Goal: Task Accomplishment & Management: Manage account settings

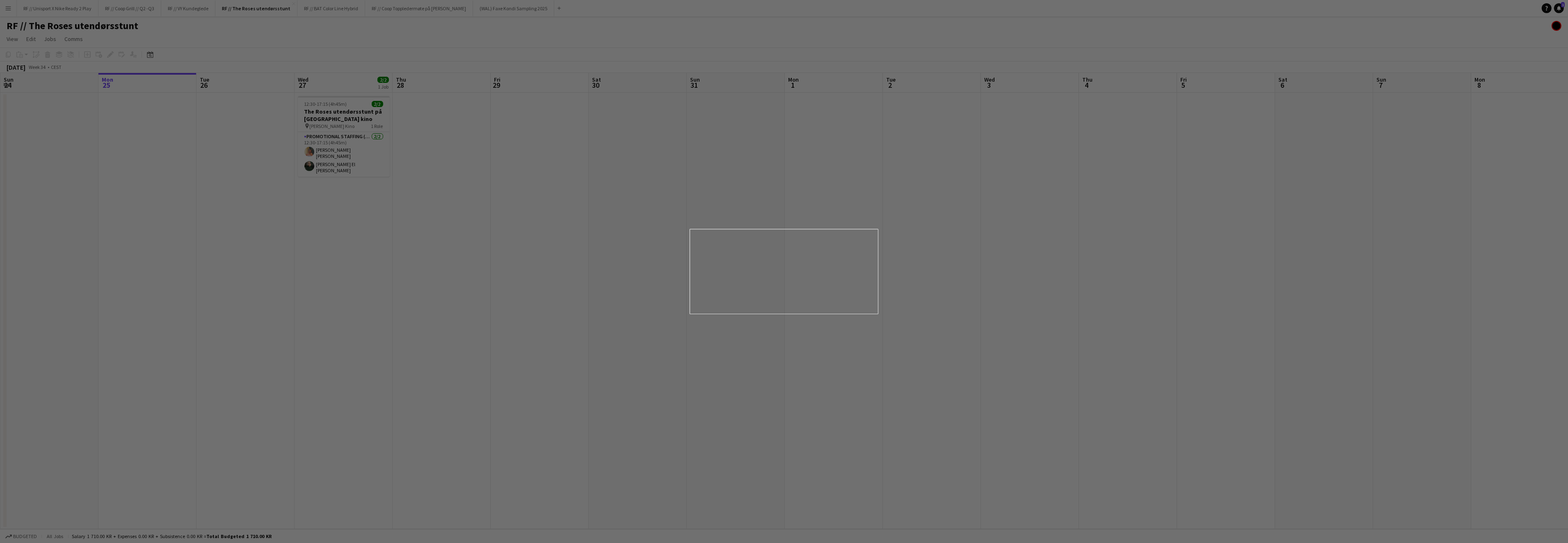
click at [685, 193] on div at bounding box center [792, 274] width 1584 height 548
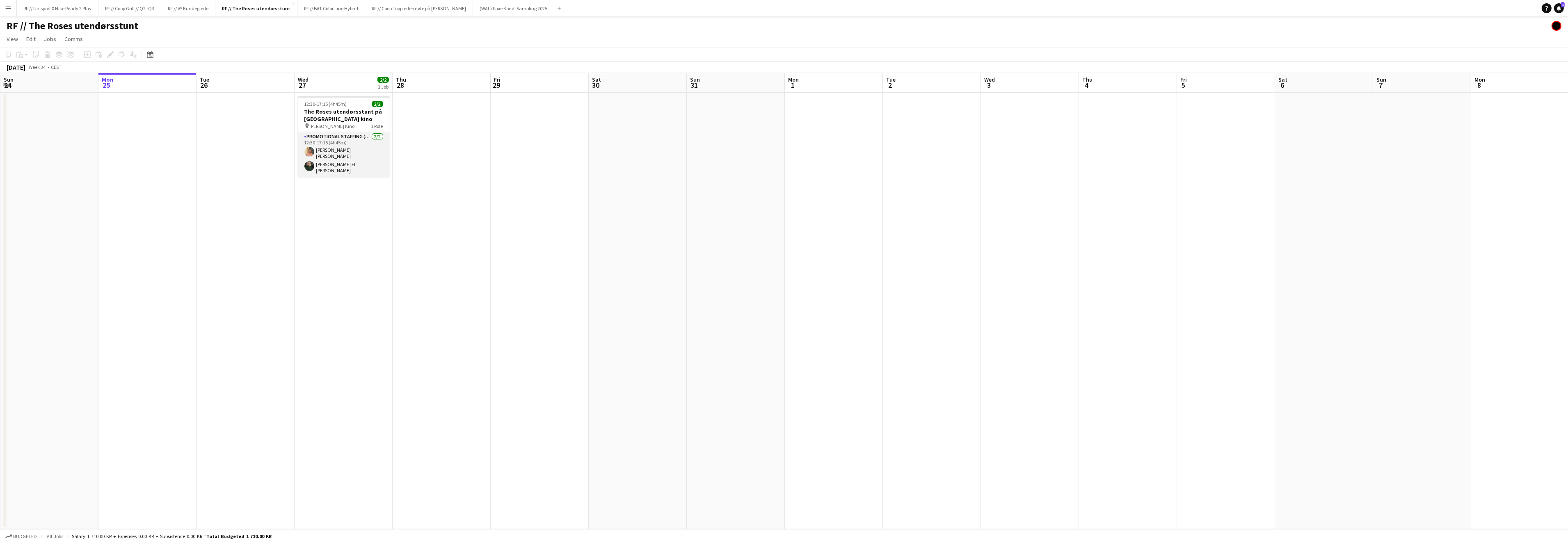
click at [309, 152] on app-user-avatar at bounding box center [309, 152] width 10 height 10
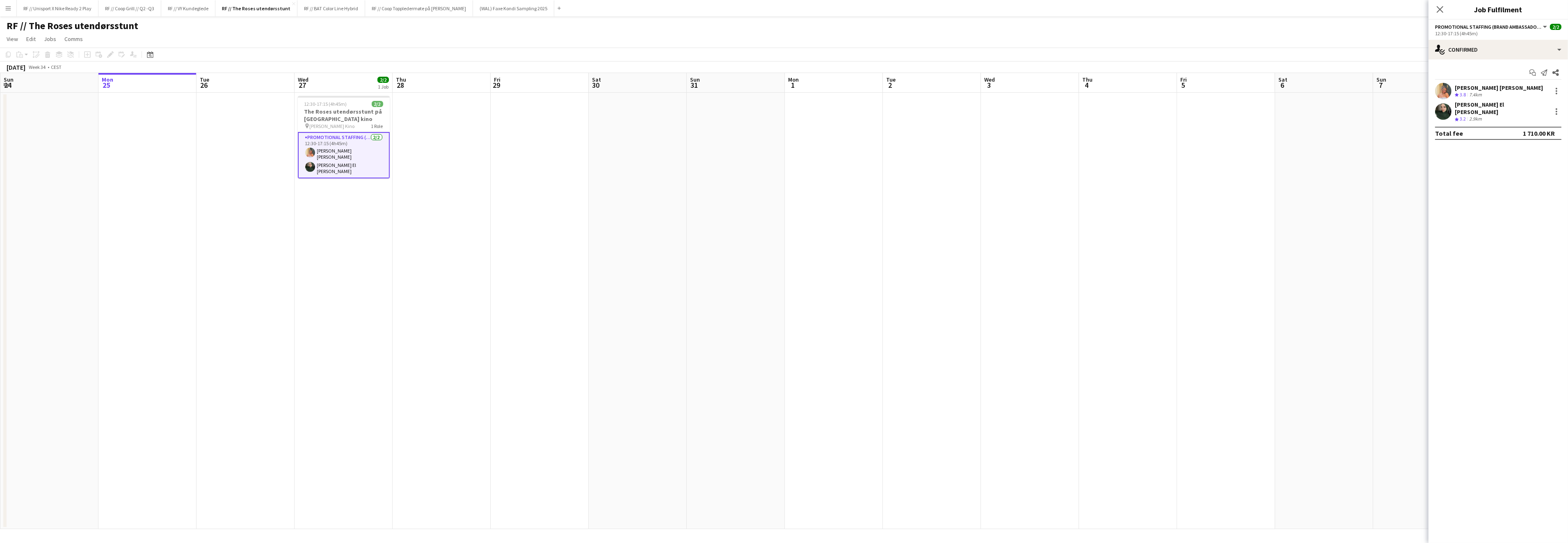
click at [1444, 90] on app-user-avatar at bounding box center [1443, 91] width 16 height 16
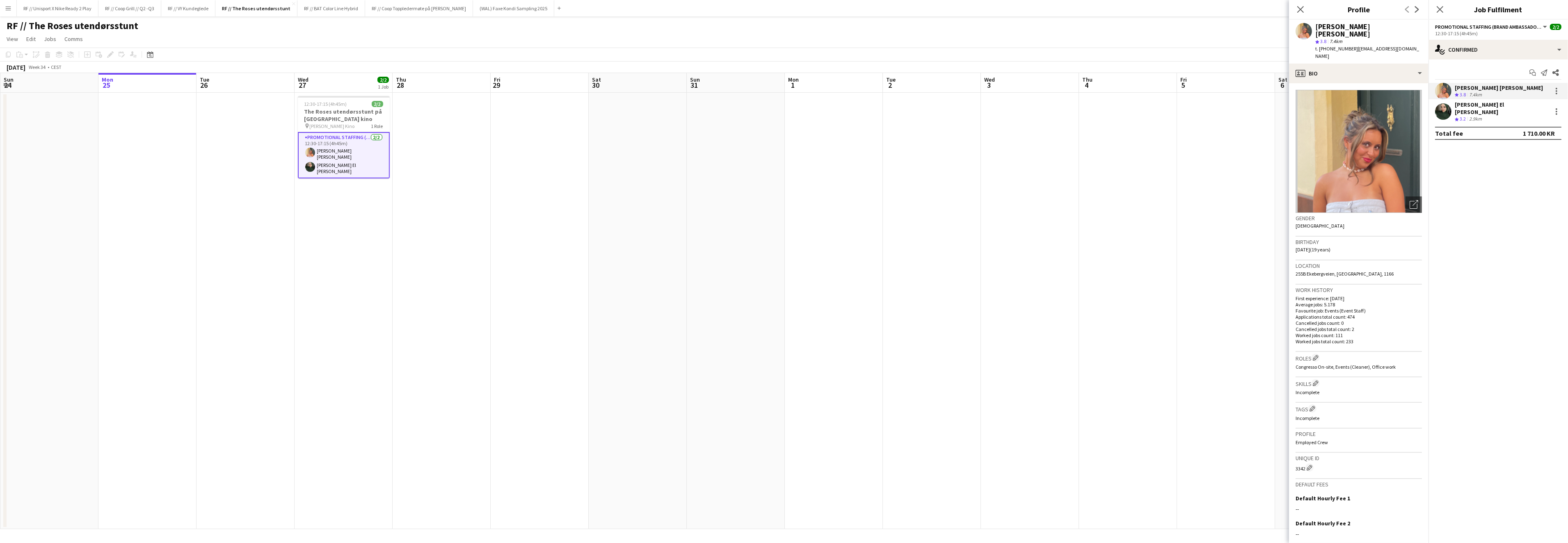
click at [1441, 113] on app-user-avatar at bounding box center [1443, 111] width 16 height 16
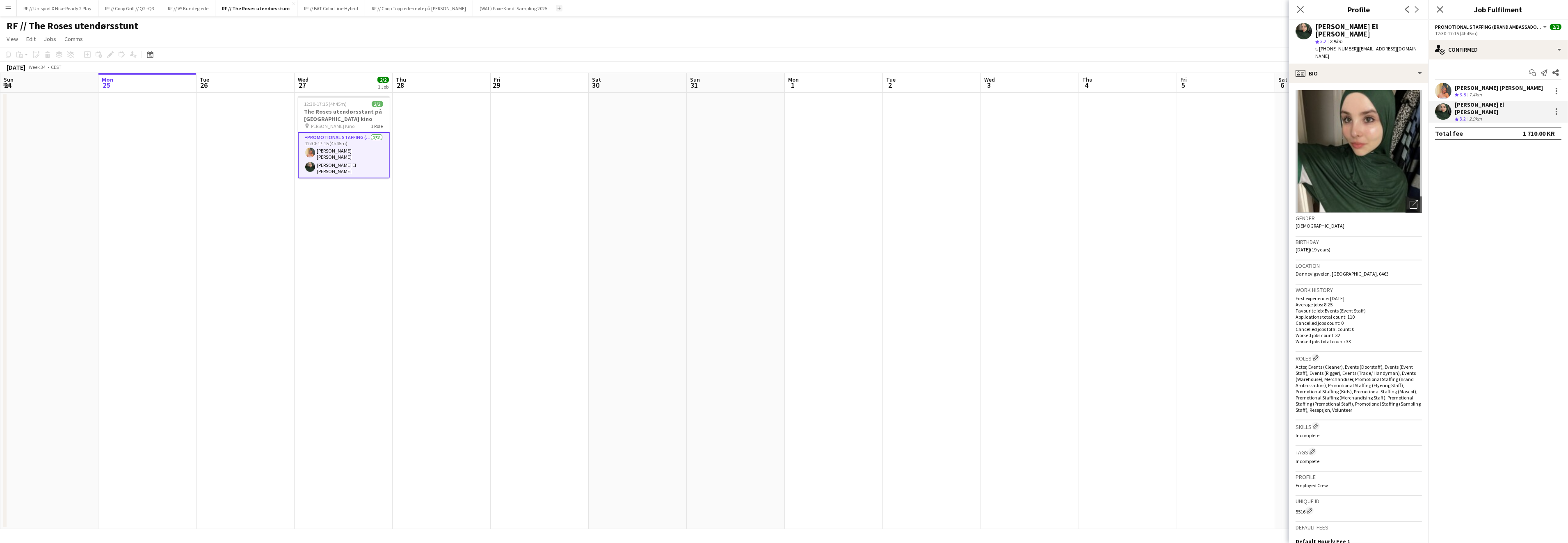
click at [560, 7] on button "Add" at bounding box center [559, 8] width 7 height 7
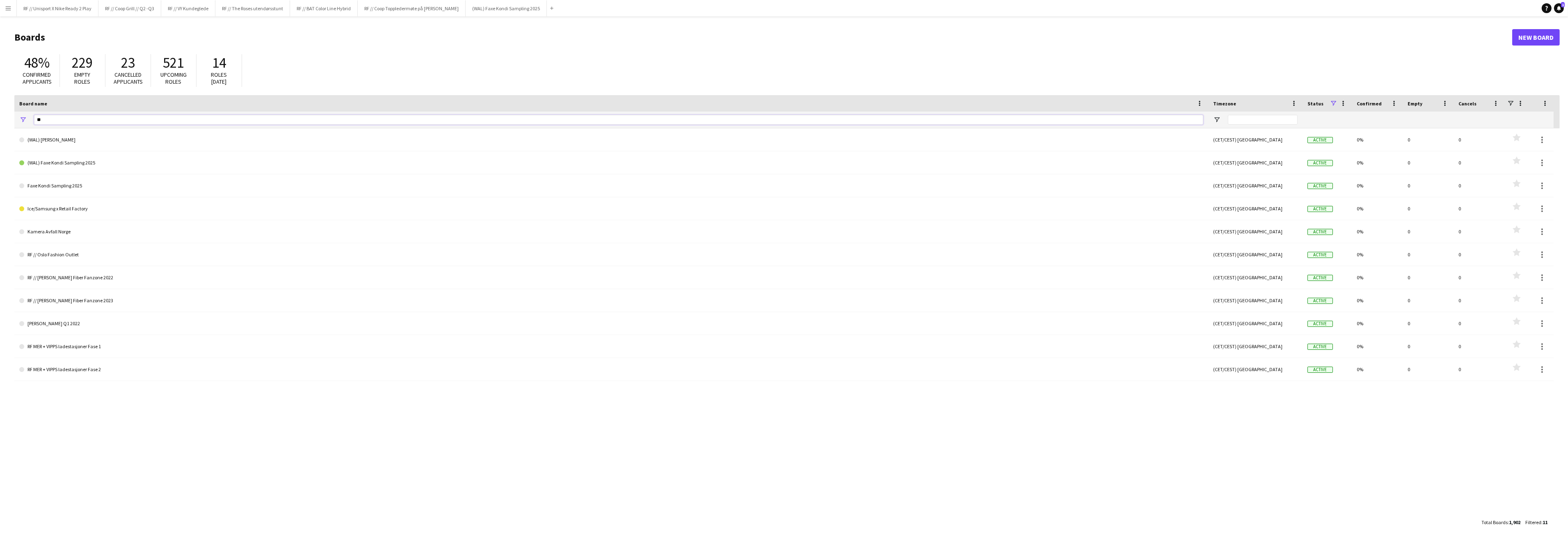
click at [52, 117] on input "**" at bounding box center [618, 120] width 1169 height 10
type input "****"
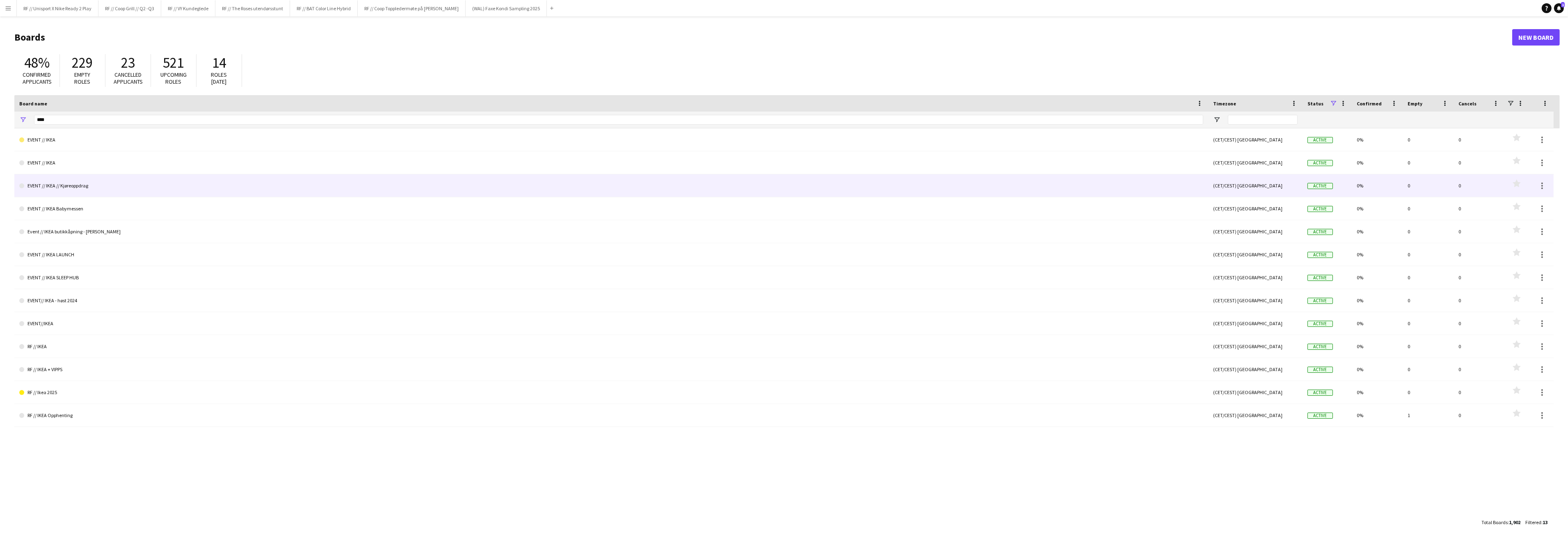
click at [68, 194] on link "EVENT // IKEA // Kjøreoppdrag" at bounding box center [611, 186] width 1184 height 23
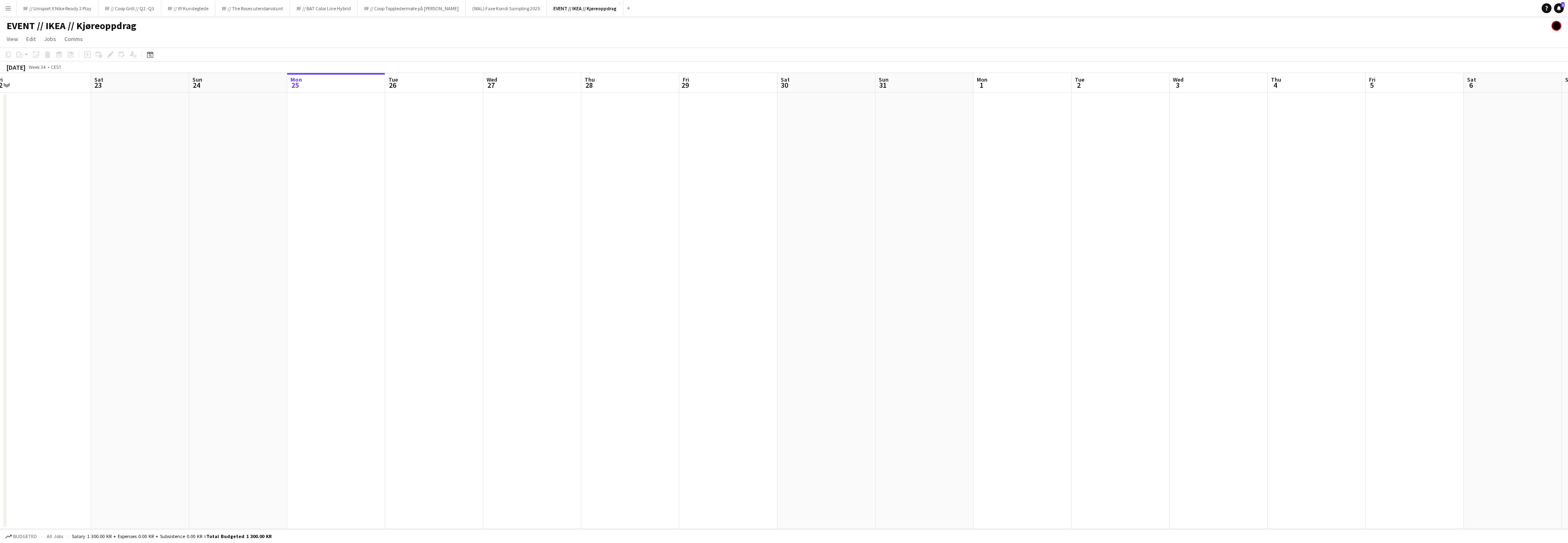
scroll to position [0, 248]
drag, startPoint x: 257, startPoint y: 209, endPoint x: 315, endPoint y: 200, distance: 58.7
click at [316, 203] on app-calendar-viewport "Wed 20 Thu 21 Fri 22 Sat 23 Sun 24 Mon 25 Tue 26 Wed 27 Thu 28 Fri 29 Sat 30 Su…" at bounding box center [784, 301] width 1568 height 456
click at [630, 8] on app-icon "Add" at bounding box center [628, 8] width 3 height 3
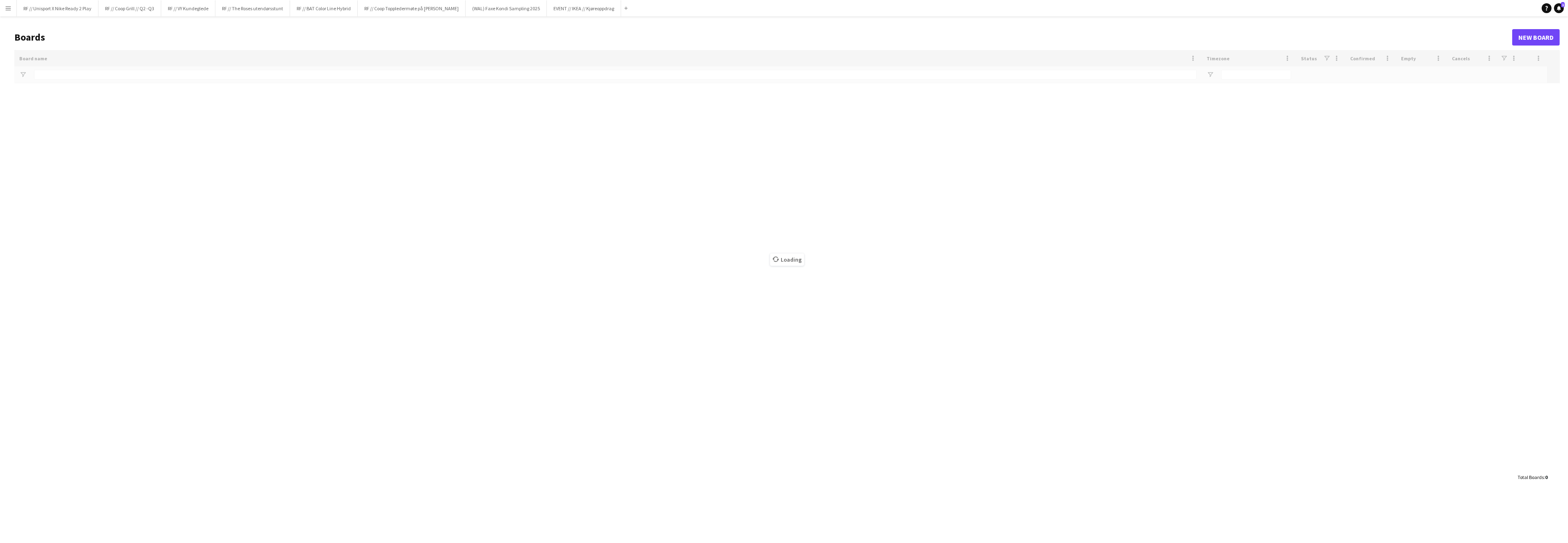
type input "****"
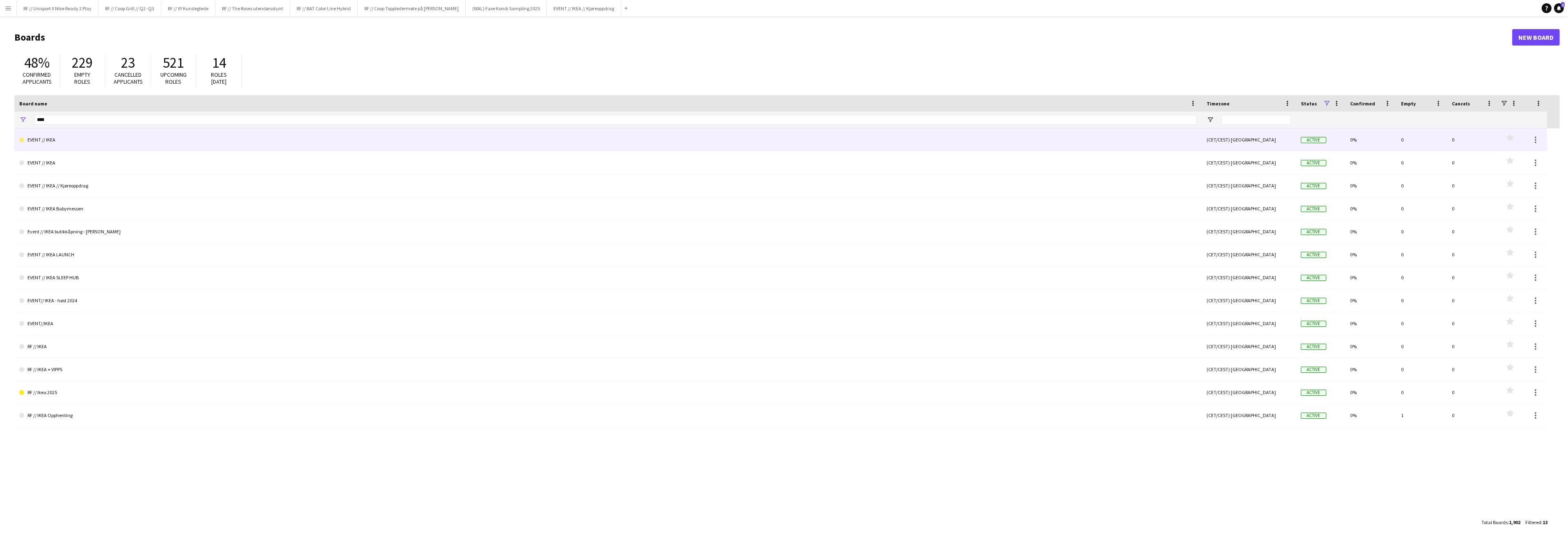
click at [52, 136] on link "EVENT // IKEA" at bounding box center [608, 140] width 1177 height 23
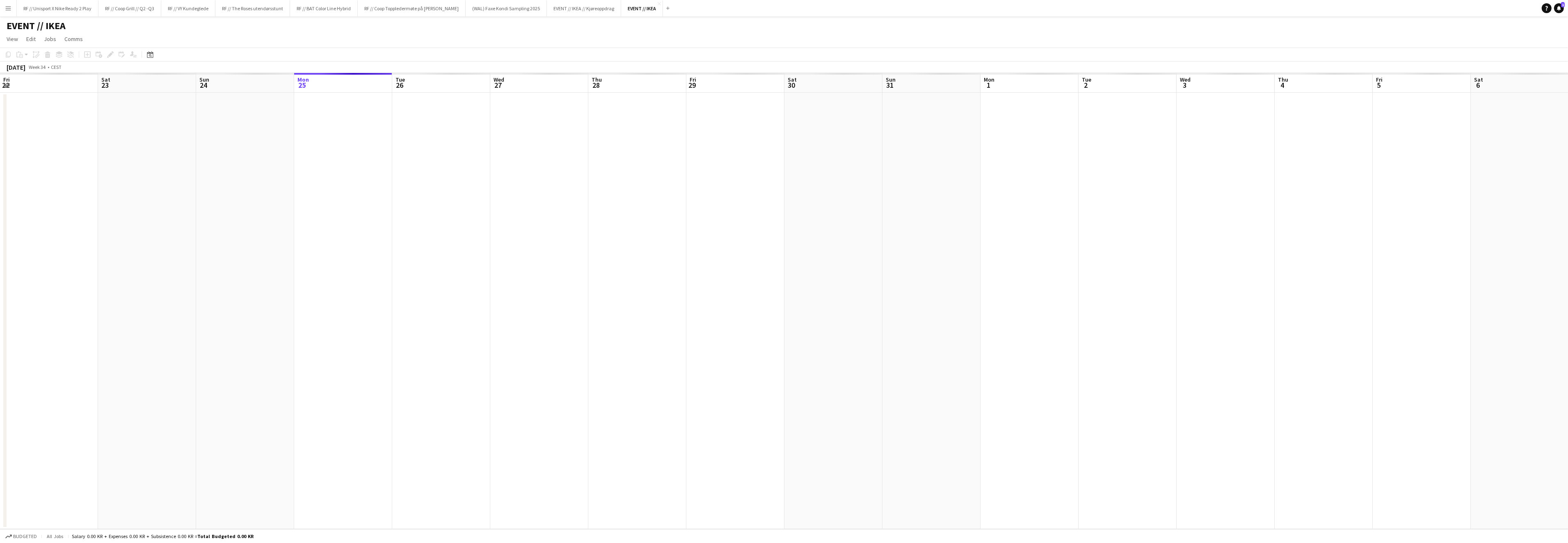
scroll to position [0, 195]
click at [661, 4] on app-icon "Close" at bounding box center [659, 3] width 3 height 3
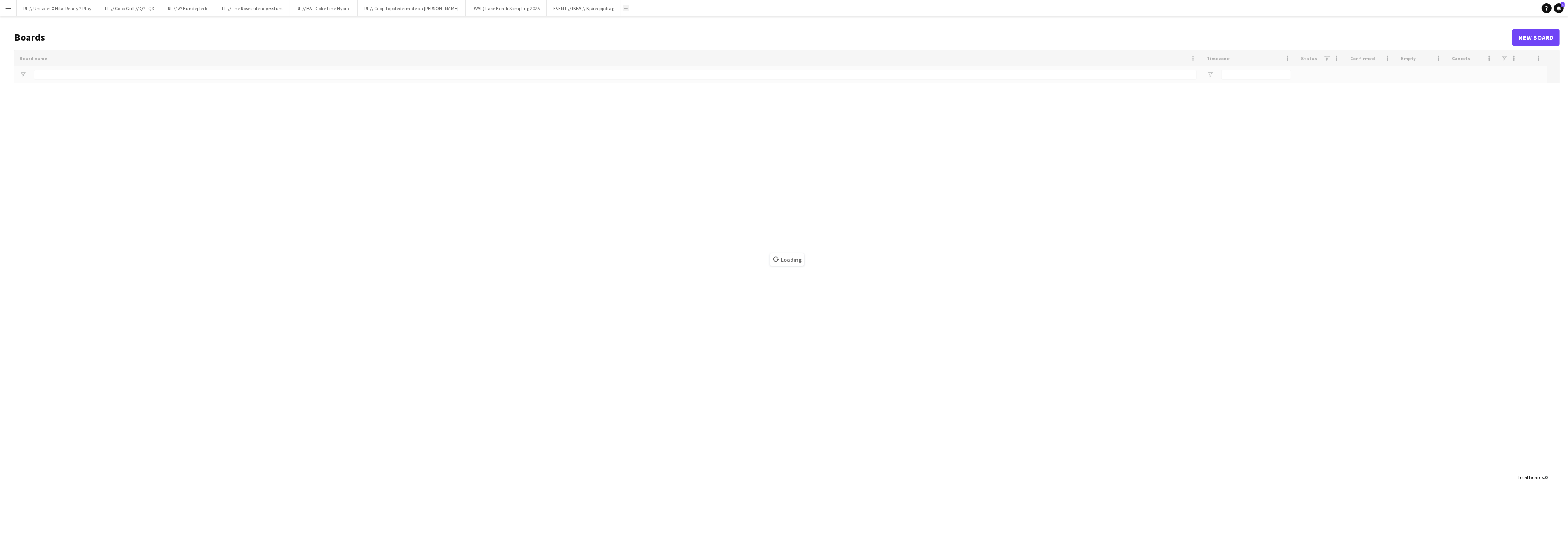
click at [628, 10] on app-icon "Add" at bounding box center [626, 8] width 3 height 3
type input "****"
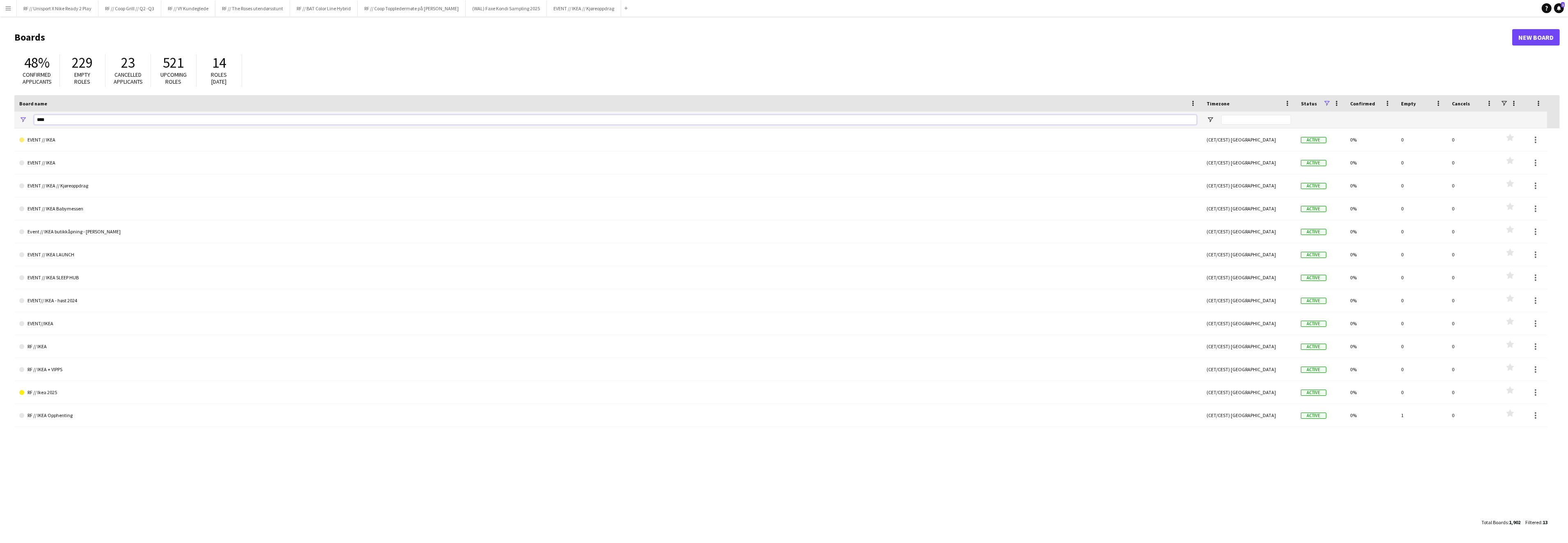
click at [113, 122] on input "****" at bounding box center [615, 120] width 1163 height 10
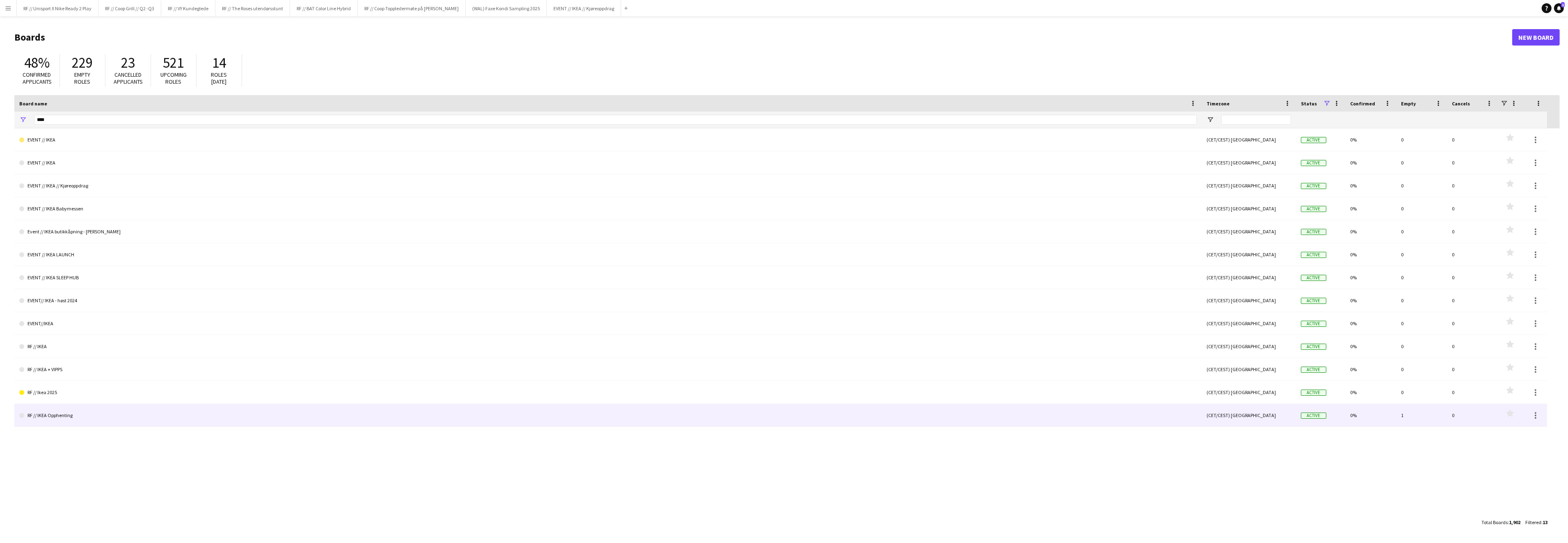
click at [67, 415] on link "RF // IKEA Opphenting" at bounding box center [608, 416] width 1177 height 23
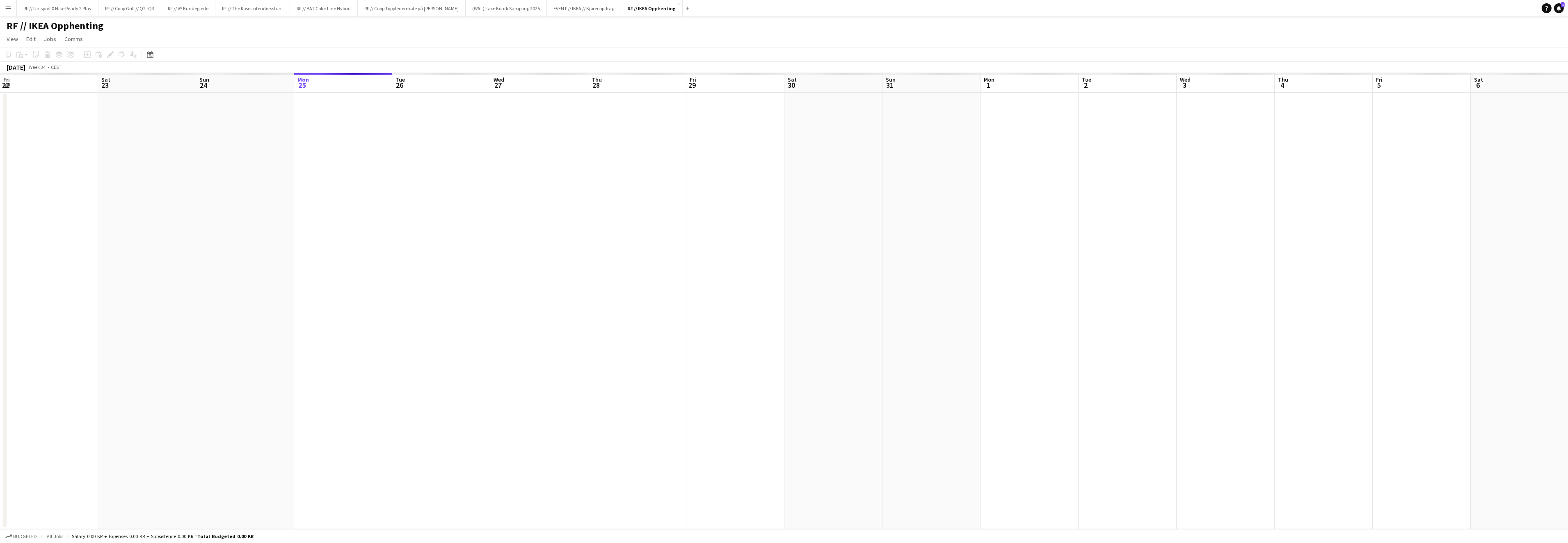
scroll to position [0, 195]
click at [149, 147] on app-card-role "Promotional Staffing (Brand Ambassadors) 2I 2A 0/2 09:00-12:00 (3h) single-neut…" at bounding box center [147, 152] width 92 height 40
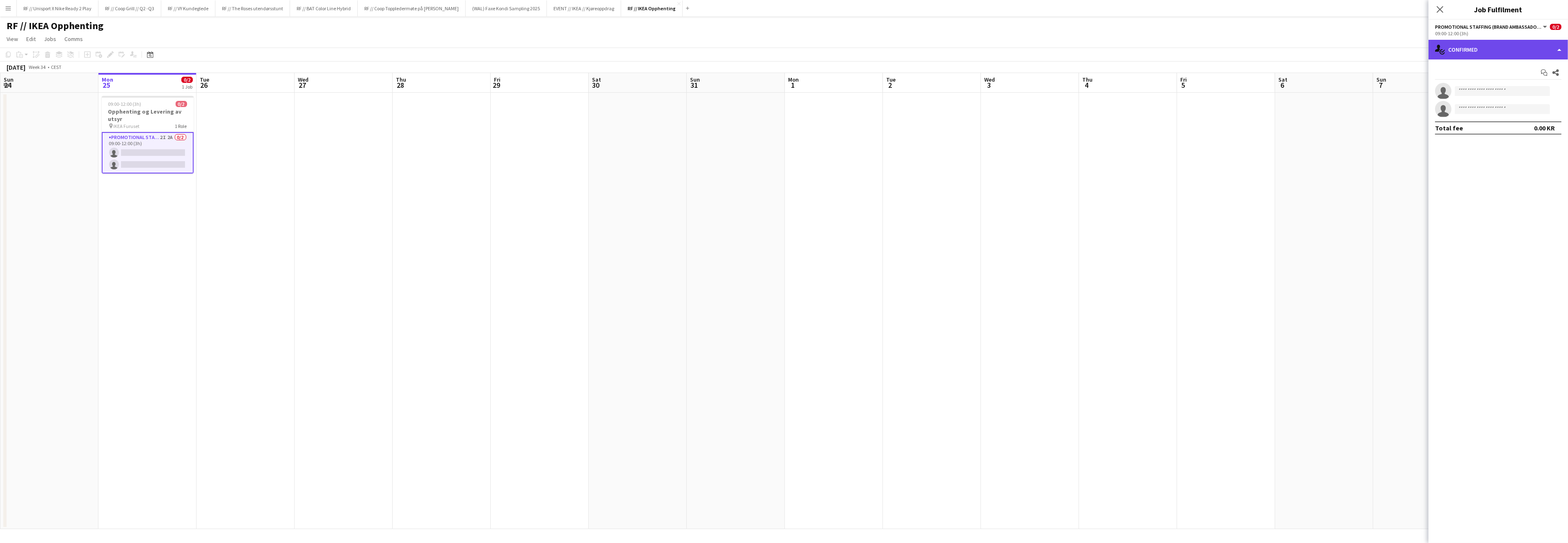
click at [1556, 49] on div "single-neutral-actions-check-2 Confirmed" at bounding box center [1498, 49] width 139 height 19
click at [1516, 138] on div "single-neutral-actions-information Applicants" at bounding box center [1525, 133] width 81 height 16
click at [1443, 109] on app-user-avatar at bounding box center [1443, 112] width 16 height 16
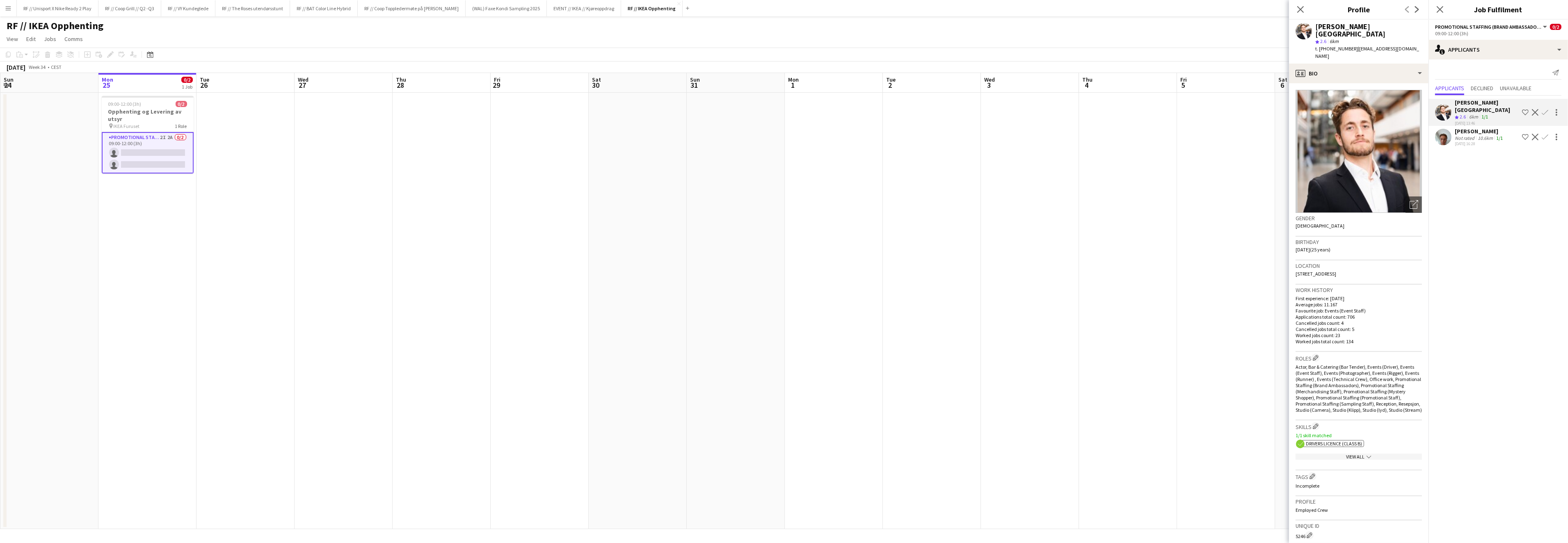
click at [1449, 131] on app-user-avatar at bounding box center [1443, 137] width 16 height 16
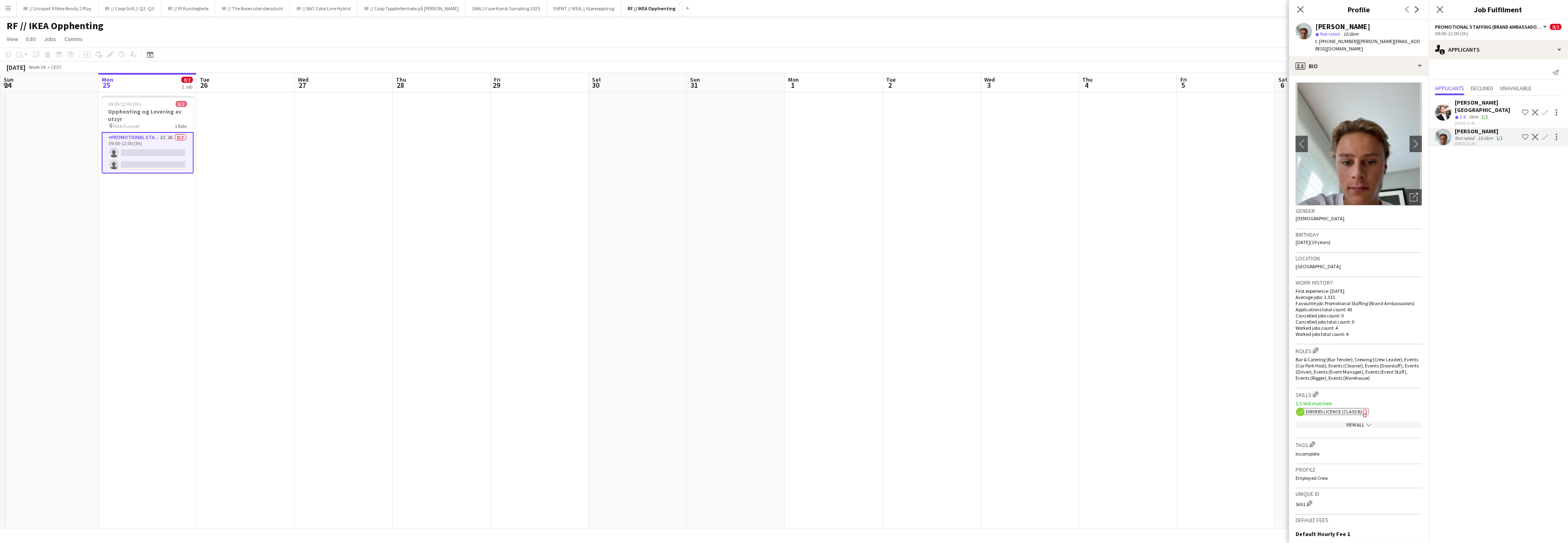
click at [1544, 134] on app-icon "Confirm" at bounding box center [1545, 137] width 7 height 7
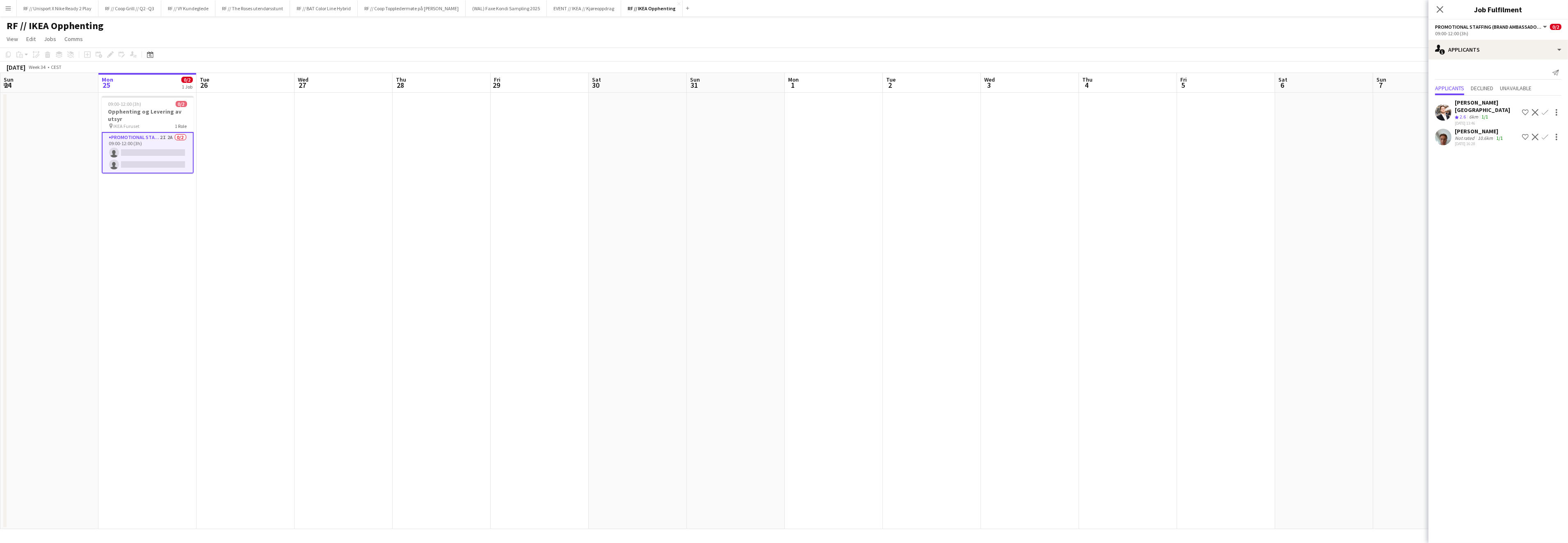
click at [1546, 109] on app-icon "Confirm" at bounding box center [1545, 112] width 7 height 7
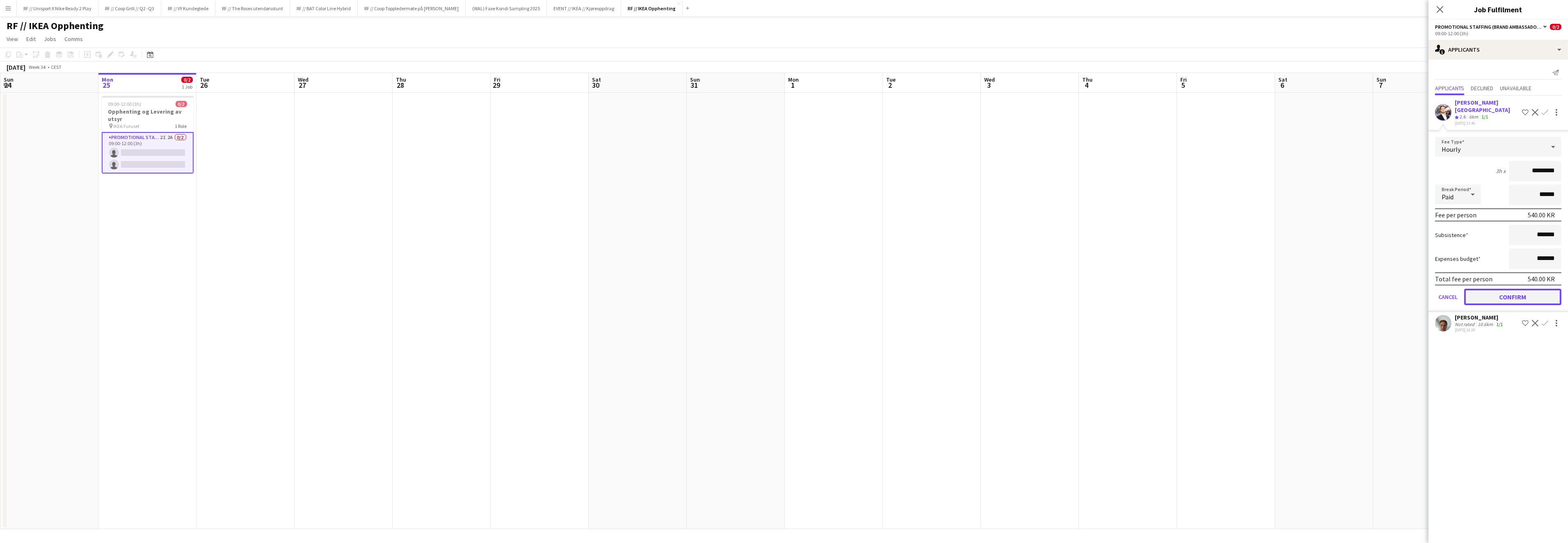
click at [1524, 289] on button "Confirm" at bounding box center [1513, 296] width 97 height 16
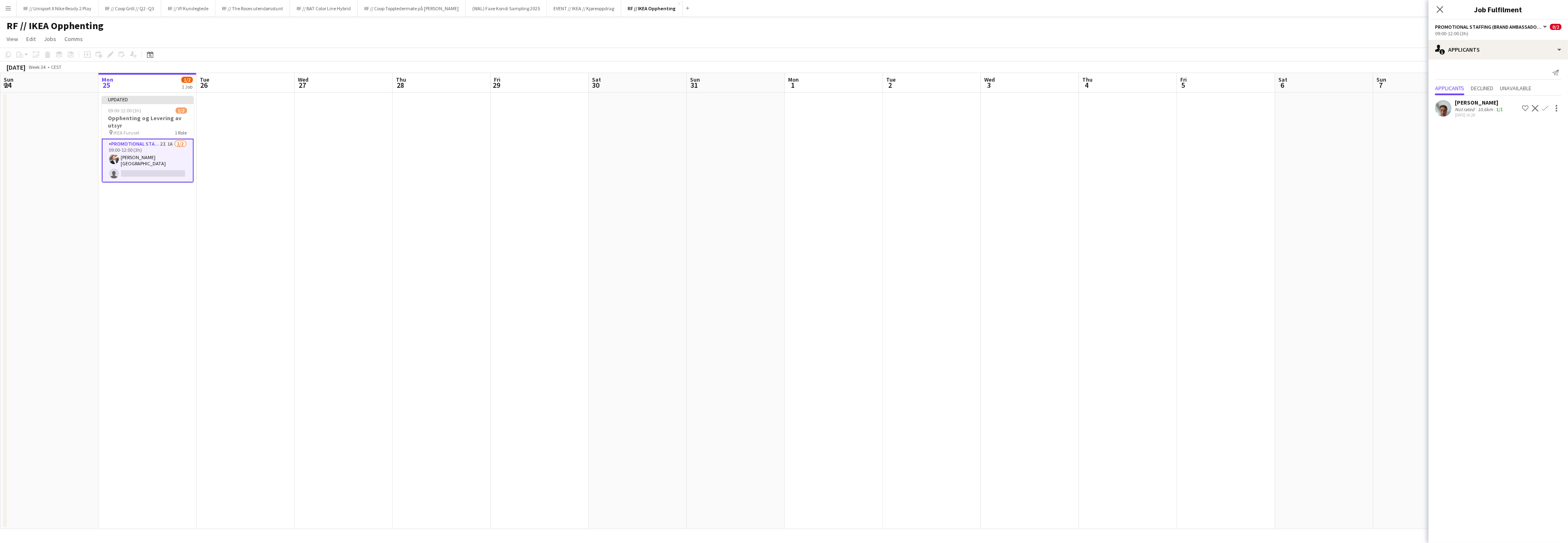
click at [1547, 108] on app-icon "Confirm" at bounding box center [1545, 108] width 7 height 7
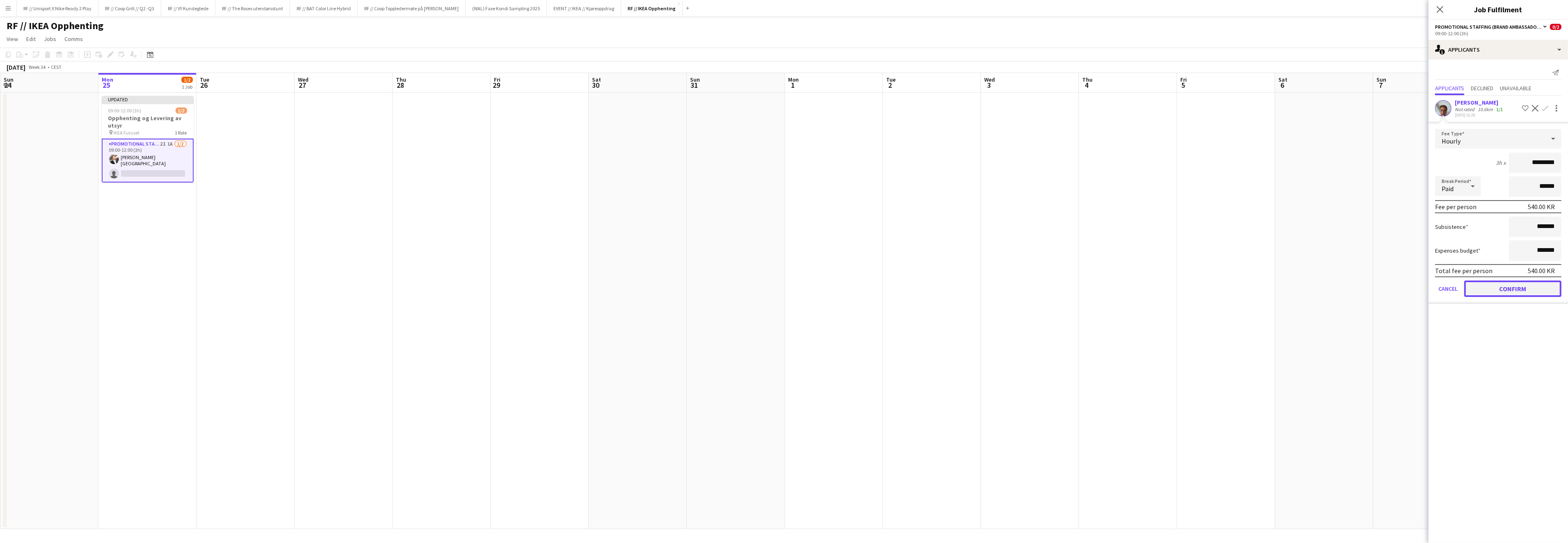
click at [1524, 283] on button "Confirm" at bounding box center [1513, 289] width 97 height 16
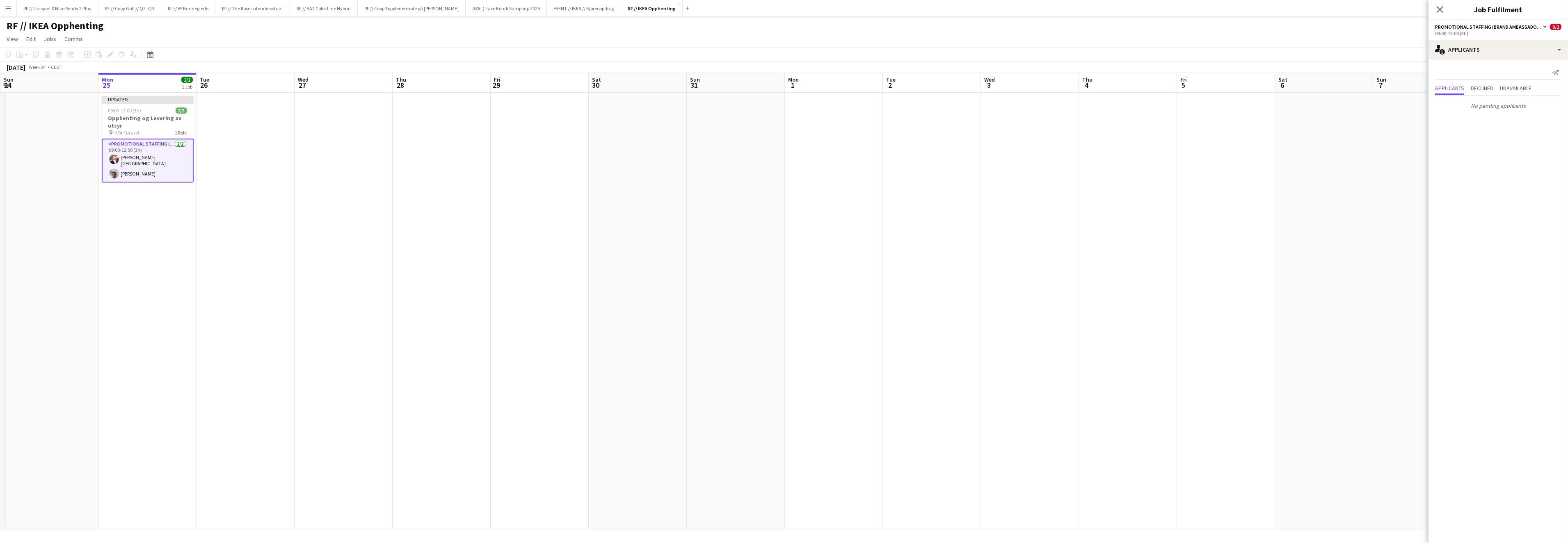
click at [1150, 213] on app-date-cell at bounding box center [1128, 310] width 98 height 436
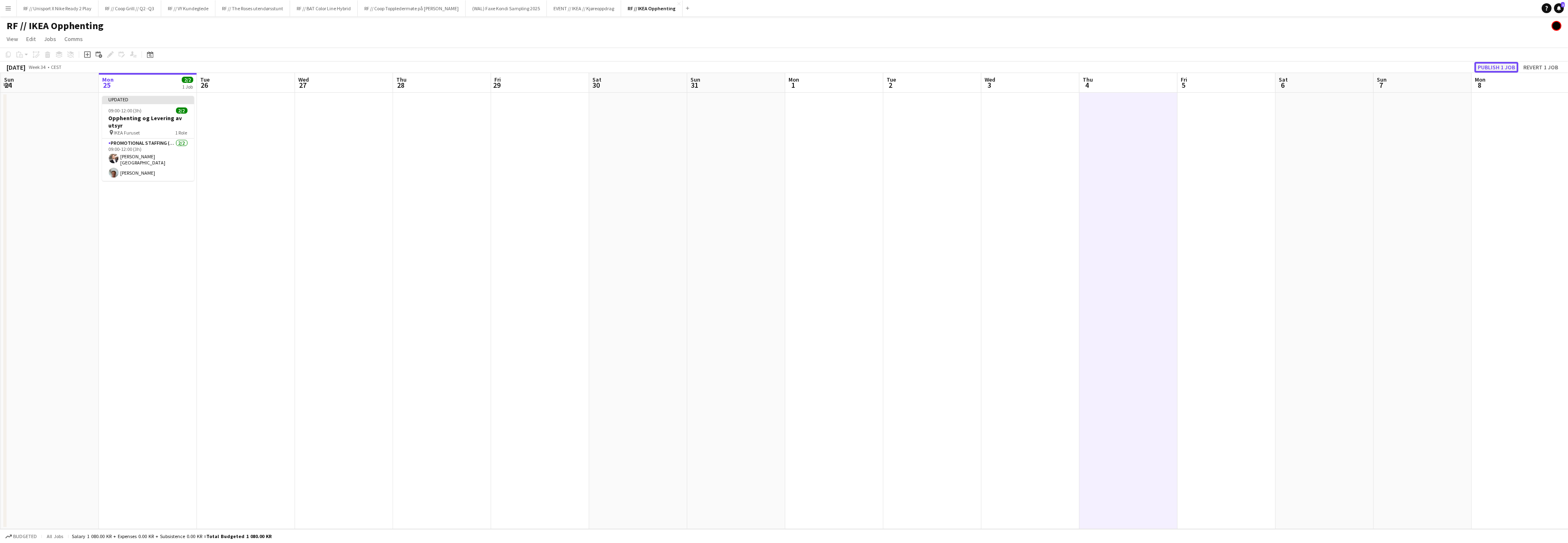
click at [1491, 70] on button "Publish 1 job" at bounding box center [1496, 68] width 44 height 11
click at [141, 117] on h3 "Opphenting og Levering av utsyr" at bounding box center [148, 115] width 92 height 15
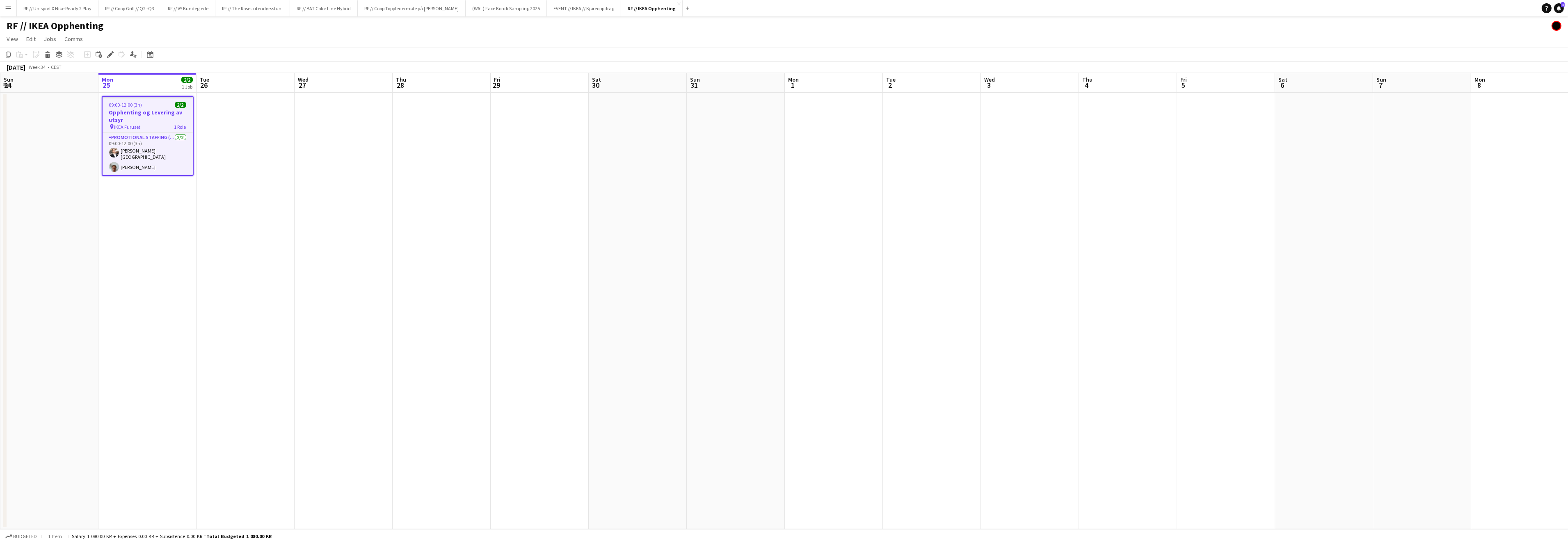
click at [135, 116] on h3 "Opphenting og Levering av utsyr" at bounding box center [147, 116] width 90 height 15
click at [149, 139] on app-card-role "Promotional Staffing (Brand Ambassadors) [DATE] 09:00-12:00 (3h) [PERSON_NAME] …" at bounding box center [147, 153] width 92 height 42
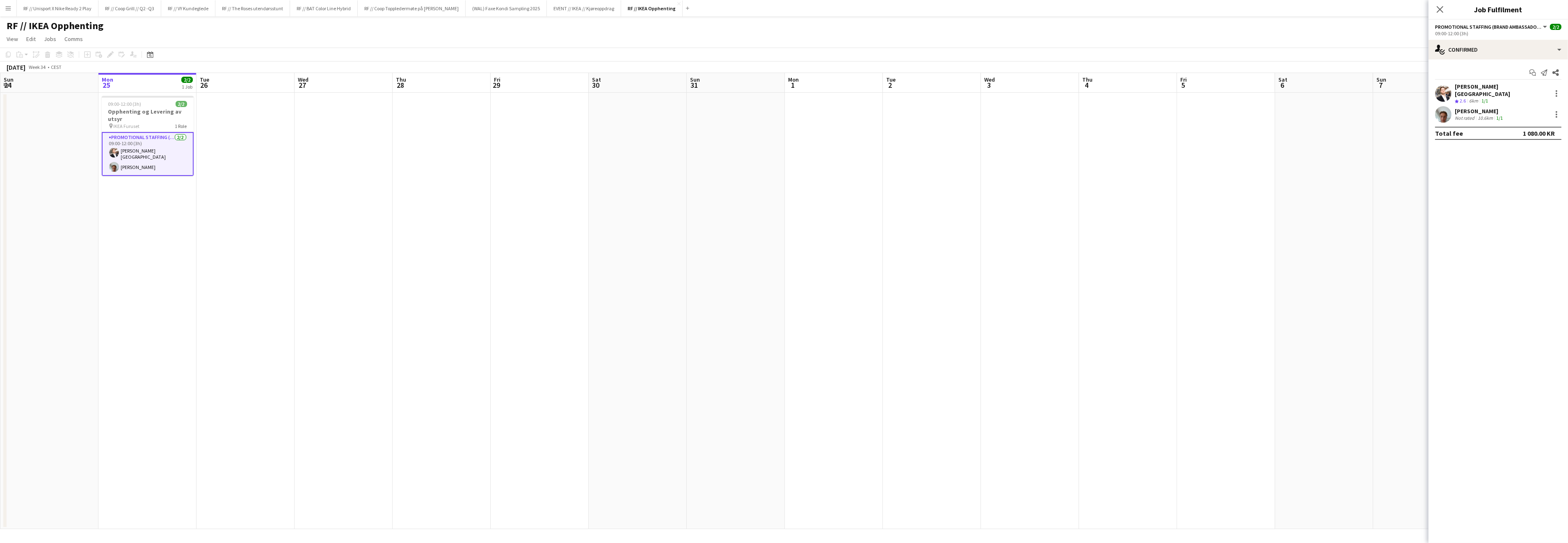
click at [267, 172] on app-date-cell at bounding box center [245, 310] width 98 height 436
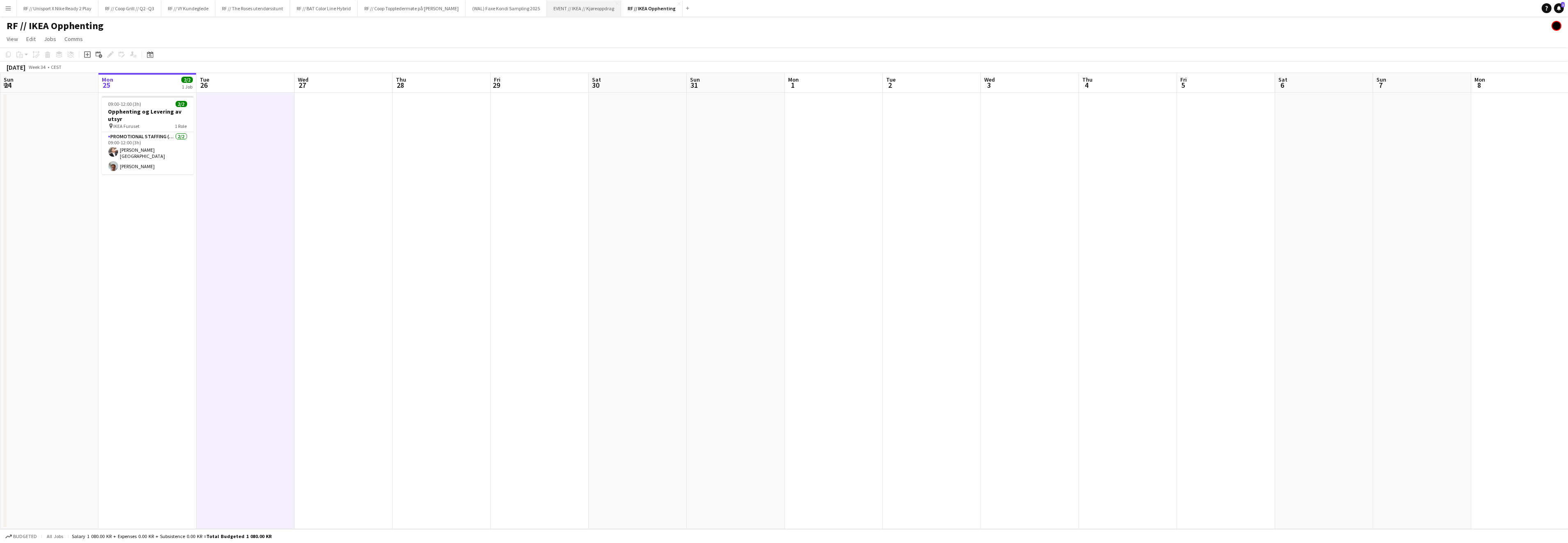
click at [583, 7] on button "EVENT // IKEA // Kjøreoppdrag Close" at bounding box center [584, 9] width 74 height 16
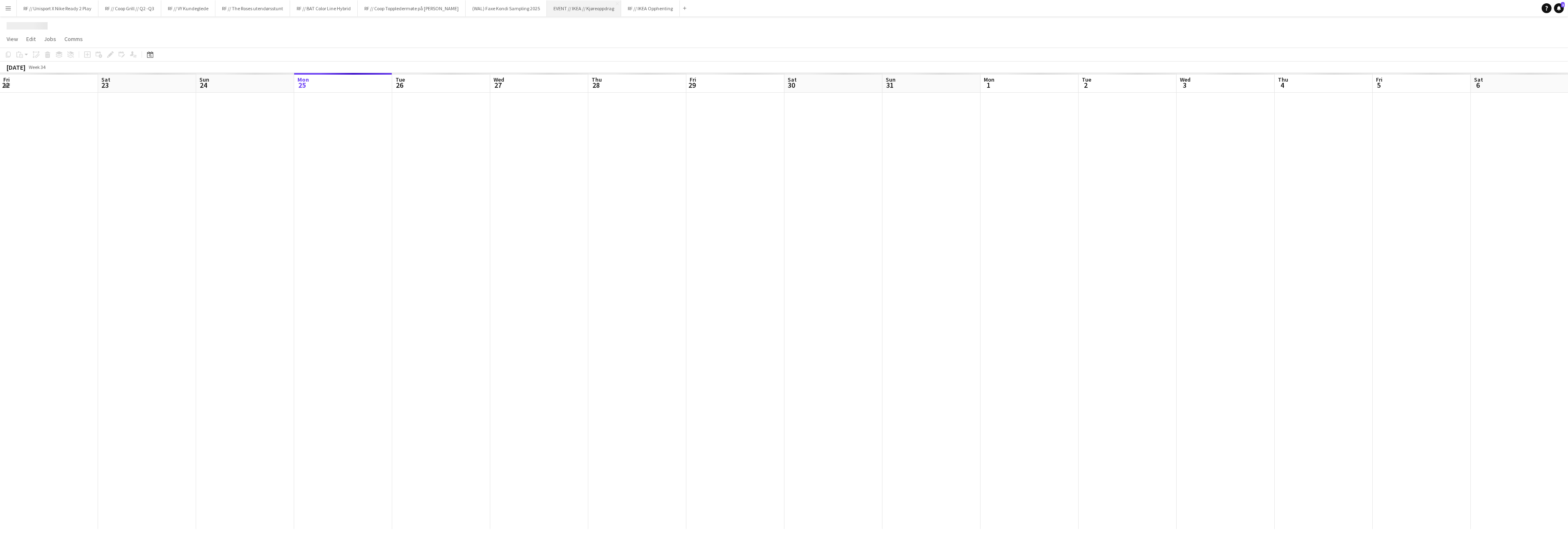
scroll to position [0, 195]
click at [621, 3] on app-icon "Close" at bounding box center [620, 3] width 3 height 3
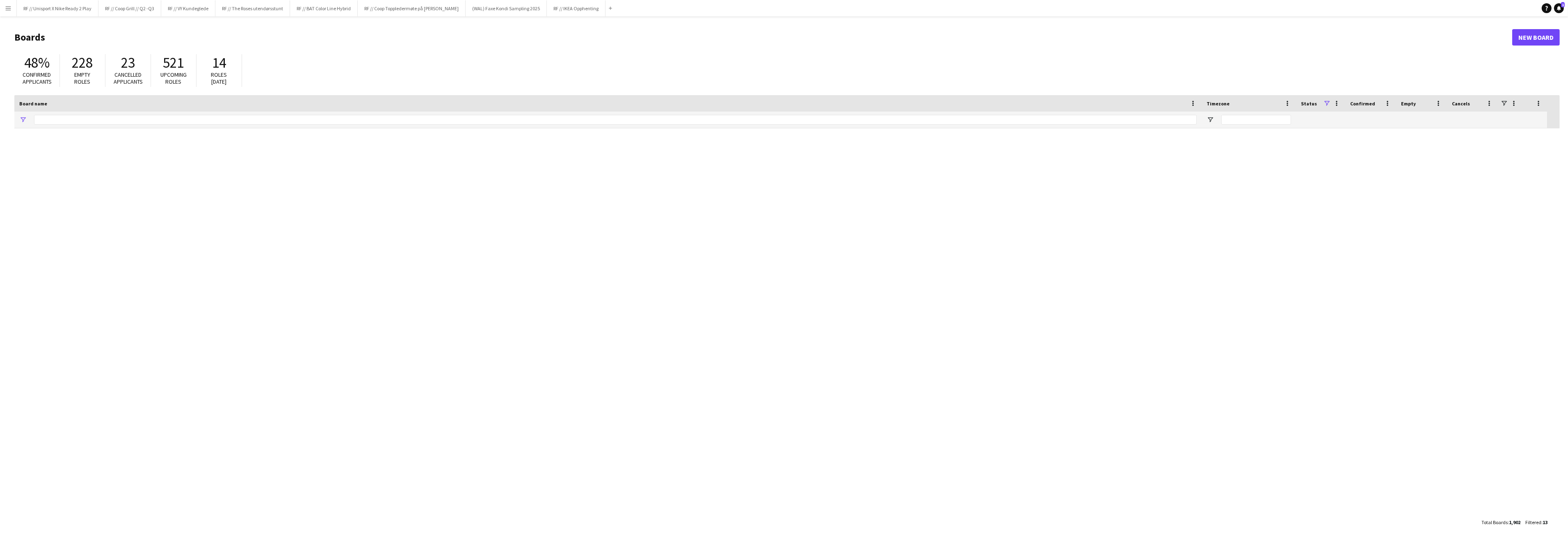
type input "****"
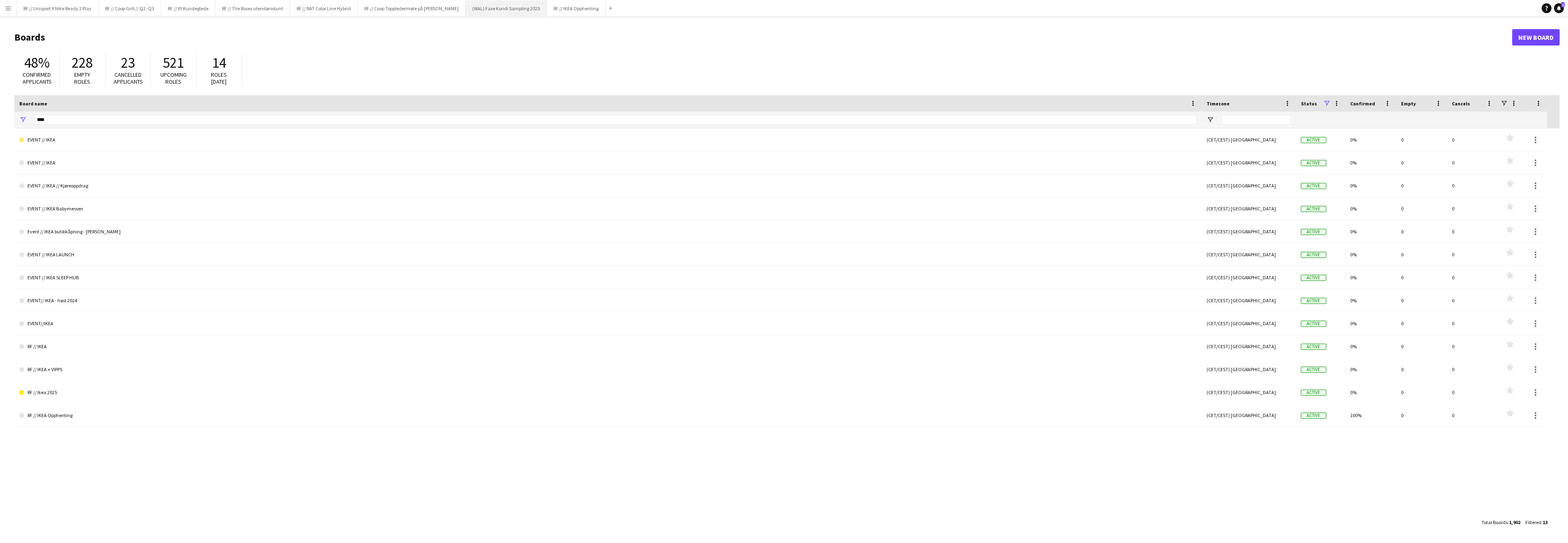
click at [516, 9] on button "(WAL) [PERSON_NAME] Sampling 2025 Close" at bounding box center [506, 9] width 81 height 16
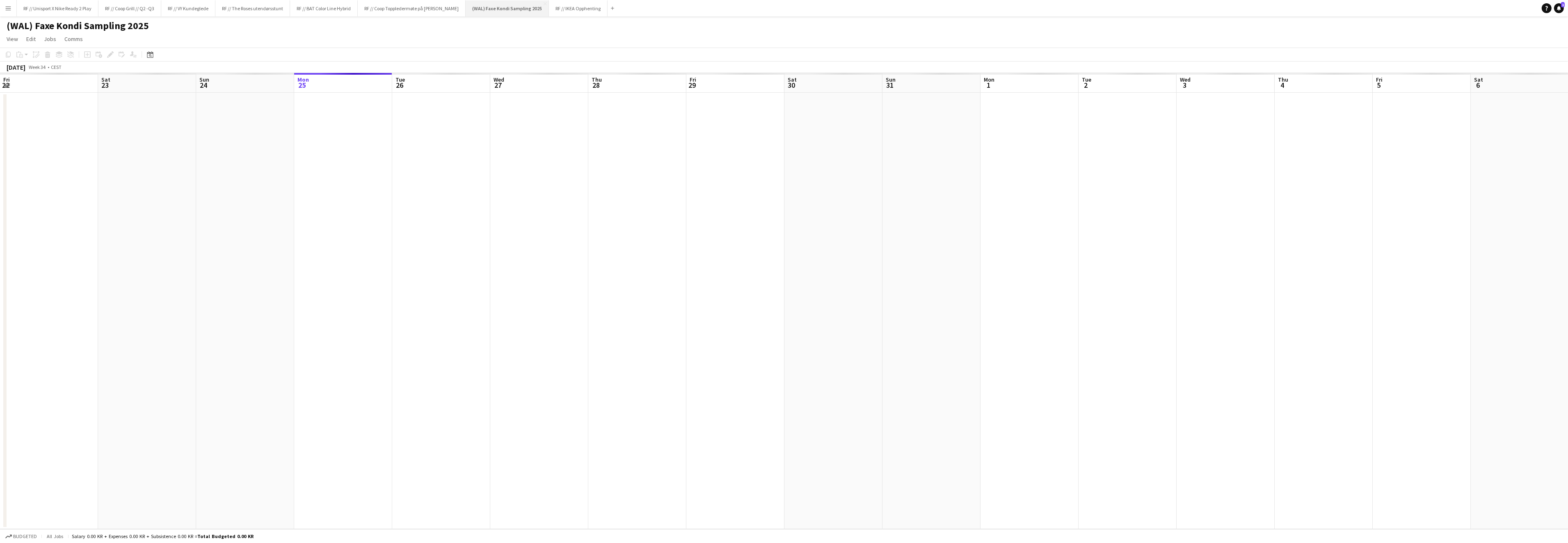
scroll to position [0, 195]
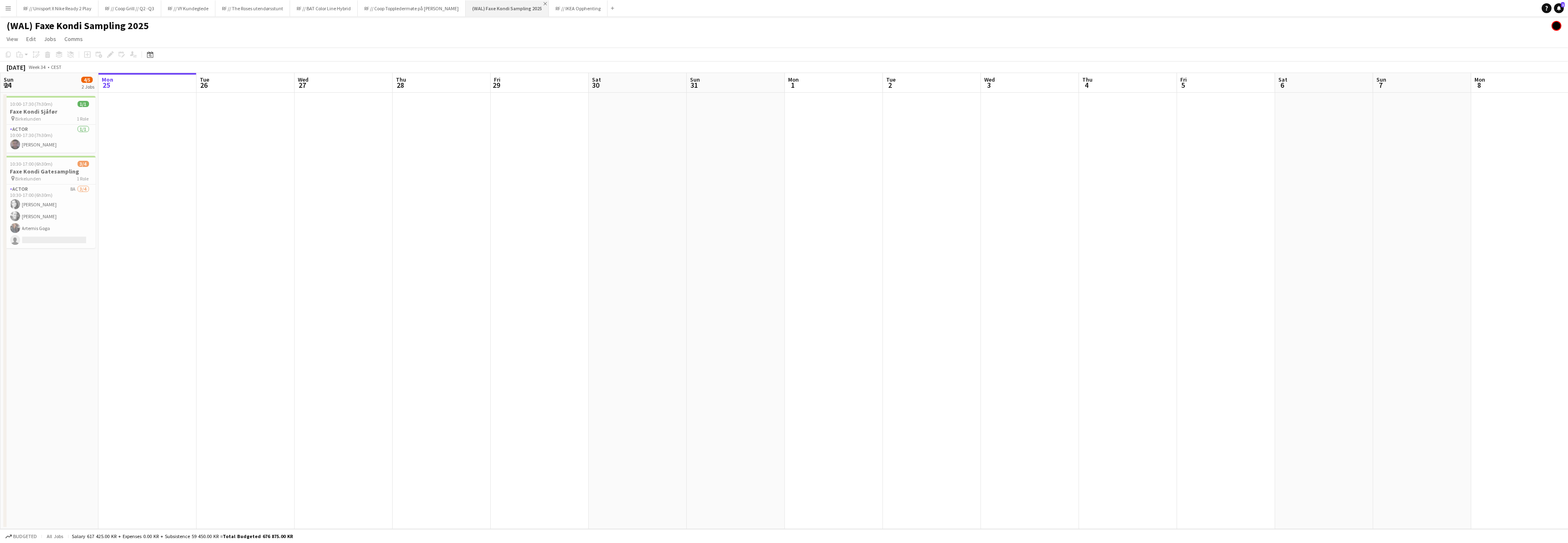
click at [547, 2] on app-icon "Close" at bounding box center [545, 3] width 3 height 3
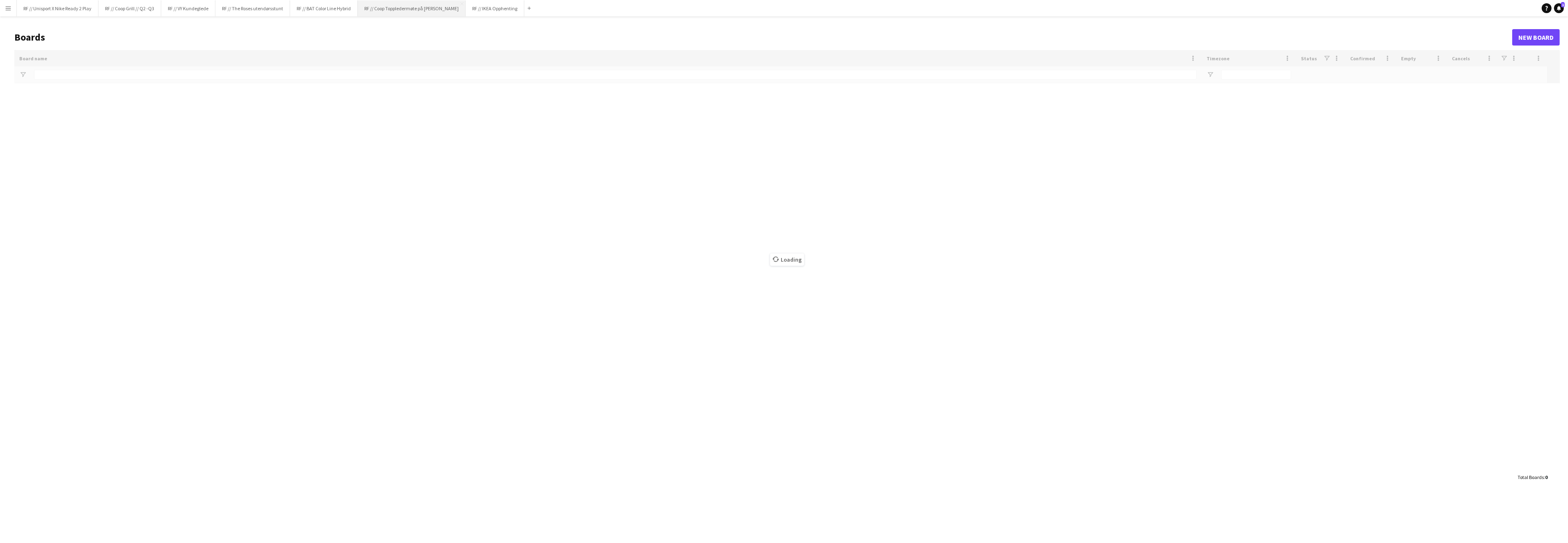
click at [421, 9] on button "RF // Coop Toppledermøte på Deichman Bjørvika Close" at bounding box center [411, 9] width 108 height 16
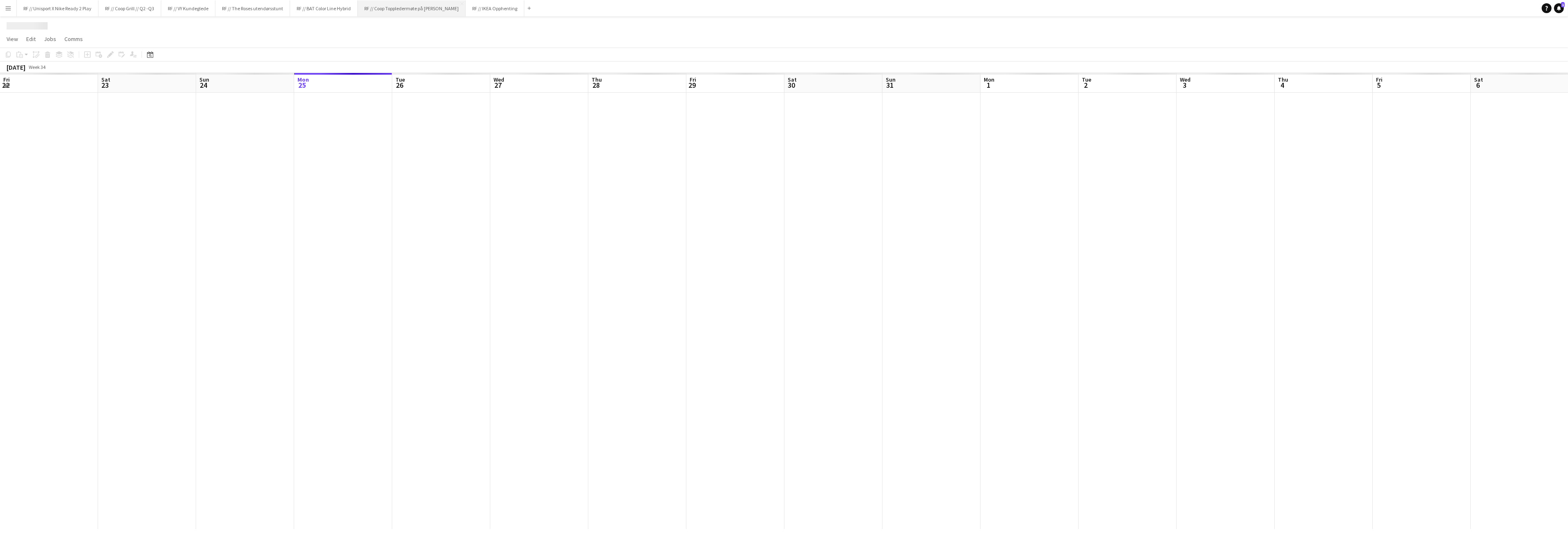
scroll to position [0, 195]
drag, startPoint x: 853, startPoint y: 253, endPoint x: 577, endPoint y: 247, distance: 276.1
click at [592, 248] on app-calendar-viewport "Fri 22 Sat 23 Sun 24 Mon 25 Tue 26 Wed 27 Thu 28 Fri 29 Sat 30 Sun 31 Mon 1 Tue…" at bounding box center [784, 301] width 1568 height 456
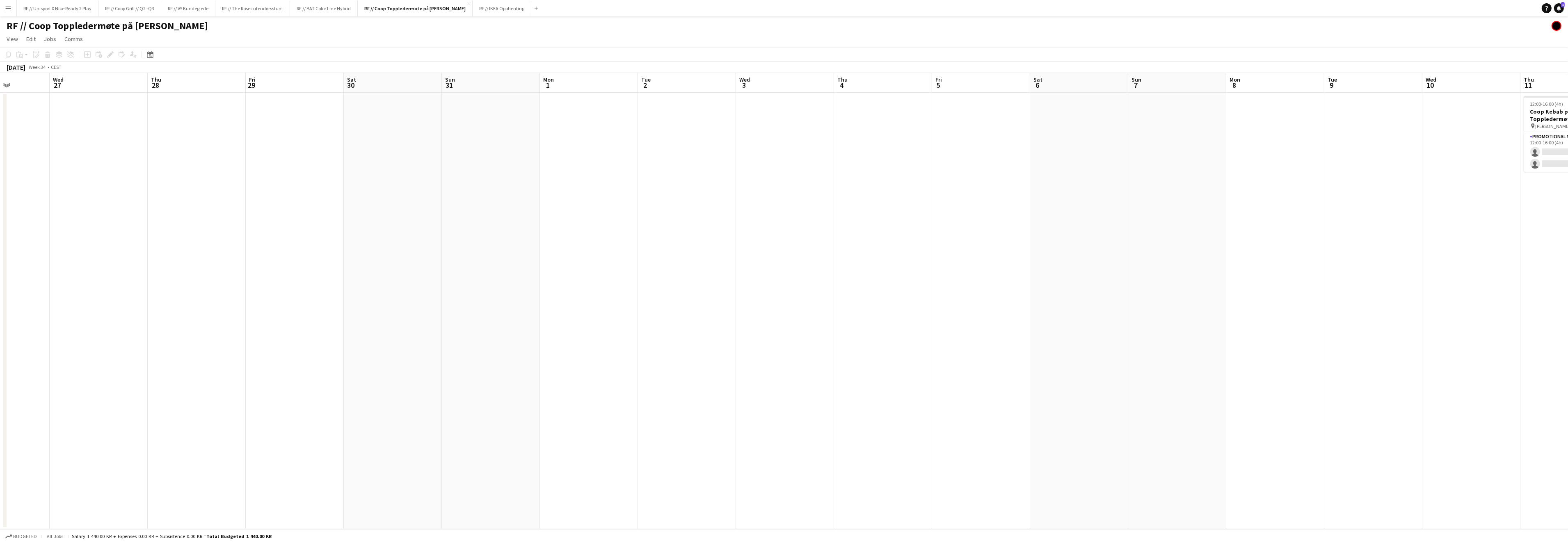
drag, startPoint x: 948, startPoint y: 244, endPoint x: 570, endPoint y: 240, distance: 378.0
click at [598, 243] on app-calendar-viewport "Sun 24 Mon 25 Tue 26 Wed 27 Thu 28 Fri 29 Sat 30 Sun 31 Mon 1 Tue 2 Wed 3 Thu 4…" at bounding box center [784, 301] width 1568 height 456
click at [1177, 152] on app-card-role "Promotional Staffing (Brand Ambassadors) 2A 0/2 12:00-16:00 (4h) single-neutral…" at bounding box center [1172, 152] width 92 height 40
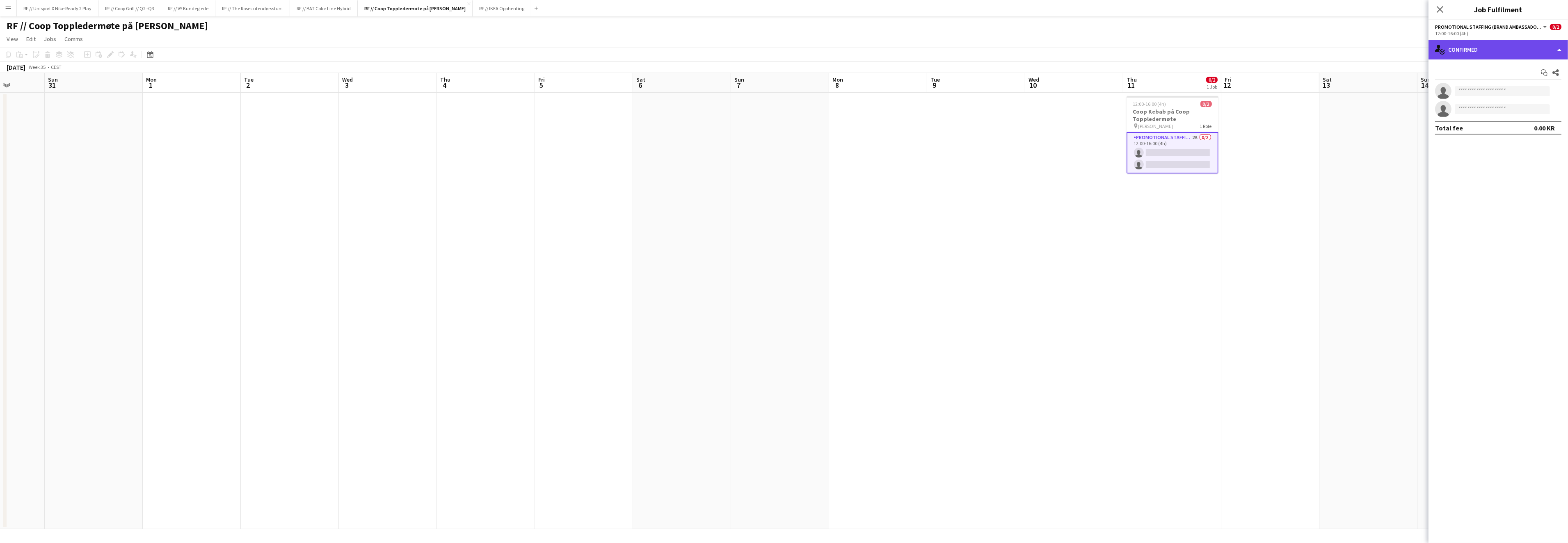
click at [1556, 51] on div "single-neutral-actions-check-2 Confirmed" at bounding box center [1498, 49] width 139 height 19
click at [1526, 135] on div "single-neutral-actions-information Applicants" at bounding box center [1525, 133] width 81 height 16
click at [1540, 53] on div "single-neutral-actions-information Applicants" at bounding box center [1498, 49] width 139 height 19
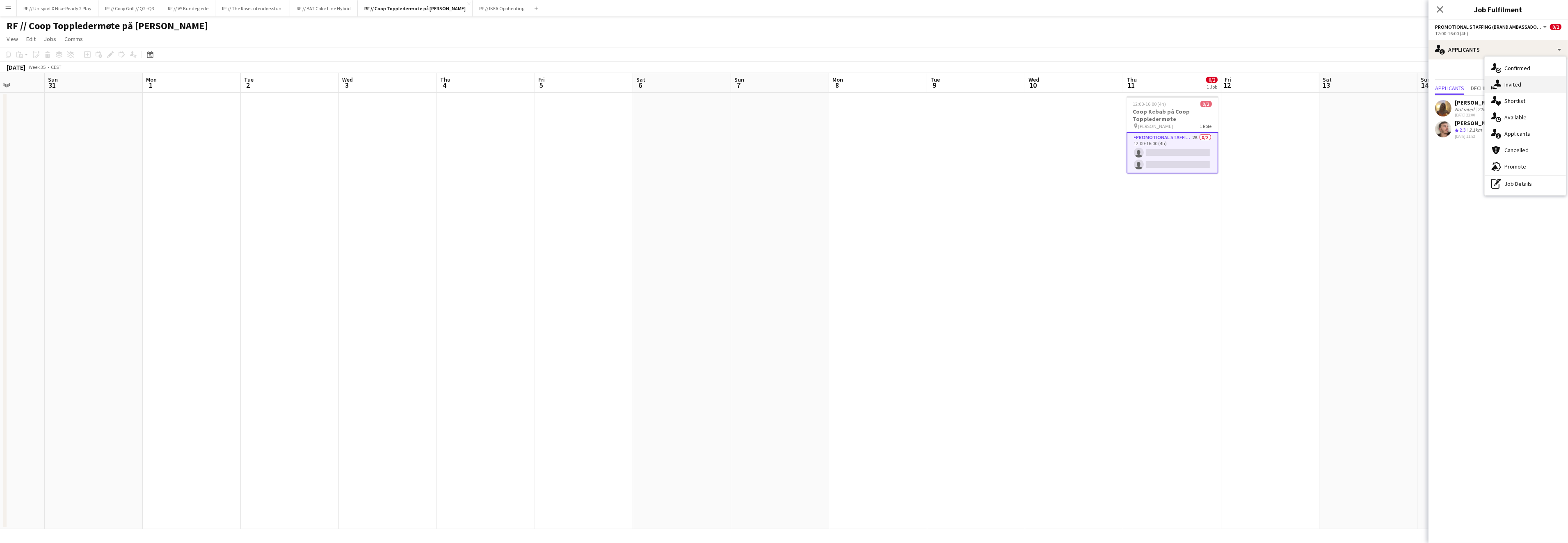
click at [1531, 83] on div "single-neutral-actions-share-1 Invited" at bounding box center [1525, 84] width 81 height 16
click at [1500, 99] on input "text" at bounding box center [1499, 93] width 127 height 21
type input "******"
drag, startPoint x: 1484, startPoint y: 92, endPoint x: 1421, endPoint y: 89, distance: 63.1
click at [1421, 89] on body "Menu Boards Boards Boards All jobs Status Workforce Workforce My Workforce Recr…" at bounding box center [784, 272] width 1568 height 543
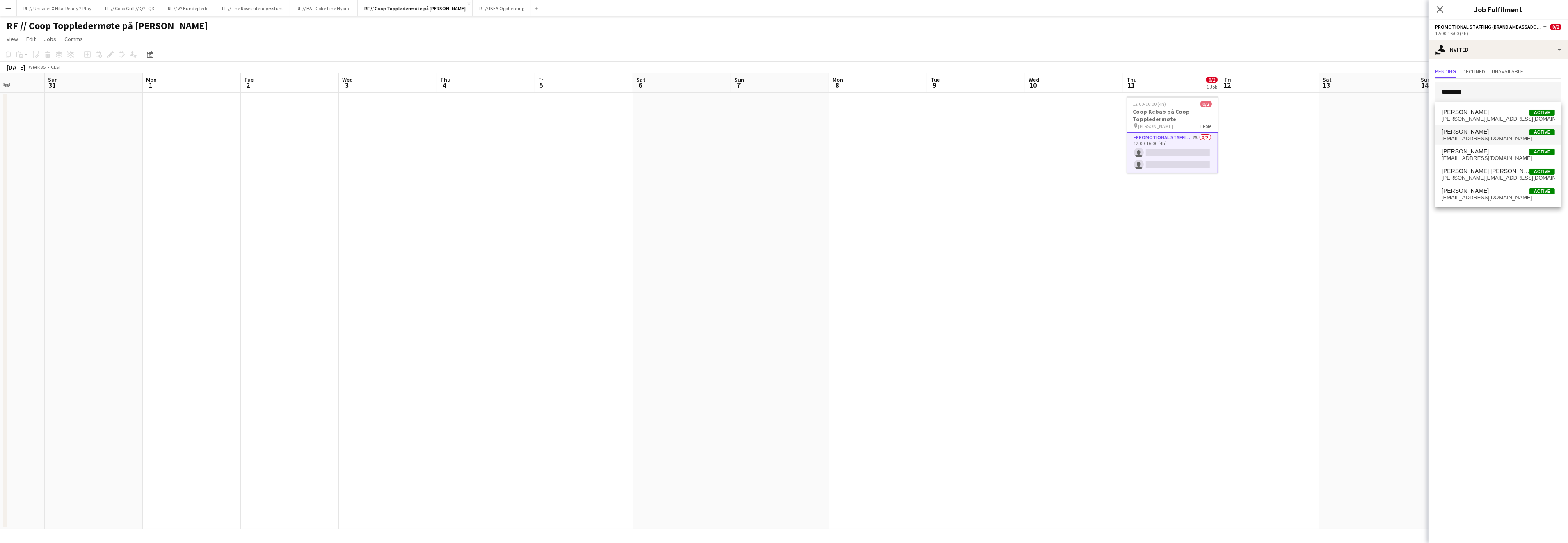
type input "********"
click at [1510, 138] on span "[EMAIL_ADDRESS][DOMAIN_NAME]" at bounding box center [1498, 138] width 113 height 7
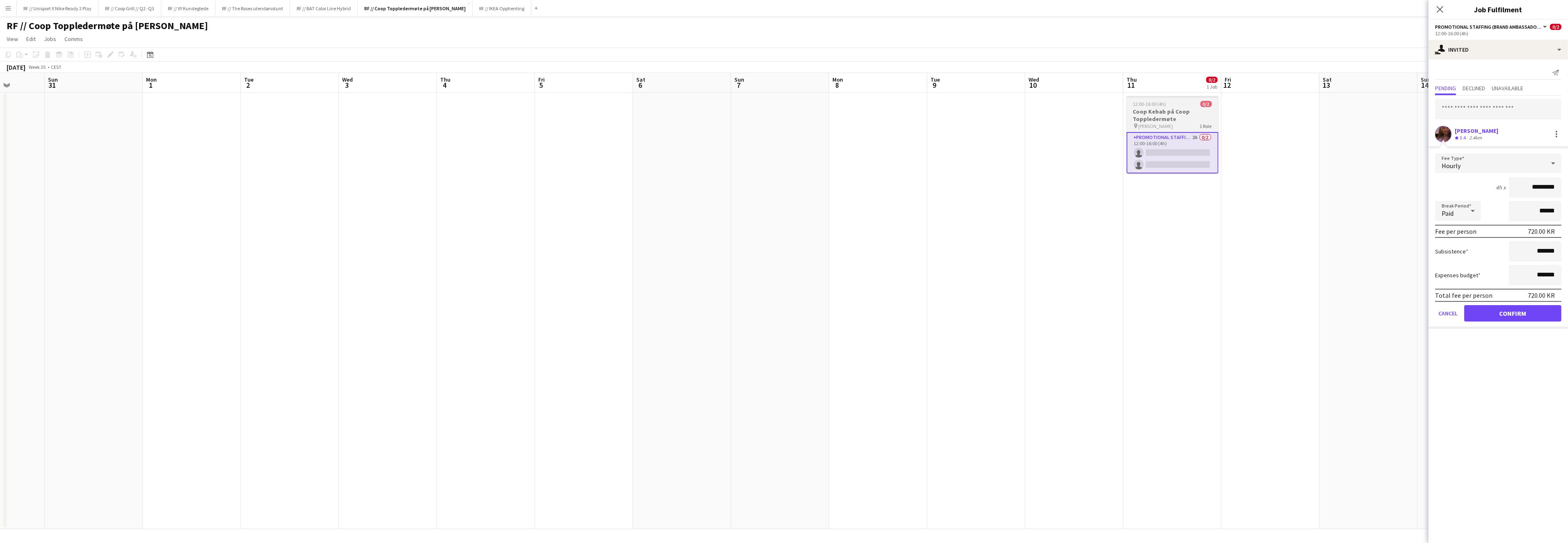
click at [1175, 113] on h3 "Coop Kebab på Coop Toppledermøte" at bounding box center [1172, 115] width 92 height 15
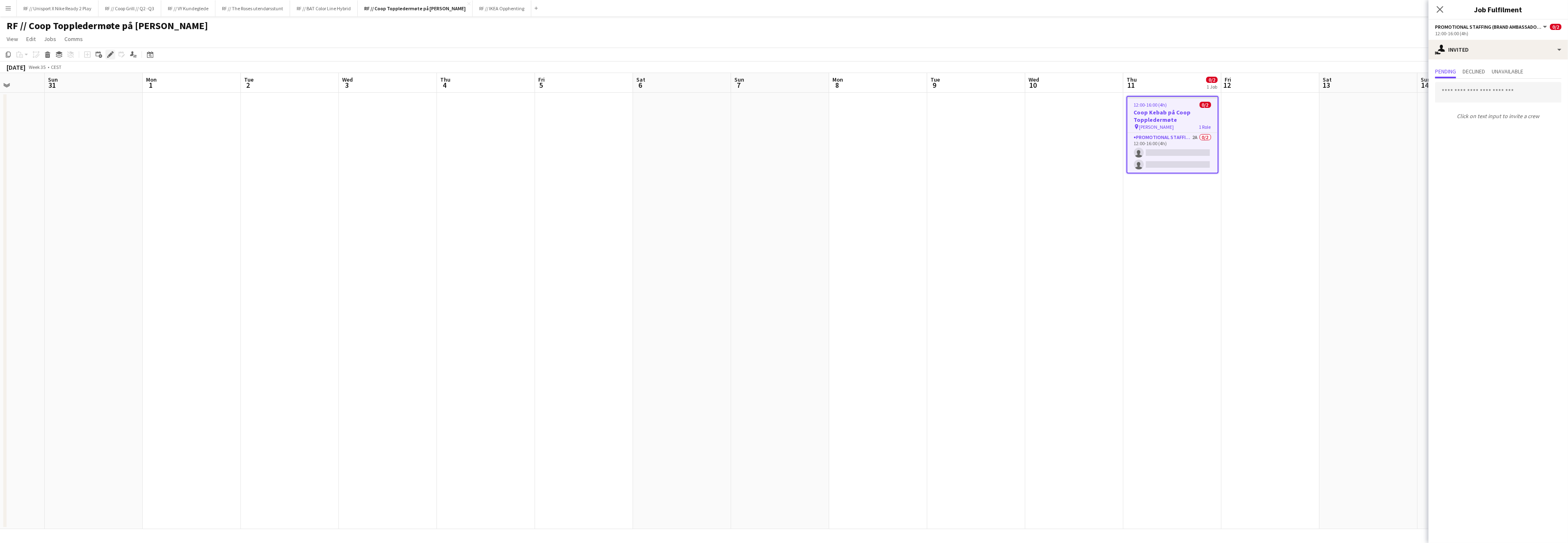
click at [105, 55] on div "Edit" at bounding box center [110, 55] width 10 height 10
click at [1458, 140] on button "Previous" at bounding box center [1457, 143] width 44 height 16
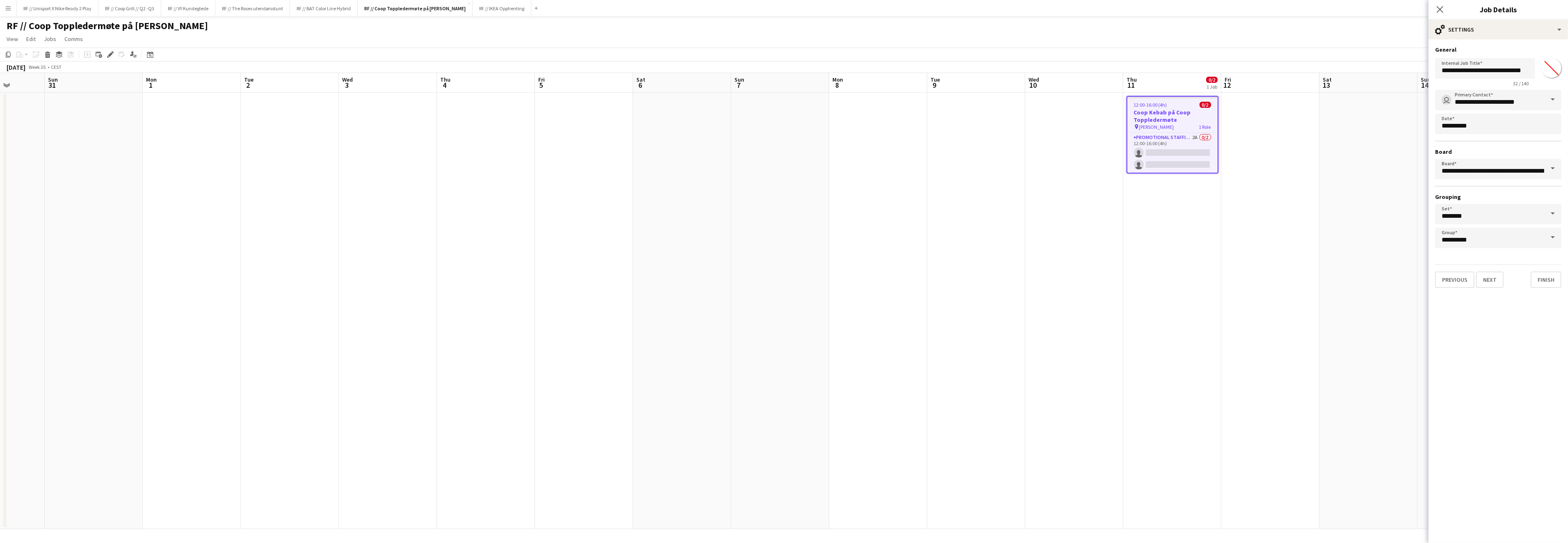
click at [1281, 292] on app-date-cell at bounding box center [1270, 310] width 98 height 436
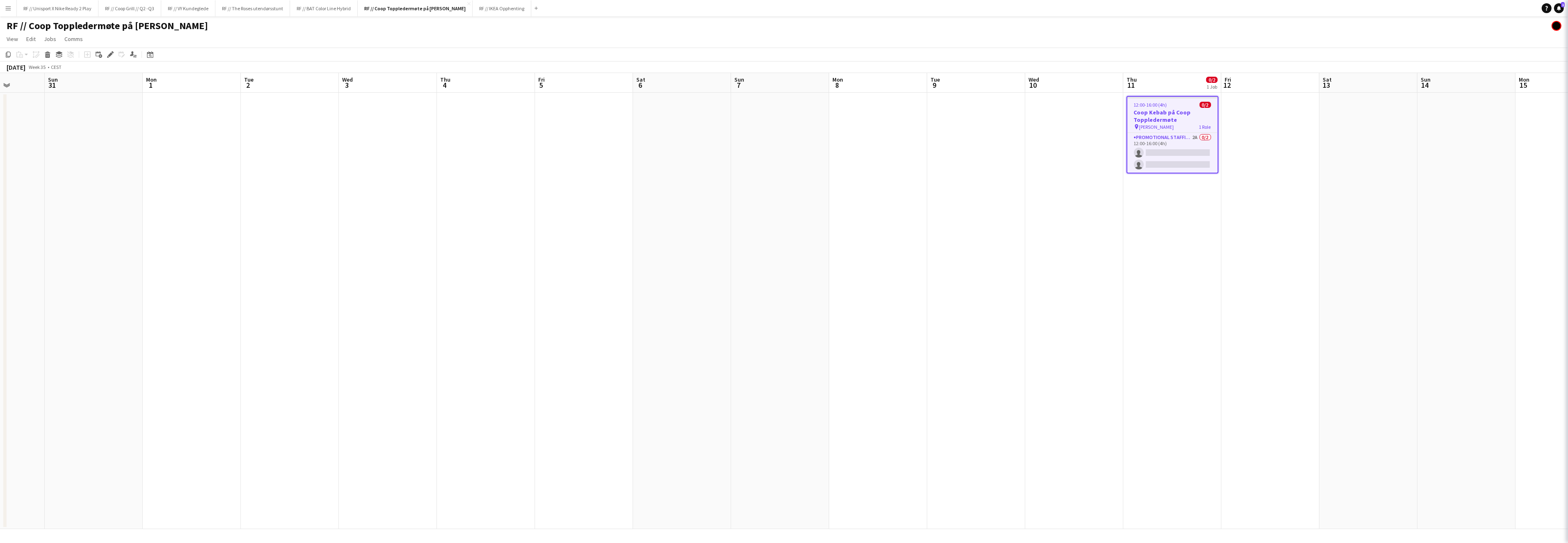
scroll to position [0, 249]
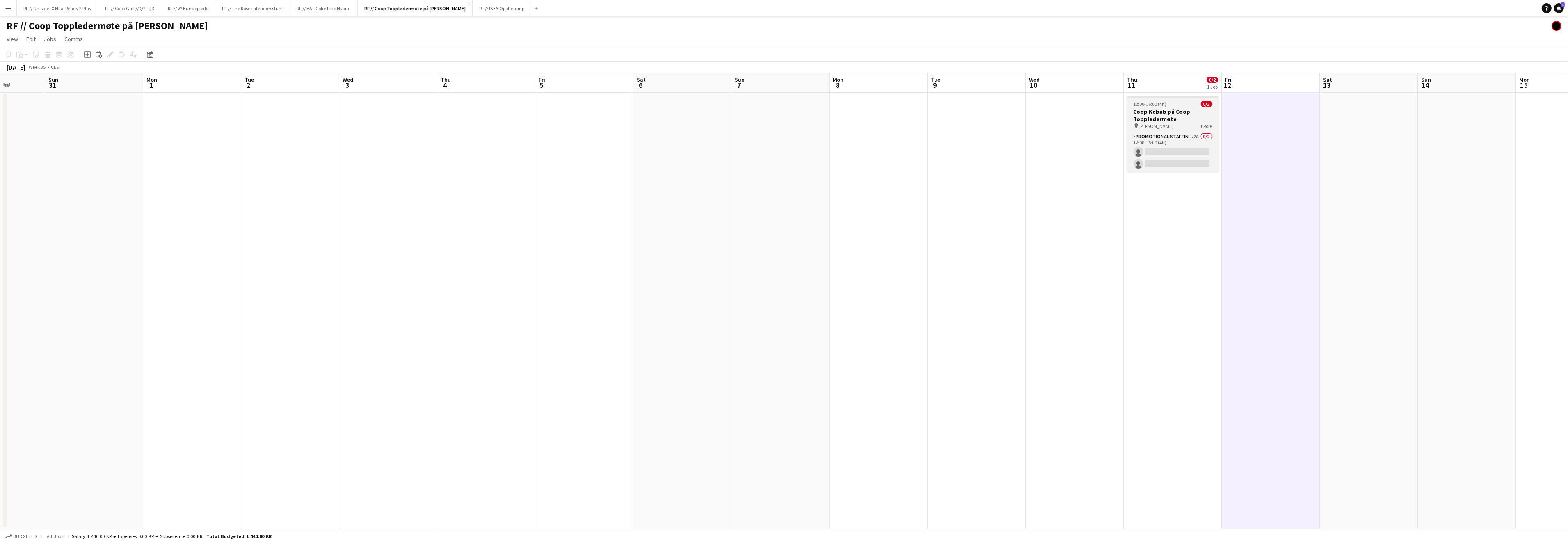
click at [1175, 108] on h3 "Coop Kebab på Coop Toppledermøte" at bounding box center [1172, 115] width 92 height 15
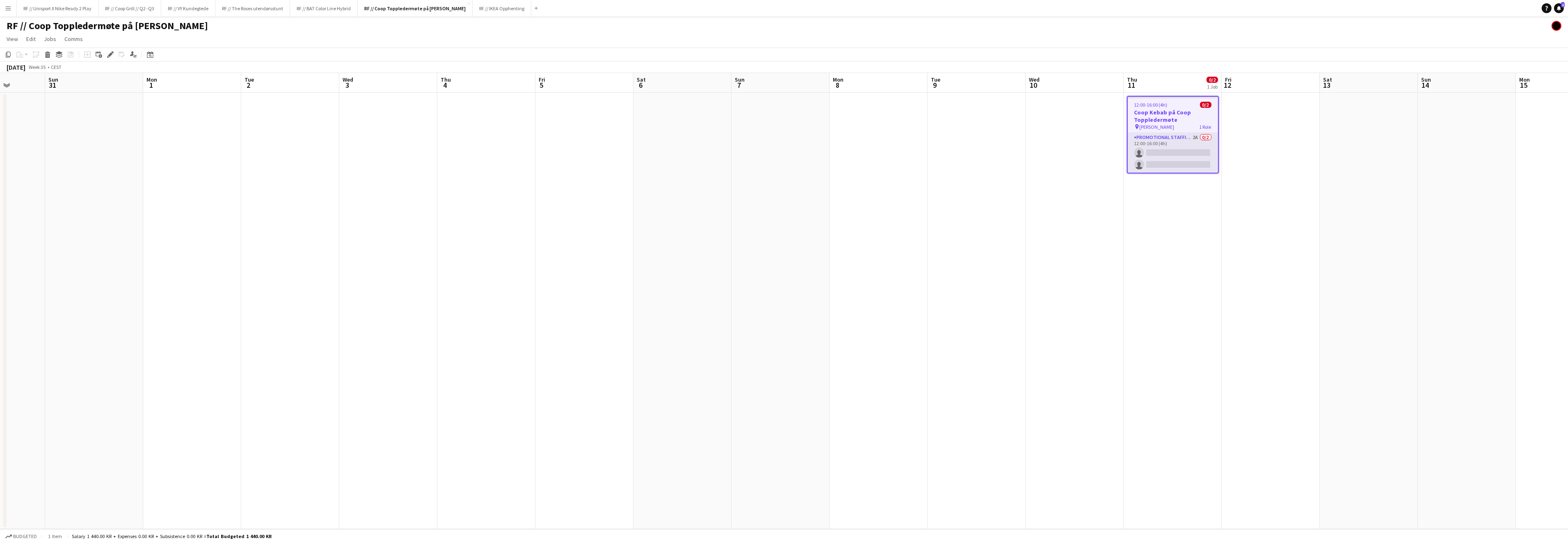
click at [1181, 151] on app-card-role "Promotional Staffing (Brand Ambassadors) 2A 0/2 12:00-16:00 (4h) single-neutral…" at bounding box center [1173, 152] width 90 height 40
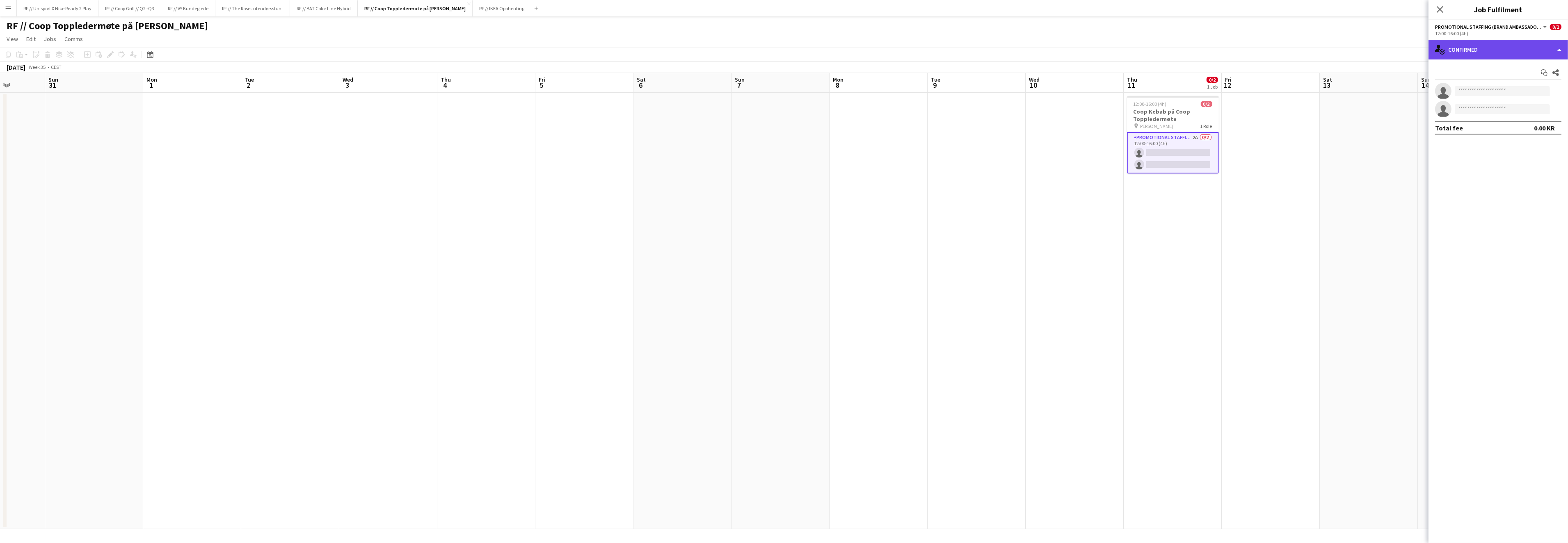
click at [1517, 54] on div "single-neutral-actions-check-2 Confirmed" at bounding box center [1498, 49] width 139 height 19
drag, startPoint x: 579, startPoint y: 306, endPoint x: 491, endPoint y: 306, distance: 88.0
click at [579, 306] on app-date-cell at bounding box center [584, 310] width 98 height 436
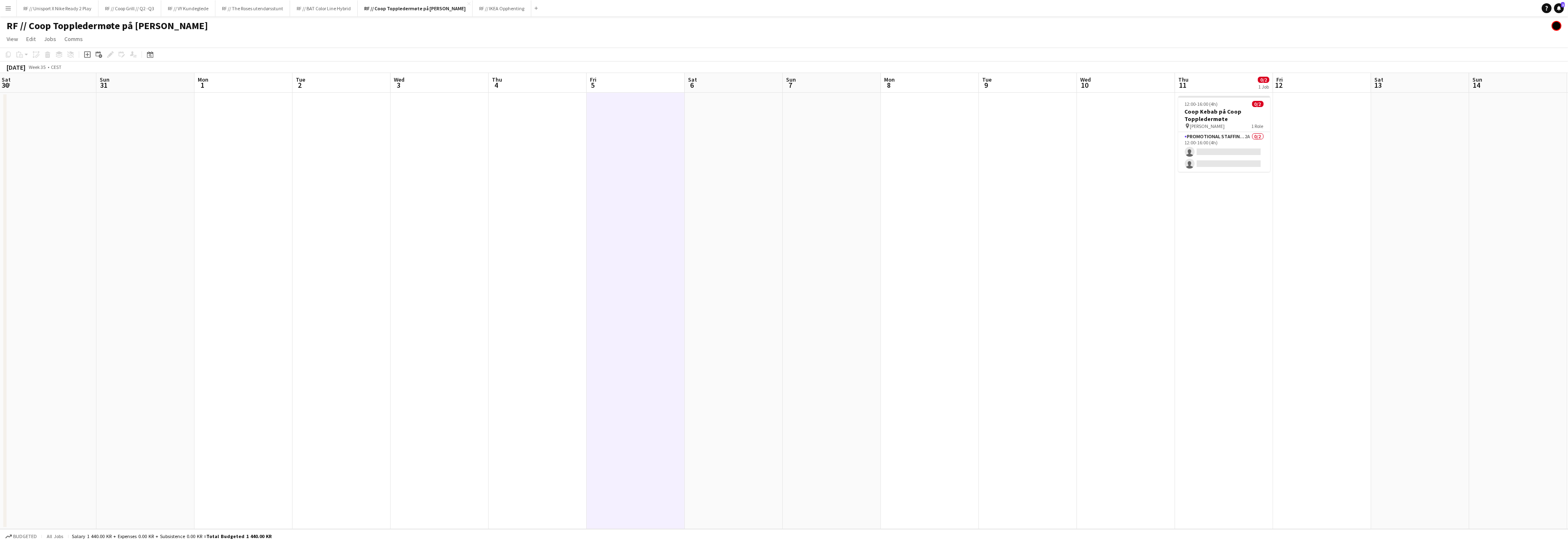
drag, startPoint x: 394, startPoint y: 307, endPoint x: 882, endPoint y: 311, distance: 488.0
click at [842, 292] on app-calendar-viewport "Thu 28 Fri 29 Sat 30 Sun 31 Mon 1 Tue 2 Wed 3 Thu 4 Fri 5 Sat 6 Sun 7 Mon 8 Tue…" at bounding box center [784, 301] width 1568 height 456
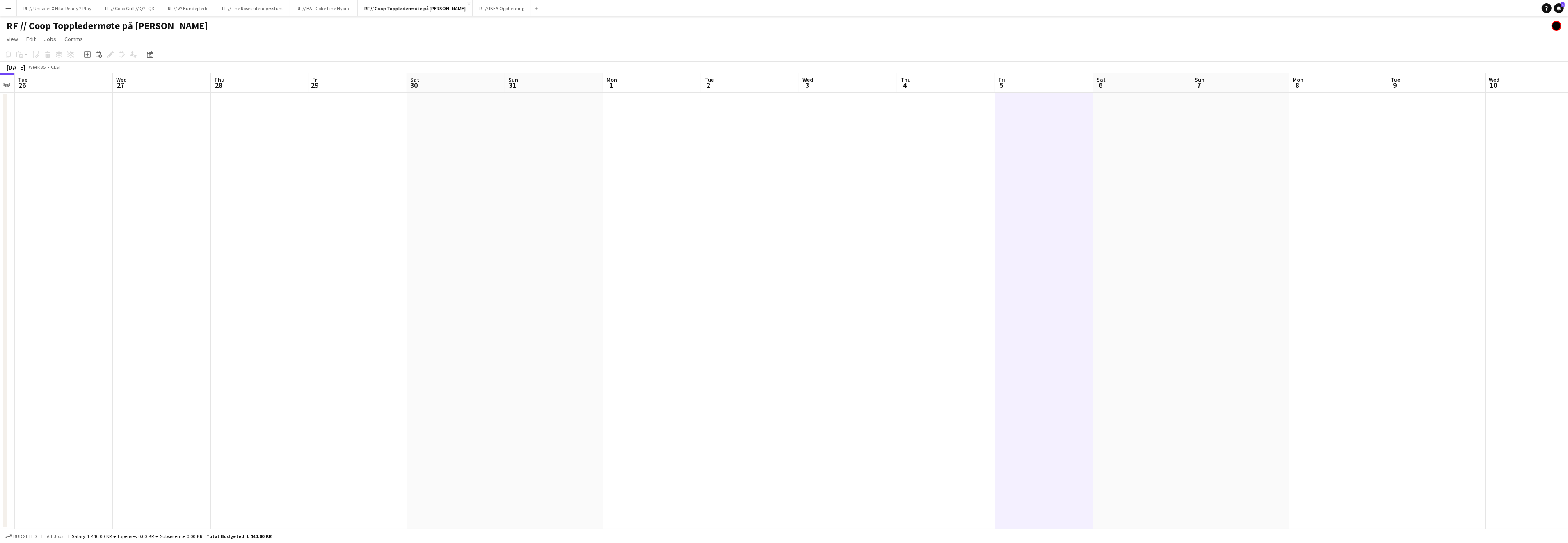
drag, startPoint x: 669, startPoint y: 314, endPoint x: 855, endPoint y: 303, distance: 186.3
click at [883, 285] on app-calendar-viewport "Sun 24 Mon 25 Tue 26 Wed 27 Thu 28 Fri 29 Sat 30 Sun 31 Mon 1 Tue 2 Wed 3 Thu 4…" at bounding box center [784, 301] width 1568 height 456
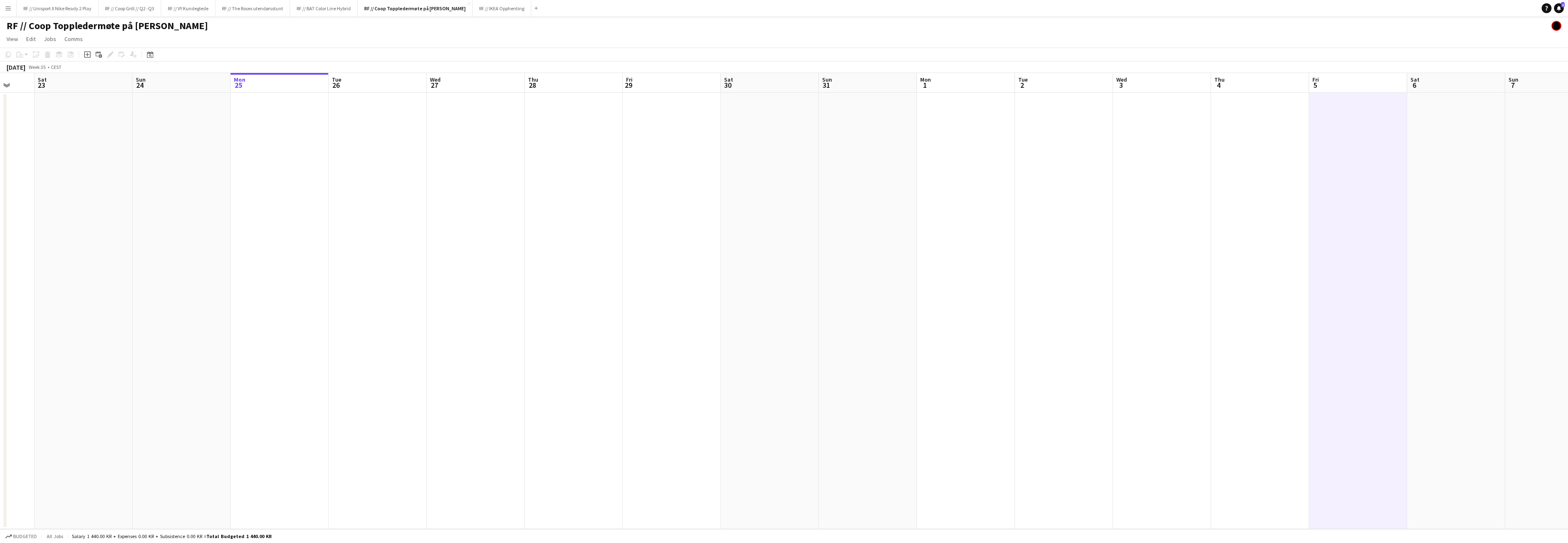
drag, startPoint x: 476, startPoint y: 303, endPoint x: 968, endPoint y: 268, distance: 493.2
click at [911, 261] on app-calendar-viewport "Thu 21 Fri 22 Sat 23 Sun 24 Mon 25 Tue 26 Wed 27 Thu 28 Fri 29 Sat 30 Sun 31 Mo…" at bounding box center [784, 301] width 1568 height 456
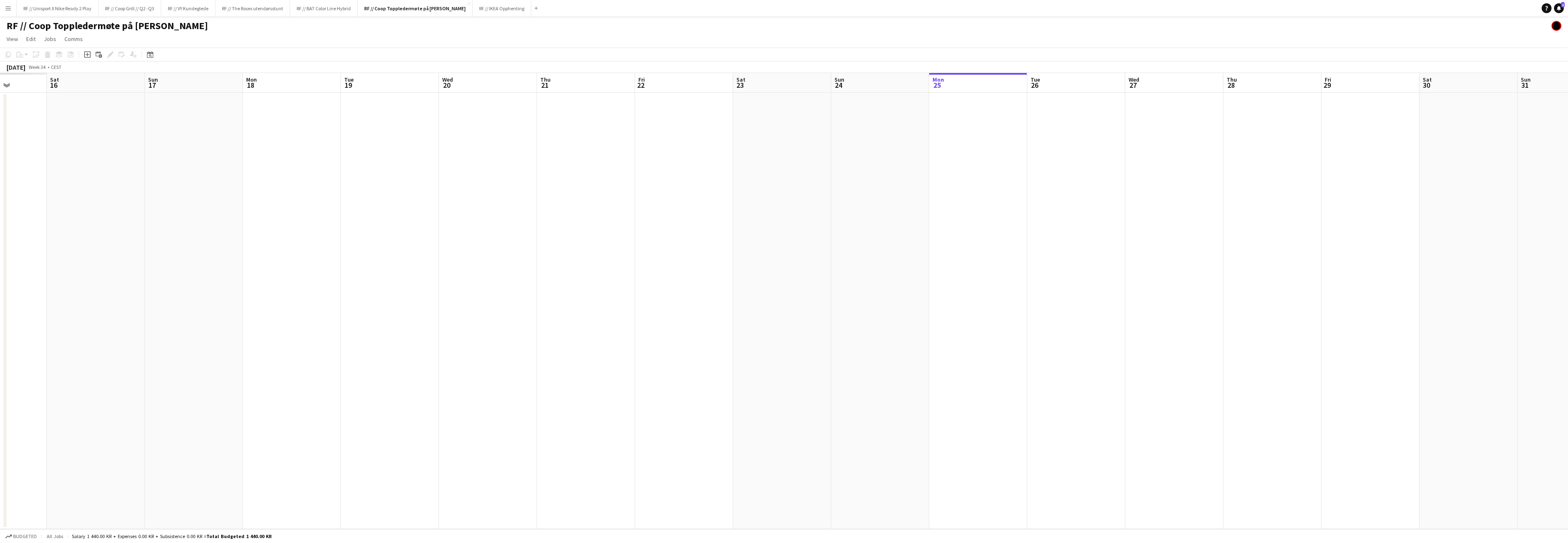
drag, startPoint x: 513, startPoint y: 267, endPoint x: 927, endPoint y: 251, distance: 414.3
click at [881, 240] on app-calendar-viewport "Thu 14 Fri 15 Sat 16 Sun 17 Mon 18 Tue 19 Wed 20 Thu 21 Fri 22 Sat 23 Sun 24 Mo…" at bounding box center [784, 301] width 1568 height 456
drag, startPoint x: 625, startPoint y: 309, endPoint x: 441, endPoint y: 303, distance: 184.1
click at [462, 305] on app-calendar-viewport "Mon 11 Tue 12 Wed 13 Thu 14 Fri 15 Sat 16 Sun 17 Mon 18 Tue 19 Wed 20 Thu 21 Fr…" at bounding box center [784, 301] width 1568 height 456
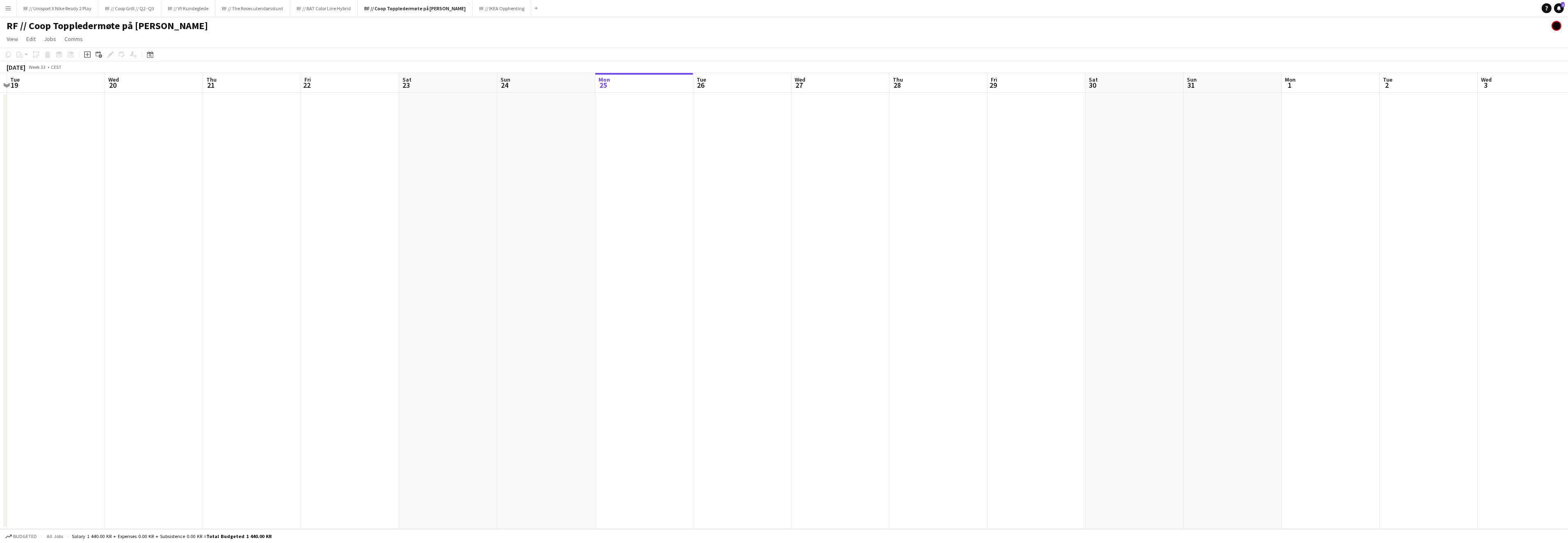
drag, startPoint x: 688, startPoint y: 314, endPoint x: 365, endPoint y: 290, distance: 323.9
click at [398, 303] on app-calendar-viewport "Sat 16 Sun 17 Mon 18 Tue 19 Wed 20 Thu 21 Fri 22 Sat 23 Sun 24 Mon 25 Tue 26 We…" at bounding box center [784, 301] width 1568 height 456
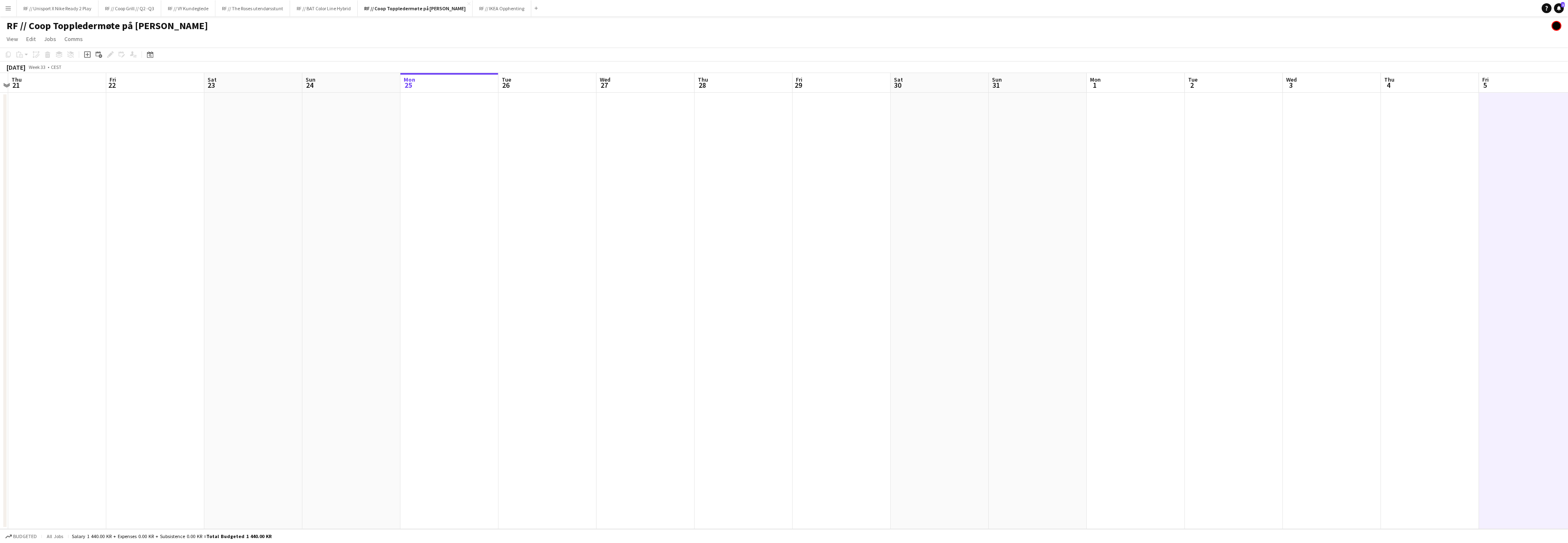
drag, startPoint x: 327, startPoint y: 290, endPoint x: 228, endPoint y: 278, distance: 99.7
click at [273, 284] on app-calendar-viewport "Mon 18 Tue 19 Wed 20 Thu 21 Fri 22 Sat 23 Sun 24 Mon 25 Tue 26 Wed 27 Thu 28 Fr…" at bounding box center [784, 301] width 1568 height 456
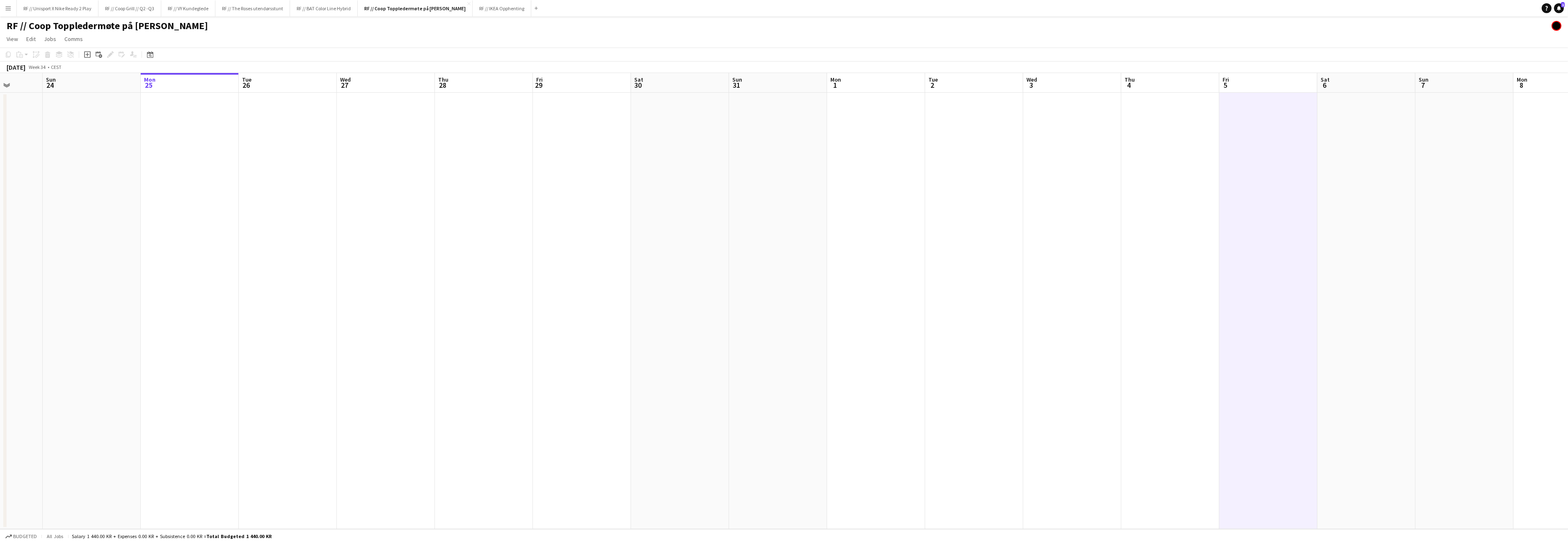
drag, startPoint x: 391, startPoint y: 305, endPoint x: 264, endPoint y: 268, distance: 132.3
click at [324, 290] on app-calendar-viewport "Thu 21 Fri 22 Sat 23 Sun 24 Mon 25 Tue 26 Wed 27 Thu 28 Fri 29 Sat 30 Sun 31 Mo…" at bounding box center [784, 301] width 1568 height 456
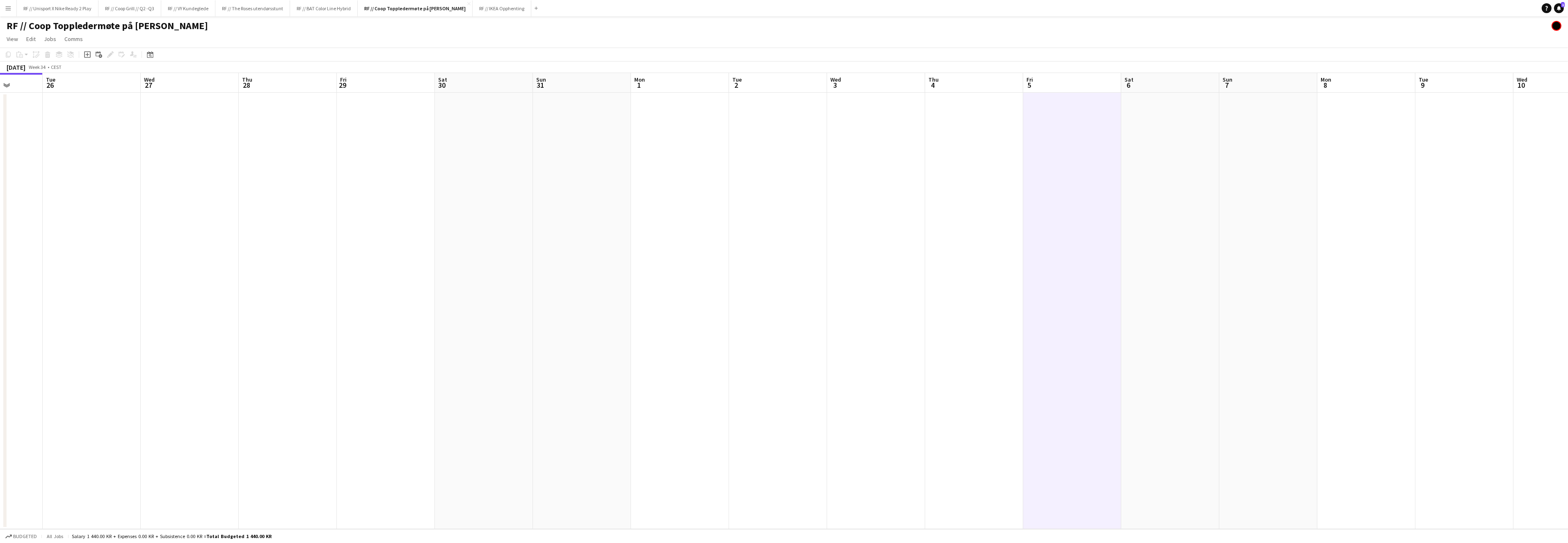
scroll to position [0, 280]
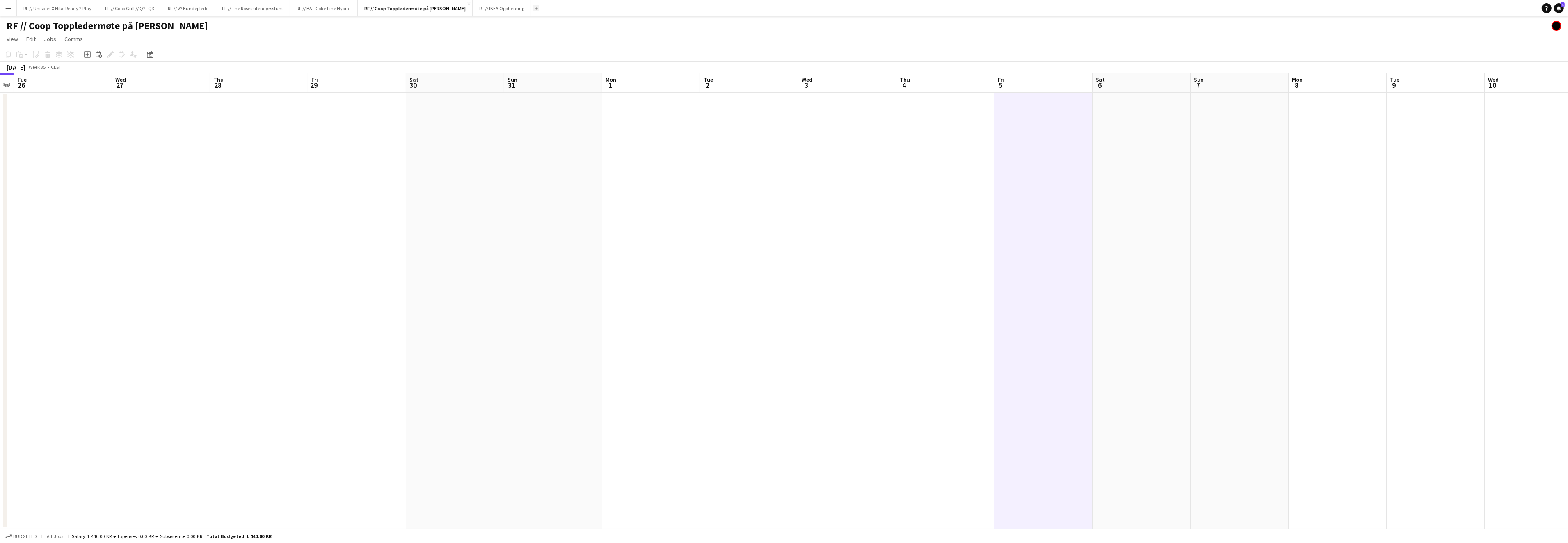
click at [539, 7] on button "Add" at bounding box center [536, 8] width 7 height 7
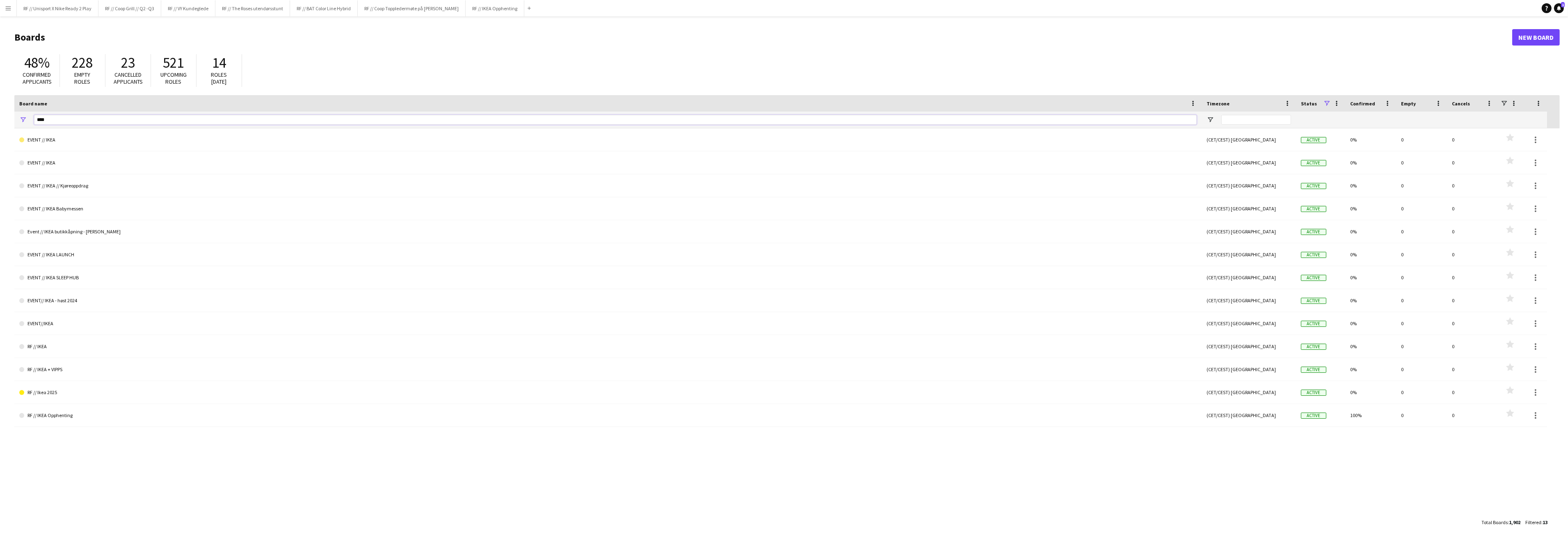
click at [88, 116] on input "****" at bounding box center [615, 120] width 1163 height 10
type input "*"
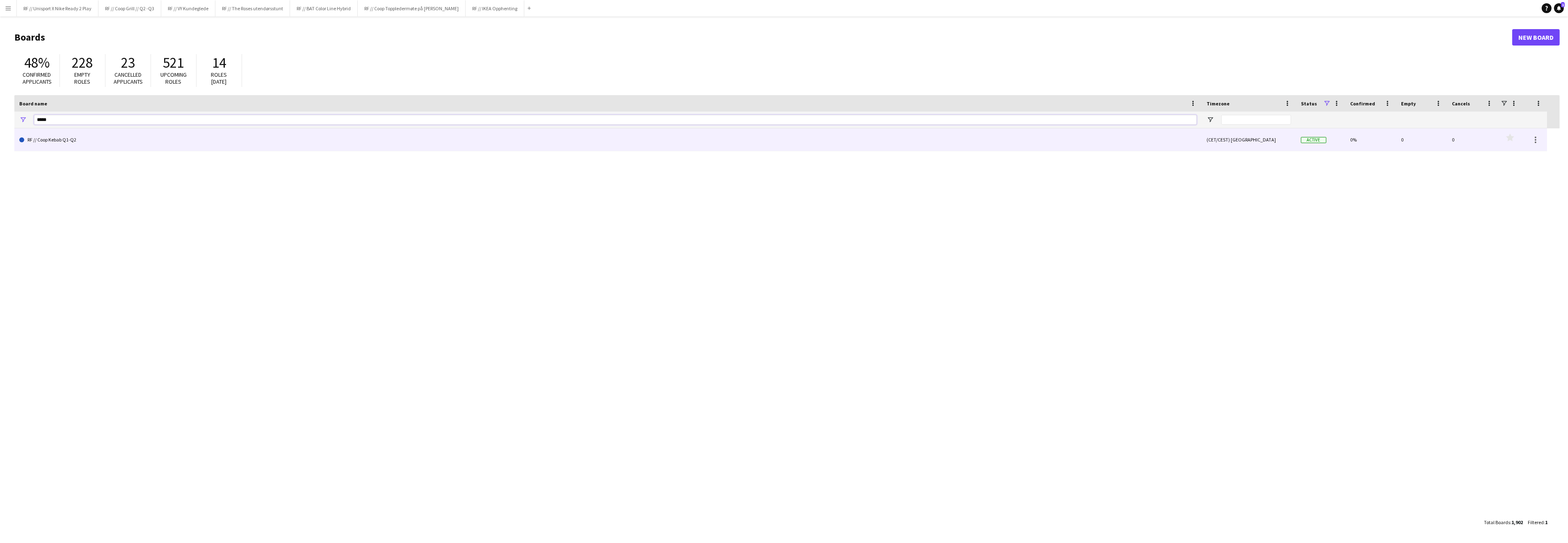
type input "*****"
click at [100, 139] on link "RF // Coop Kebab Q1-Q2" at bounding box center [608, 140] width 1177 height 23
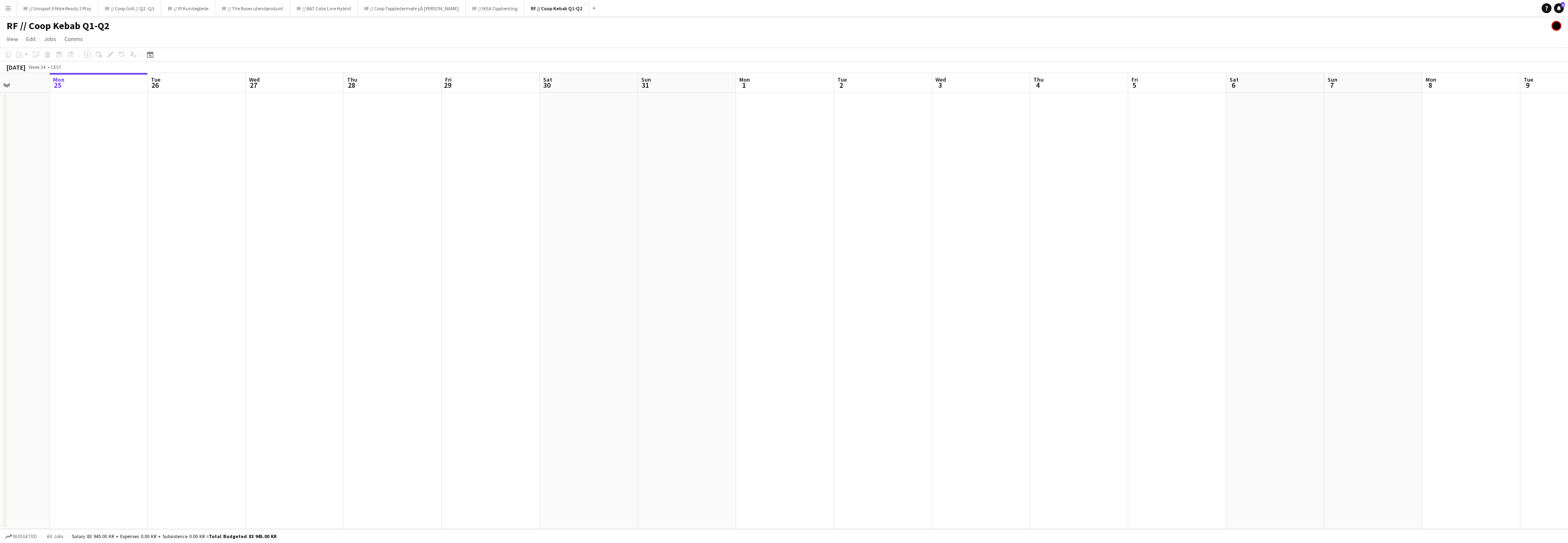
drag, startPoint x: 300, startPoint y: 295, endPoint x: 626, endPoint y: 303, distance: 326.1
click at [601, 303] on app-calendar-viewport "Fri 22 Sat 23 Sun 24 Mon 25 Tue 26 Wed 27 Thu 28 Fri 29 Sat 30 Sun 31 Mon 1 Tue…" at bounding box center [784, 301] width 1568 height 456
drag, startPoint x: 366, startPoint y: 279, endPoint x: 651, endPoint y: 261, distance: 285.6
click at [595, 264] on app-calendar-viewport "Tue 19 Wed 20 Thu 21 Fri 22 Sat 23 Sun 24 Mon 25 Tue 26 Wed 27 Thu 28 Fri 29 Sa…" at bounding box center [784, 301] width 1568 height 456
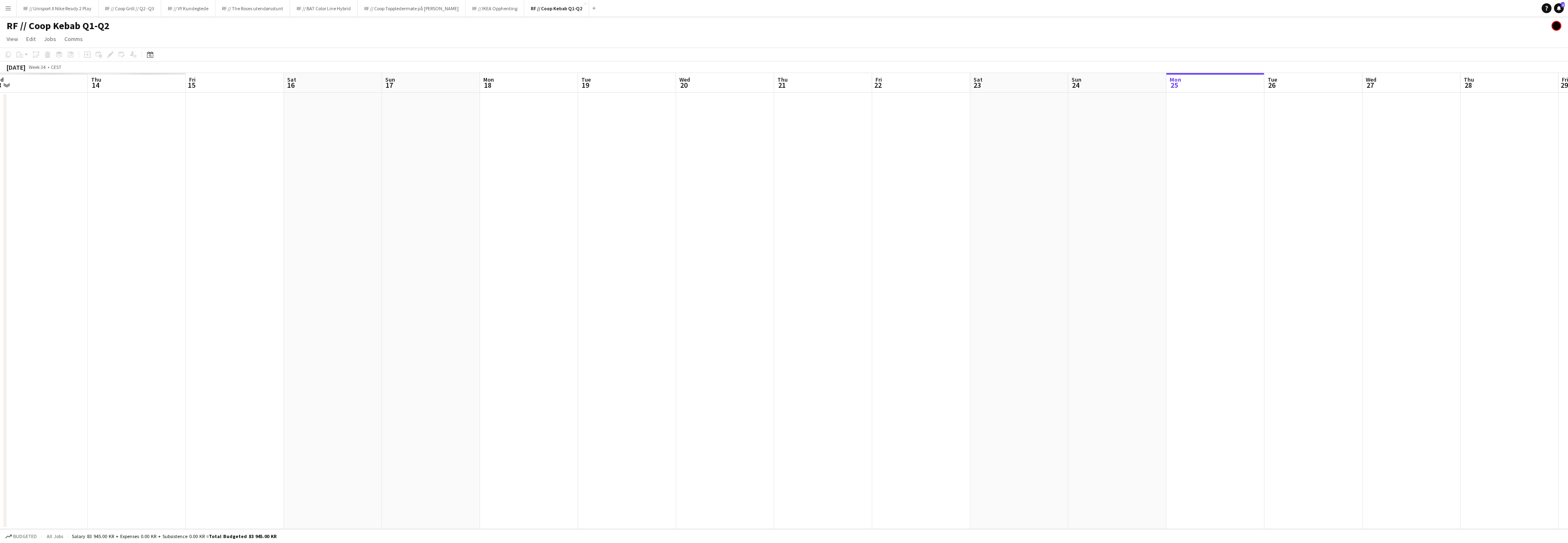
drag, startPoint x: 529, startPoint y: 264, endPoint x: 671, endPoint y: 264, distance: 142.0
click at [628, 259] on app-calendar-viewport "Mon 11 Tue 12 Wed 13 Thu 14 Fri 15 Sat 16 Sun 17 Mon 18 Tue 19 Wed 20 Thu 21 Fr…" at bounding box center [784, 301] width 1568 height 456
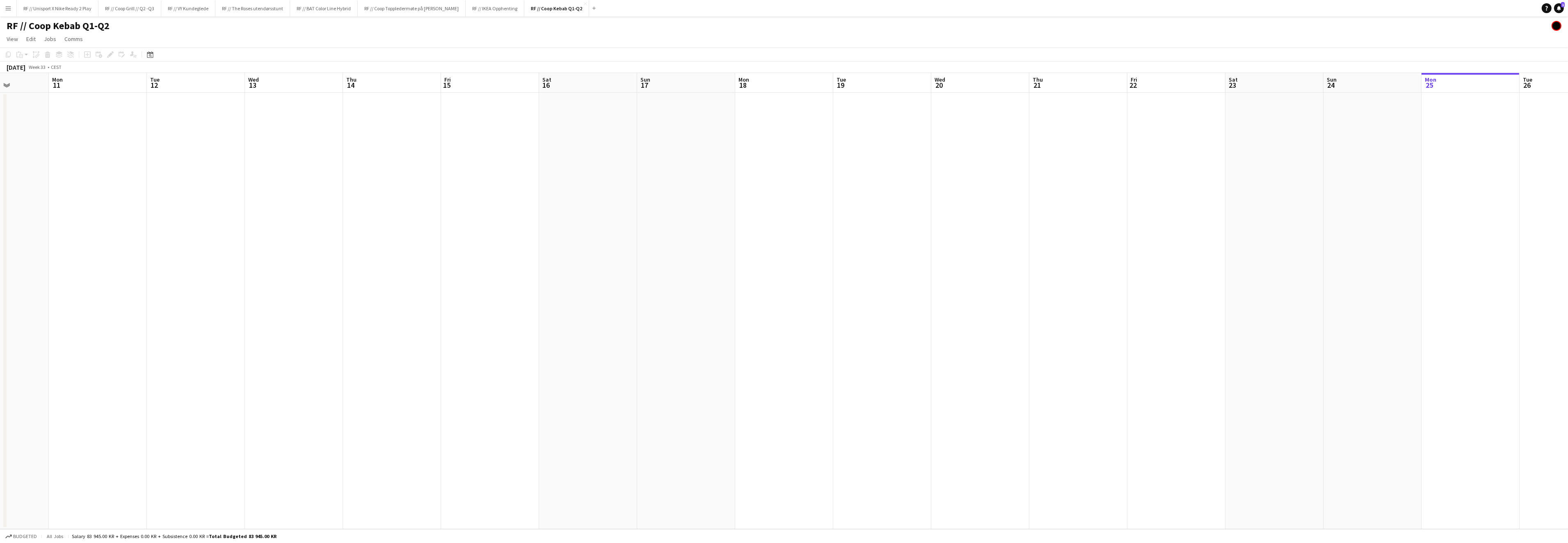
drag, startPoint x: 349, startPoint y: 312, endPoint x: 800, endPoint y: 296, distance: 451.3
click at [786, 286] on app-calendar-viewport "Fri 8 Sat 9 Sun 10 Mon 11 Tue 12 Wed 13 Thu 14 Fri 15 Sat 16 Sun 17 Mon 18 Tue …" at bounding box center [784, 301] width 1568 height 456
drag, startPoint x: 485, startPoint y: 279, endPoint x: 472, endPoint y: 301, distance: 25.6
click at [718, 267] on app-calendar-viewport "Mon 4 Tue 5 Wed 6 Thu 7 Fri 8 Sat 9 Sun 10 Mon 11 Tue 12 Wed 13 Thu 14 Fri 15 S…" at bounding box center [784, 301] width 1568 height 456
drag, startPoint x: 388, startPoint y: 298, endPoint x: 722, endPoint y: 272, distance: 335.0
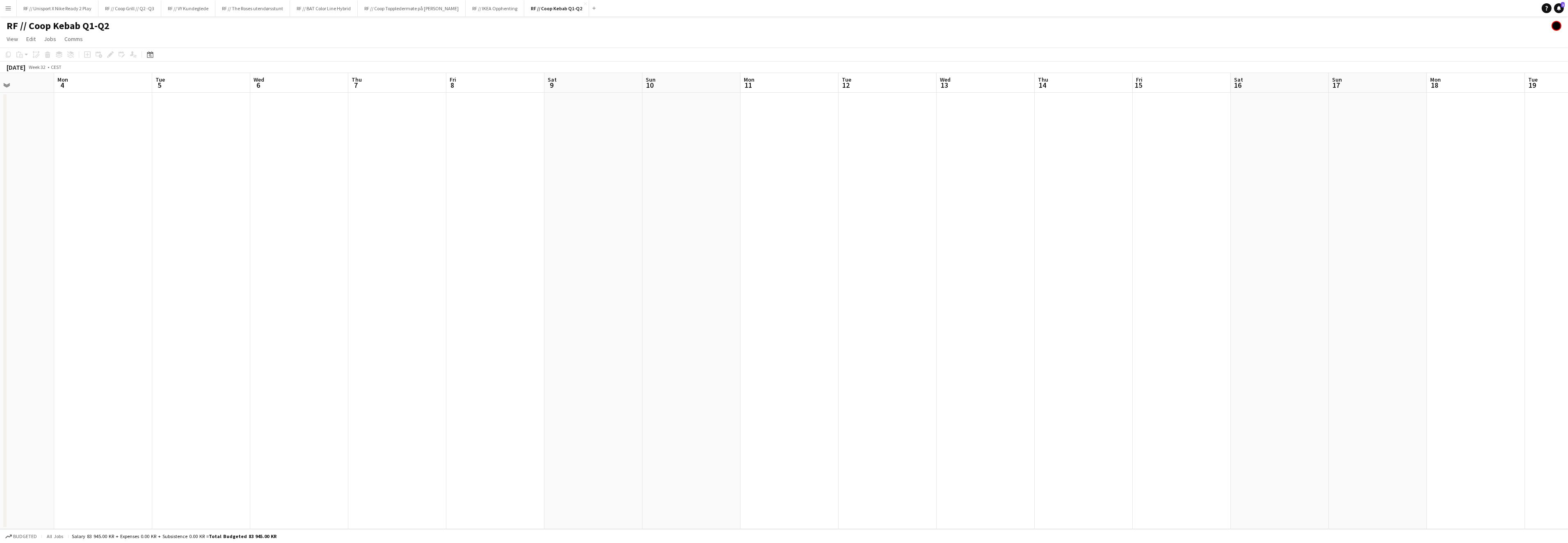
click at [722, 272] on app-calendar-viewport "Fri 1 Sat 2 Sun 3 Mon 4 Tue 5 Wed 6 Thu 7 Fri 8 Sat 9 Sun 10 Mon 11 Tue 12 Wed …" at bounding box center [784, 301] width 1568 height 456
drag, startPoint x: 100, startPoint y: 301, endPoint x: 749, endPoint y: 292, distance: 649.1
click at [659, 278] on app-calendar-viewport "Tue 29 Wed 30 Thu 31 Fri 1 Sat 2 Sun 3 Mon 4 Tue 5 Wed 6 Thu 7 Fri 8 Sat 9 Sun …" at bounding box center [784, 301] width 1568 height 456
click at [733, 273] on app-calendar-viewport "Wed 23 Thu 24 Fri 25 Sat 26 Sun 27 Mon 28 Tue 29 Wed 30 Thu 31 Fri 1 Sat 2 Sun …" at bounding box center [784, 301] width 1568 height 456
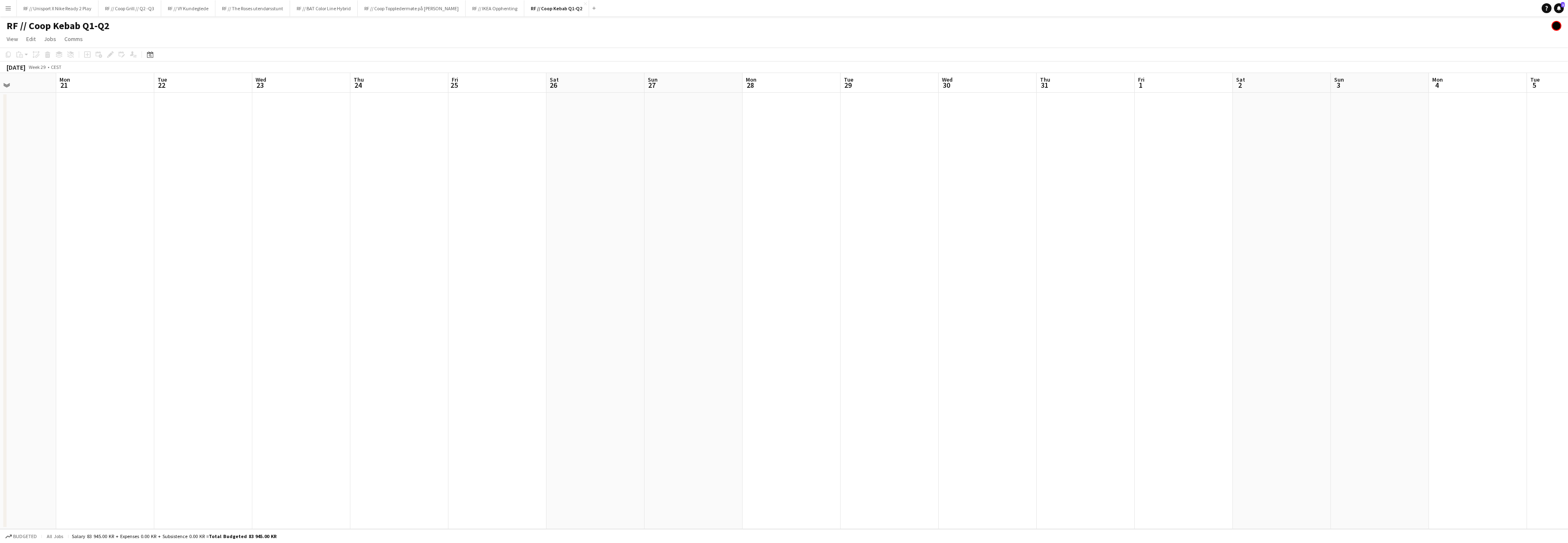
drag, startPoint x: 406, startPoint y: 264, endPoint x: 599, endPoint y: 265, distance: 193.0
click at [802, 237] on app-calendar-viewport "Fri 18 Sat 19 Sun 20 Mon 21 Tue 22 Wed 23 Thu 24 Fri 25 Sat 26 Sun 27 Mon 28 Tu…" at bounding box center [784, 301] width 1568 height 456
drag, startPoint x: 447, startPoint y: 258, endPoint x: 771, endPoint y: 257, distance: 324.0
click at [750, 247] on app-calendar-viewport "Sun 13 Mon 14 Tue 15 Wed 16 Thu 17 Fri 18 Sat 19 Sun 20 Mon 21 Tue 22 Wed 23 Th…" at bounding box center [784, 301] width 1568 height 456
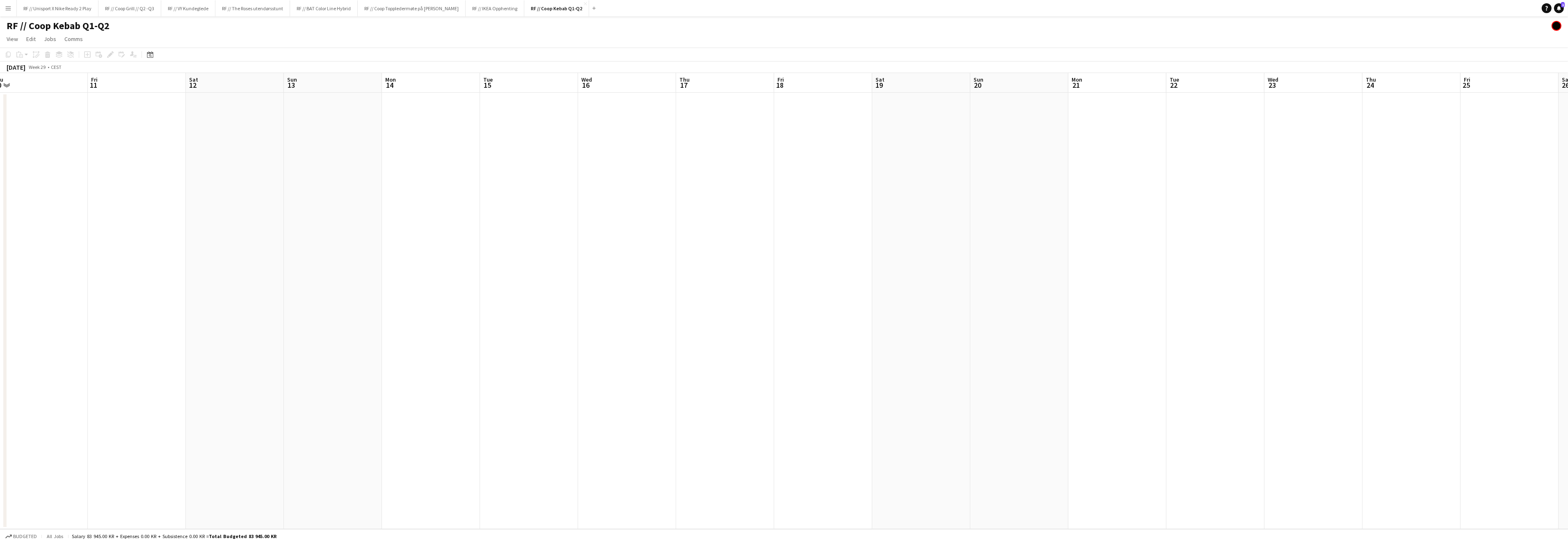
drag, startPoint x: 483, startPoint y: 269, endPoint x: 886, endPoint y: 264, distance: 403.0
click at [807, 254] on app-calendar-viewport "Tue 8 Wed 9 Thu 10 Fri 11 Sat 12 Sun 13 Mon 14 Tue 15 Wed 16 Thu 17 Fri 18 Sat …" at bounding box center [784, 301] width 1568 height 456
drag, startPoint x: 539, startPoint y: 279, endPoint x: 737, endPoint y: 279, distance: 198.0
click at [778, 267] on app-calendar-viewport "Sat 28 Sun 29 Mon 30 Tue 1 Wed 2 Thu 3 Fri 4 Sat 5 Sun 6 Mon 7 Tue 8 Wed 9 Thu …" at bounding box center [784, 301] width 1568 height 456
drag, startPoint x: 299, startPoint y: 292, endPoint x: 610, endPoint y: 298, distance: 311.1
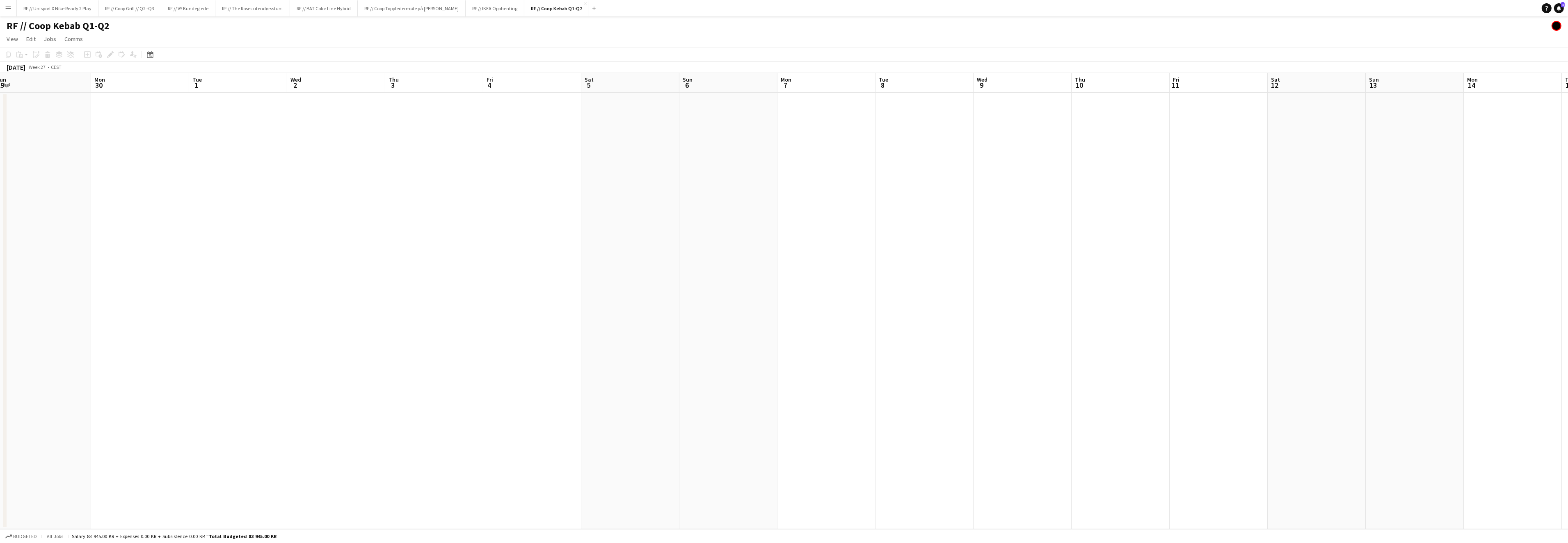
click at [705, 284] on app-calendar-viewport "Fri 27 Sat 28 Sun 29 Mon 30 Tue 1 Wed 2 Thu 3 Fri 4 Sat 5 Sun 6 Mon 7 Tue 8 Wed…" at bounding box center [784, 301] width 1568 height 456
drag, startPoint x: 344, startPoint y: 287, endPoint x: 616, endPoint y: 296, distance: 272.1
click at [830, 285] on app-calendar-viewport "Mon 23 Tue 24 Wed 25 Thu 26 Fri 27 Sat 28 Sun 29 Mon 30 Tue 1 Wed 2 Thu 3 Fri 4…" at bounding box center [784, 301] width 1568 height 456
click at [758, 282] on app-calendar-viewport "Wed 18 Thu 19 Fri 20 Sat 21 Sun 22 Mon 23 Tue 24 Wed 25 Thu 26 Fri 27 Sat 28 Su…" at bounding box center [784, 301] width 1568 height 456
click at [852, 272] on app-calendar-viewport "Sun 15 Mon 16 Tue 17 Wed 18 Thu 19 Fri 20 Sat 21 Sun 22 Mon 23 Tue 24 Wed 25 Th…" at bounding box center [784, 301] width 1568 height 456
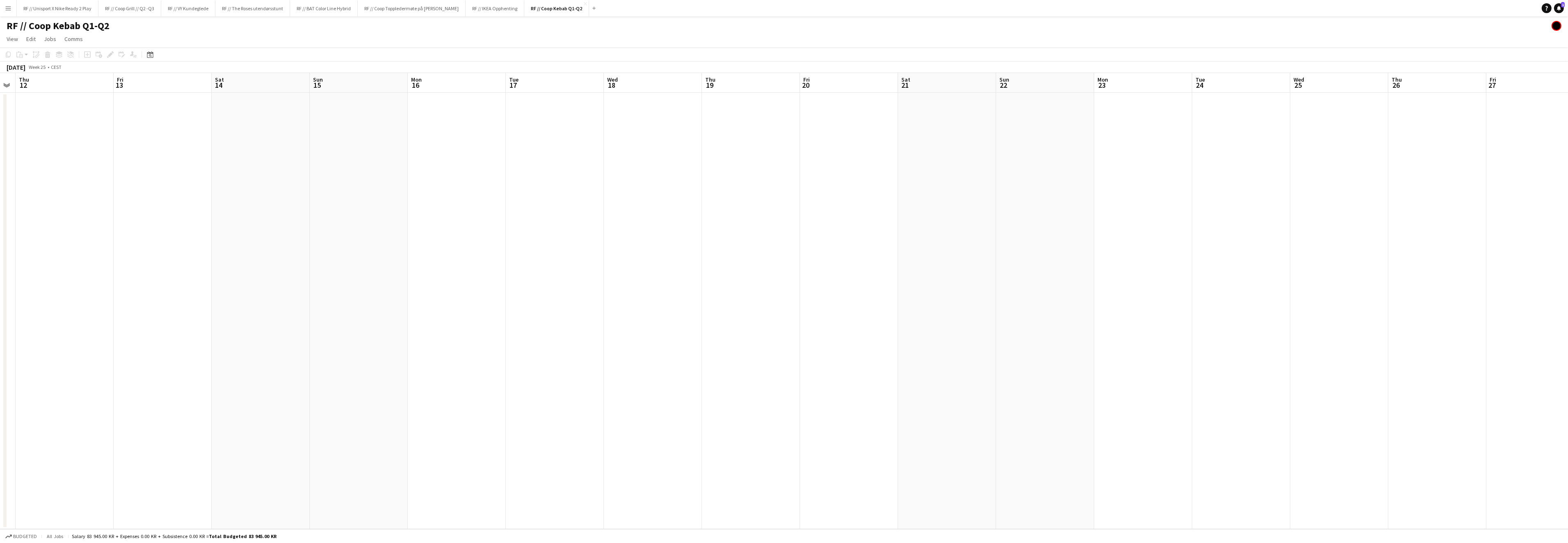
drag, startPoint x: 491, startPoint y: 304, endPoint x: 919, endPoint y: 289, distance: 428.3
click at [825, 281] on app-calendar-viewport "Tue 10 Wed 11 Thu 12 Fri 13 Sat 14 Sun 15 Mon 16 Tue 17 Wed 18 Thu 19 Fri 20 Sa…" at bounding box center [784, 301] width 1568 height 456
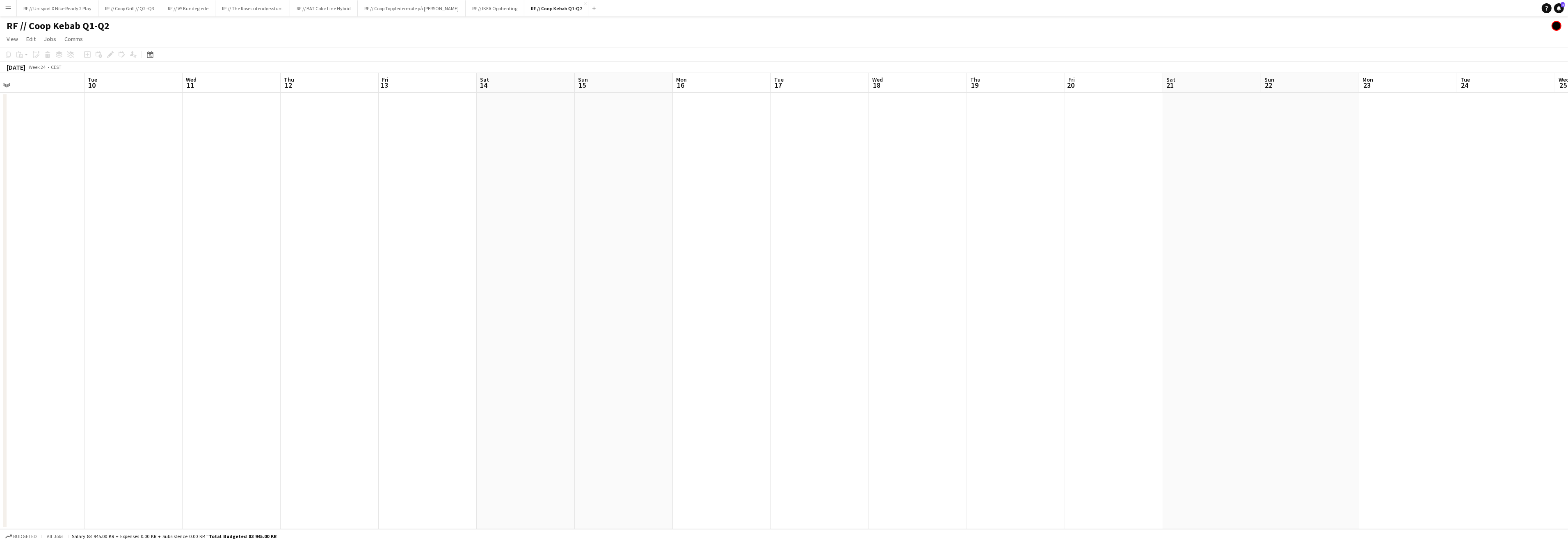
drag, startPoint x: 476, startPoint y: 289, endPoint x: 902, endPoint y: 259, distance: 427.1
click at [782, 267] on app-calendar-viewport "Sat 7 Sun 8 Mon 9 Tue 10 Wed 11 Thu 12 Fri 13 Sat 14 Sun 15 Mon 16 Tue 17 Wed 1…" at bounding box center [784, 301] width 1568 height 456
drag, startPoint x: 416, startPoint y: 268, endPoint x: 920, endPoint y: 264, distance: 504.0
click at [839, 251] on app-calendar-viewport "Sun 1 Mon 2 Tue 3 Wed 4 Thu 5 Fri 6 Sat 7 Sun 8 Mon 9 Tue 10 Wed 11 Thu 12 Fri …" at bounding box center [784, 301] width 1568 height 456
drag, startPoint x: 555, startPoint y: 256, endPoint x: 800, endPoint y: 249, distance: 245.1
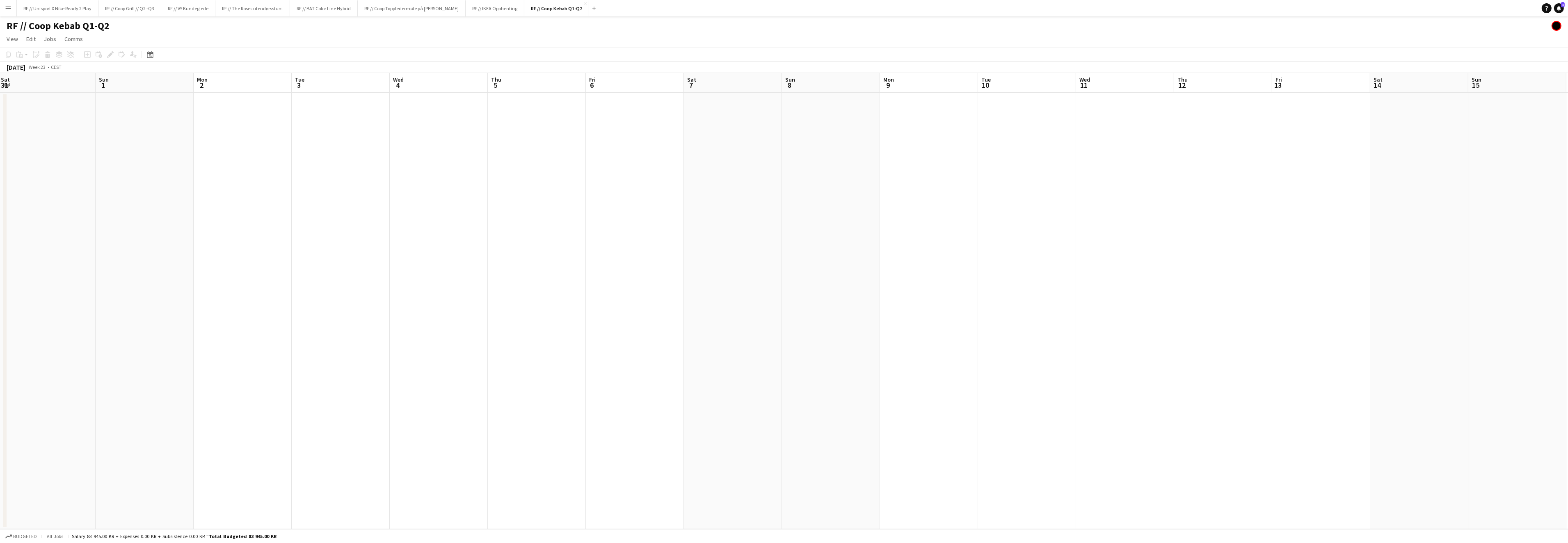
click at [837, 236] on app-calendar-viewport "Thu 29 Fri 30 Sat 31 Sun 1 Mon 2 Tue 3 Wed 4 Thu 5 Fri 6 Sat 7 Sun 8 Mon 9 Tue …" at bounding box center [784, 301] width 1568 height 456
drag, startPoint x: 461, startPoint y: 267, endPoint x: 762, endPoint y: 253, distance: 301.3
click at [723, 248] on app-calendar-viewport "Sun 25 Mon 26 Tue 27 Wed 28 Thu 29 Fri 30 Sat 31 Sun 1 Mon 2 Tue 3 Wed 4 Thu 5 …" at bounding box center [784, 301] width 1568 height 456
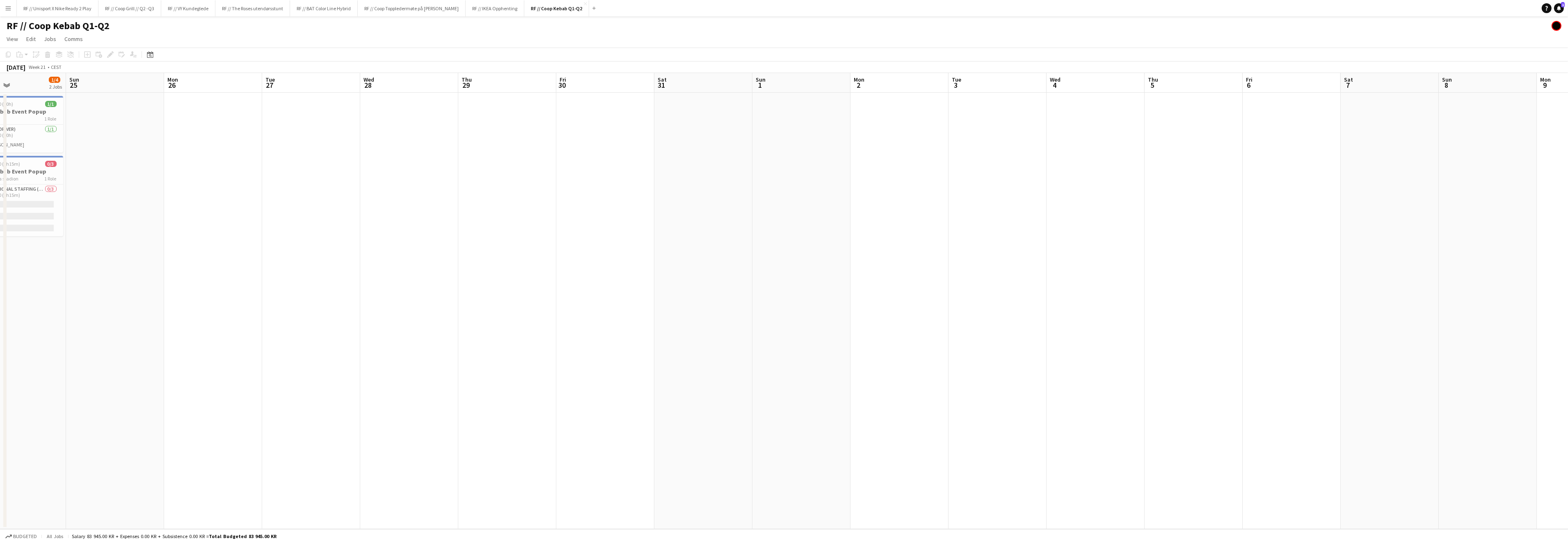
drag, startPoint x: 503, startPoint y: 326, endPoint x: 620, endPoint y: 324, distance: 117.0
click at [586, 319] on app-calendar-viewport "Fri 23 Sat 24 1/4 2 Jobs Sun 25 Mon 26 Tue 27 Wed 28 Thu 29 Fri 30 Sat 31 Sun 1…" at bounding box center [784, 301] width 1568 height 456
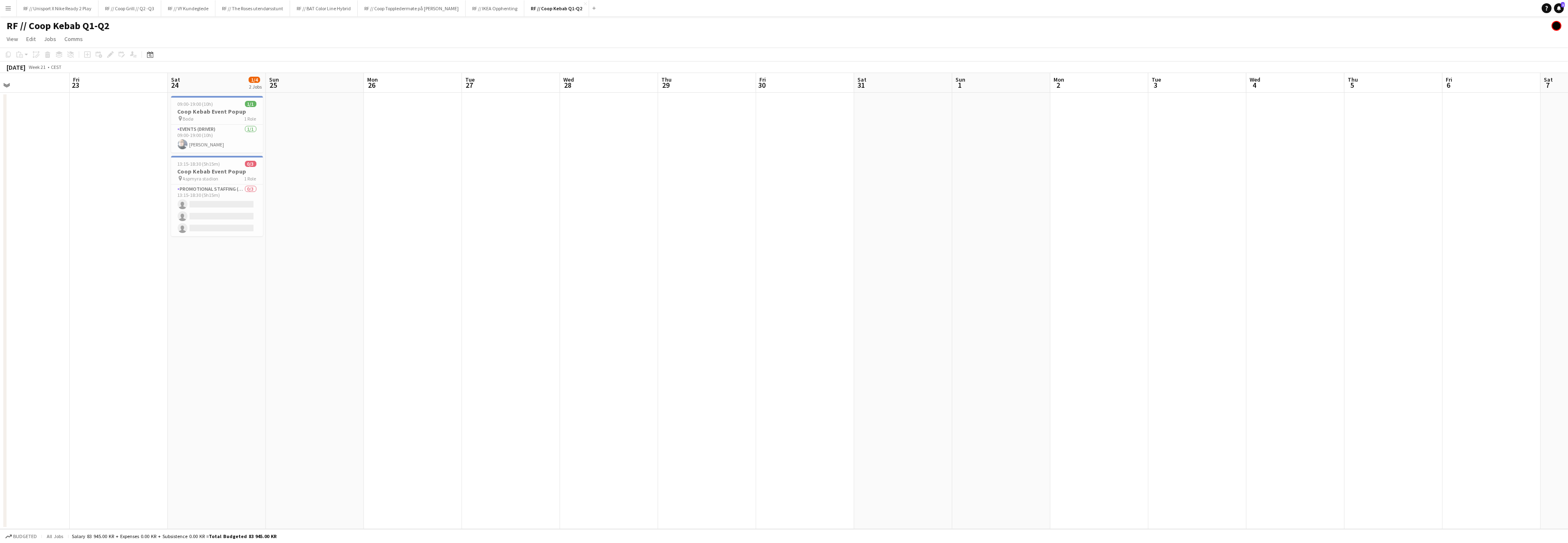
drag, startPoint x: 490, startPoint y: 357, endPoint x: 576, endPoint y: 354, distance: 86.1
click at [562, 354] on app-calendar-viewport "Tue 20 Wed 21 Thu 22 Fri 23 Sat 24 1/4 2 Jobs Sun 25 Mon 26 Tue 27 Wed 28 Thu 2…" at bounding box center [784, 301] width 1568 height 456
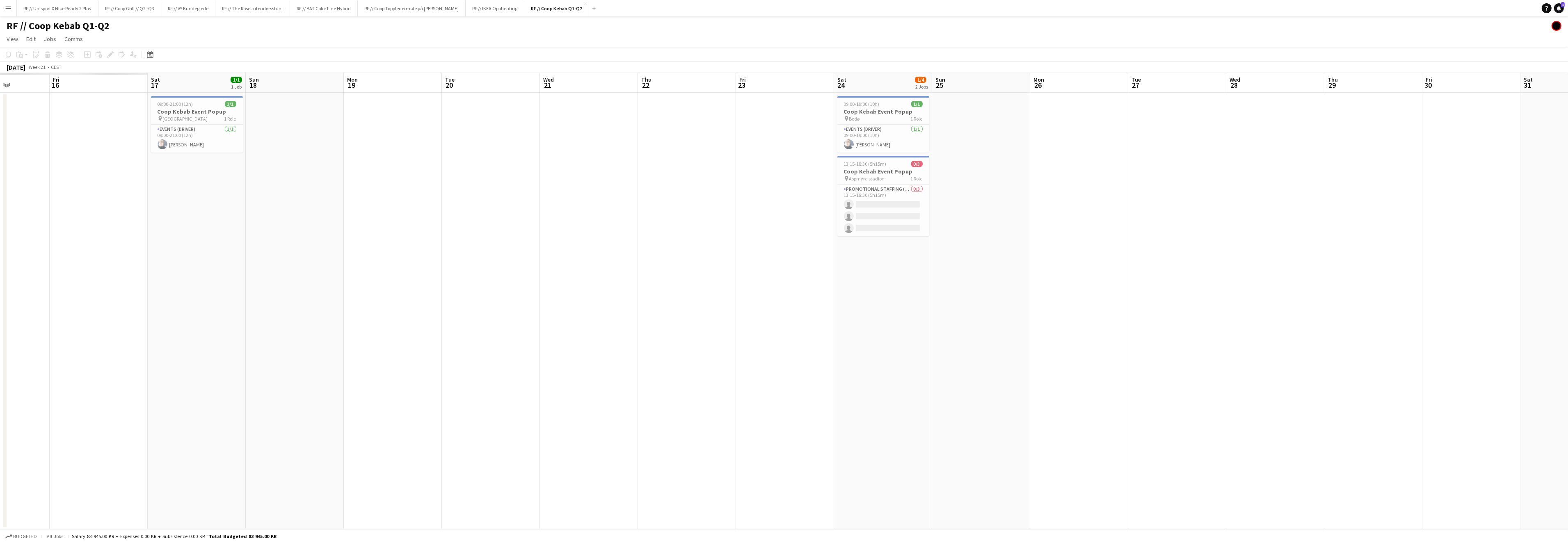
drag
click at [878, 330] on app-calendar-viewport "Thu 15 Fri 16 Sat 17 1/1 1 Job Sun 18 Mon 19 Tue 20 Wed 21 Thu 22 Fri 23 Sat 24…" at bounding box center [784, 301] width 1568 height 456
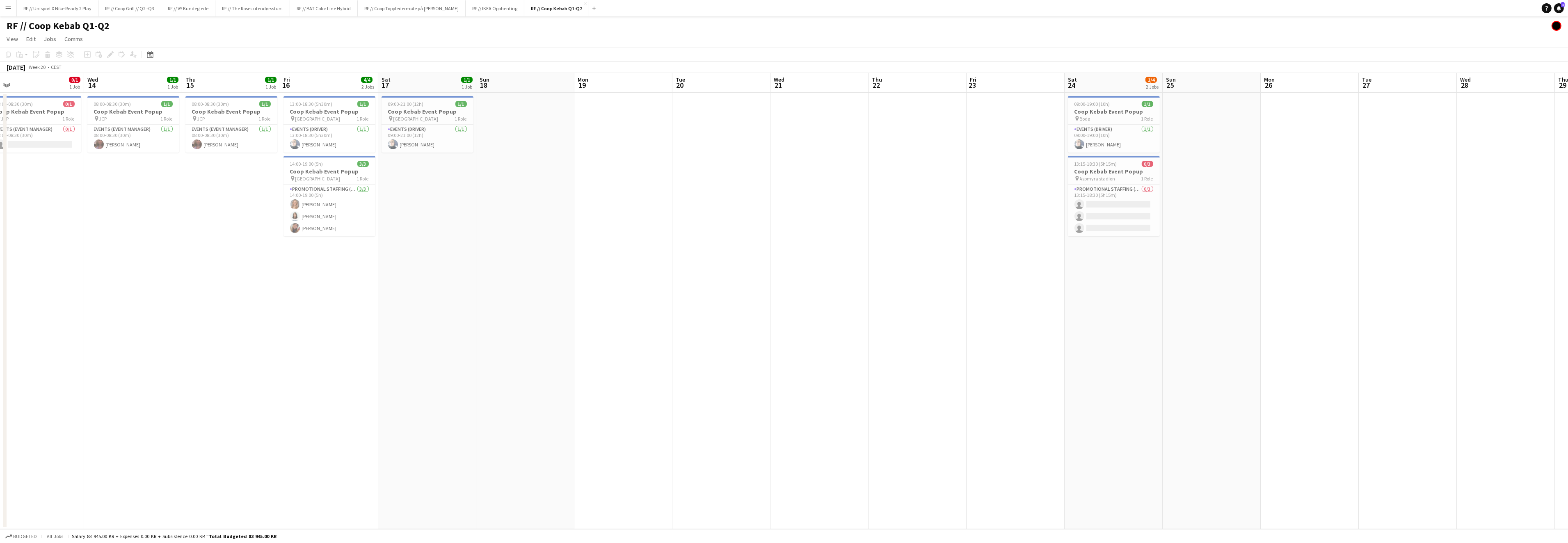
click at [767, 331] on app-calendar-viewport "Sun 11 5/5 3 Jobs Mon 12 2/2 2 Jobs Tue 13 0/1 1 Job Wed 14 1/1 1 Job Thu 15 1/…" at bounding box center [784, 301] width 1568 height 456
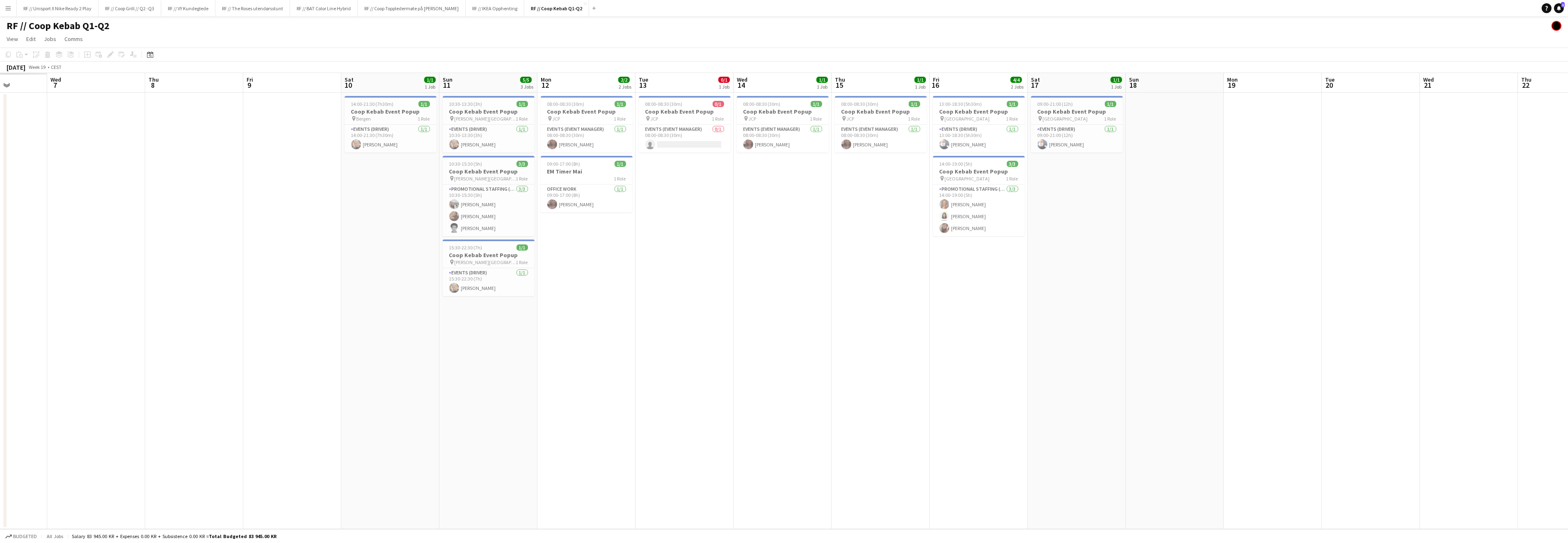
click at [874, 329] on app-calendar-viewport "Sun 4 Mon 5 Tue 6 Wed 7 Thu 8 Fri 9 Sat 10 1/1 1 Job Sun 11 5/5 3 Jobs Mon 12 2…" at bounding box center [784, 301] width 1568 height 456
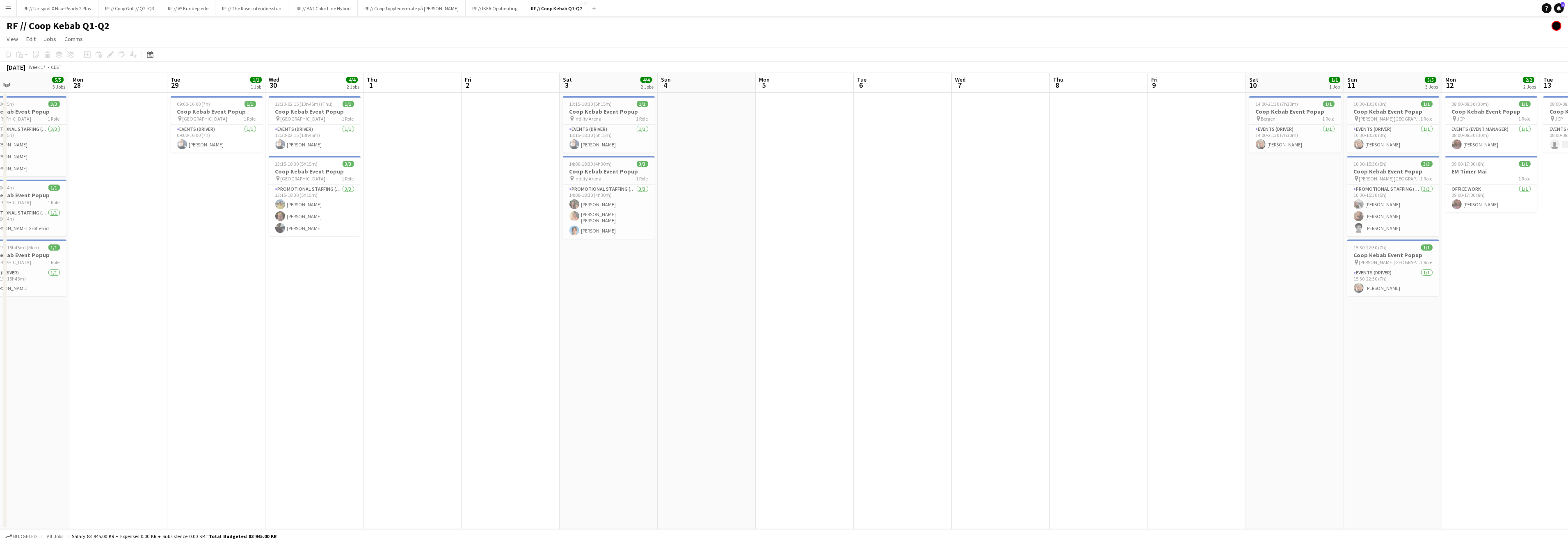
click at [920, 293] on app-calendar-viewport "Fri 25 Sat 26 3/3 1 Job Sun 27 5/5 3 Jobs Mon 28 Tue 29 1/1 1 Job Wed 30 4/4 2 …" at bounding box center [784, 301] width 1568 height 456
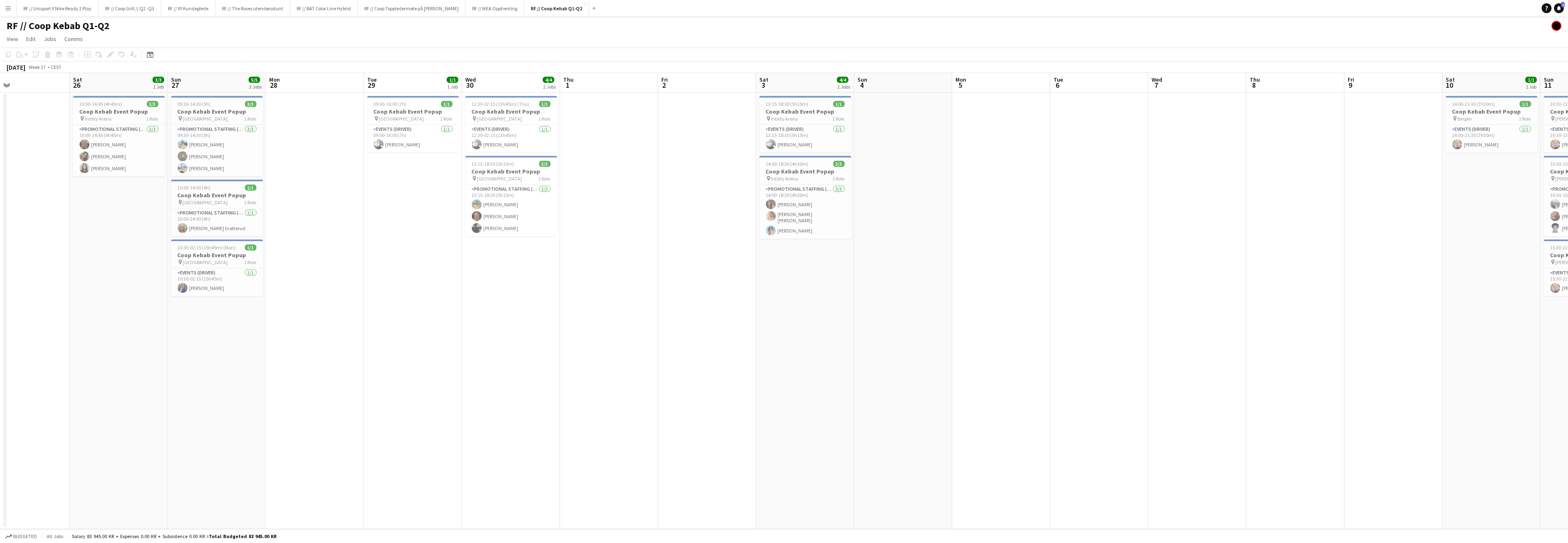
scroll to position [0, 218]
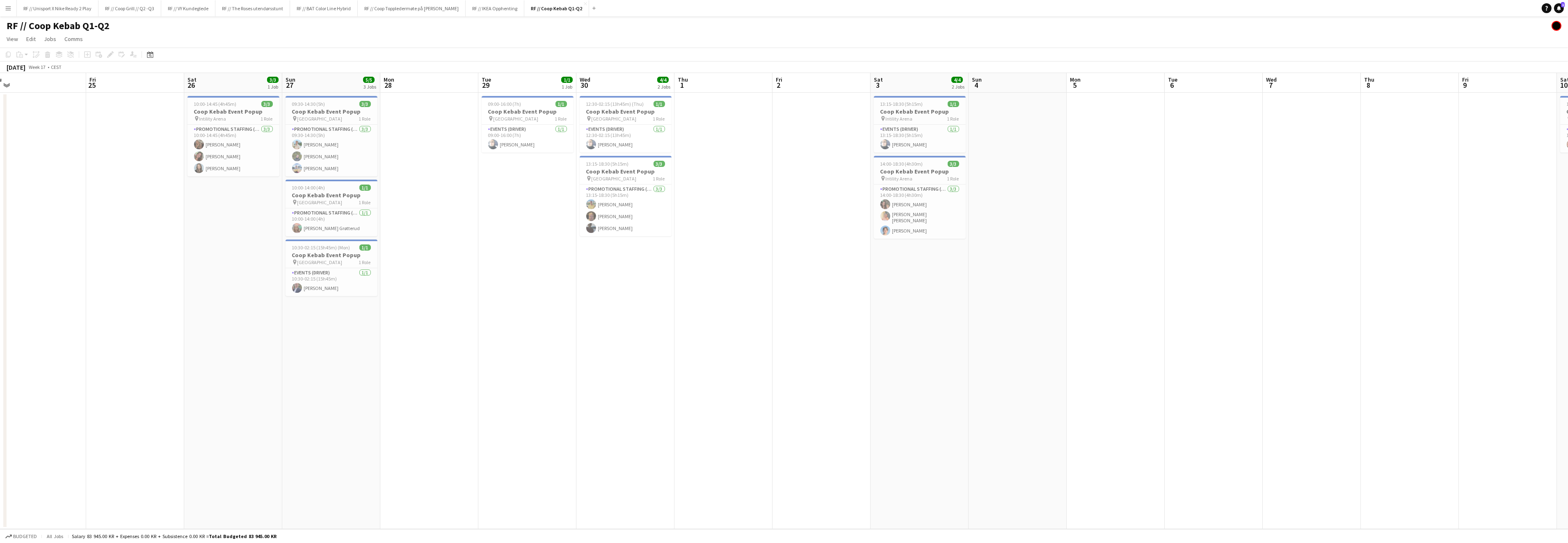
click at [718, 301] on app-calendar-viewport "Tue 22 Wed 23 Thu 24 Fri 25 Sat 26 3/3 1 Job Sun 27 5/5 3 Jobs Mon 28 Tue 29 1/…" at bounding box center [784, 301] width 1568 height 456
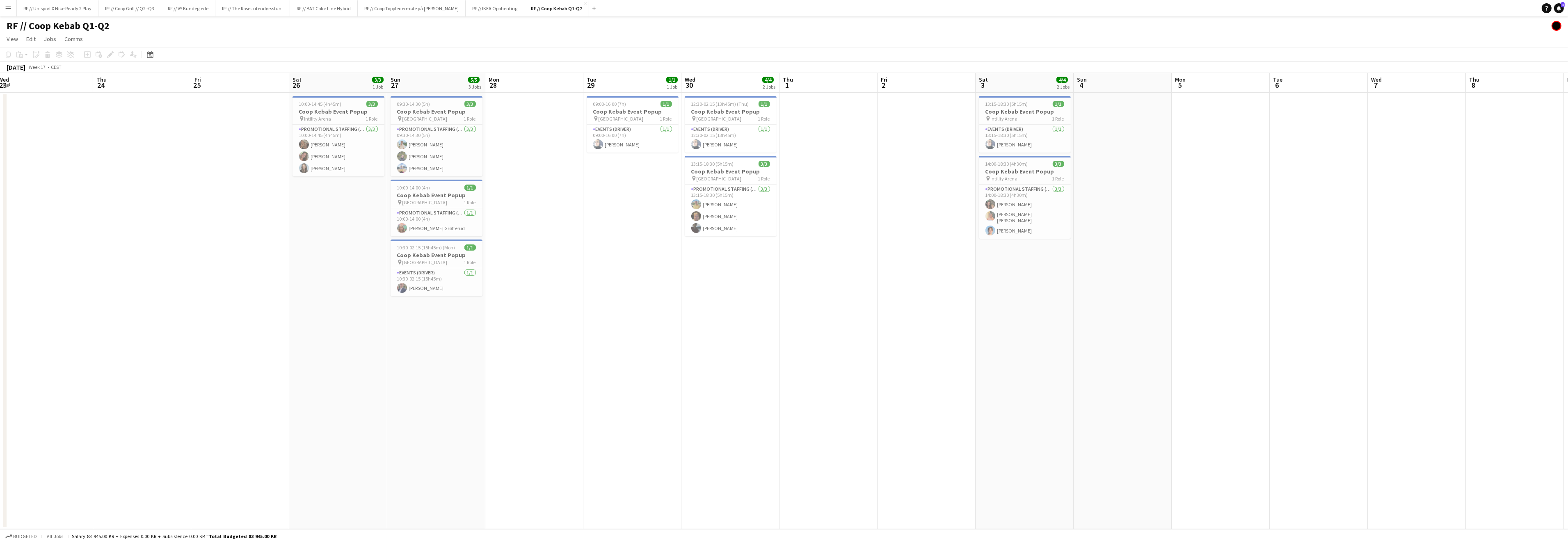
click at [886, 337] on app-calendar-viewport "Mon 21 4/4 3 Jobs Tue 22 Wed 23 Thu 24 Fri 25 Sat 26 3/3 1 Job Sun 27 5/5 3 Job…" at bounding box center [784, 301] width 1568 height 456
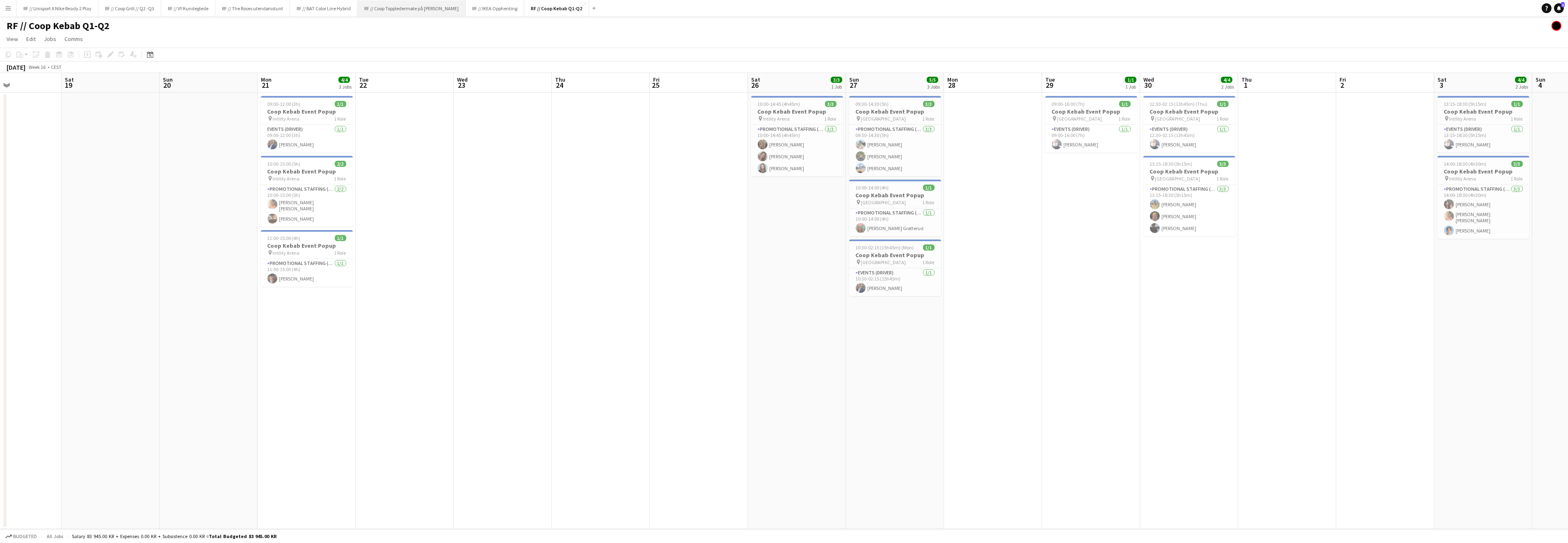
click at [443, 8] on button "RF // Coop Toppledermøte på Deichman Bjørvika Close" at bounding box center [411, 9] width 108 height 16
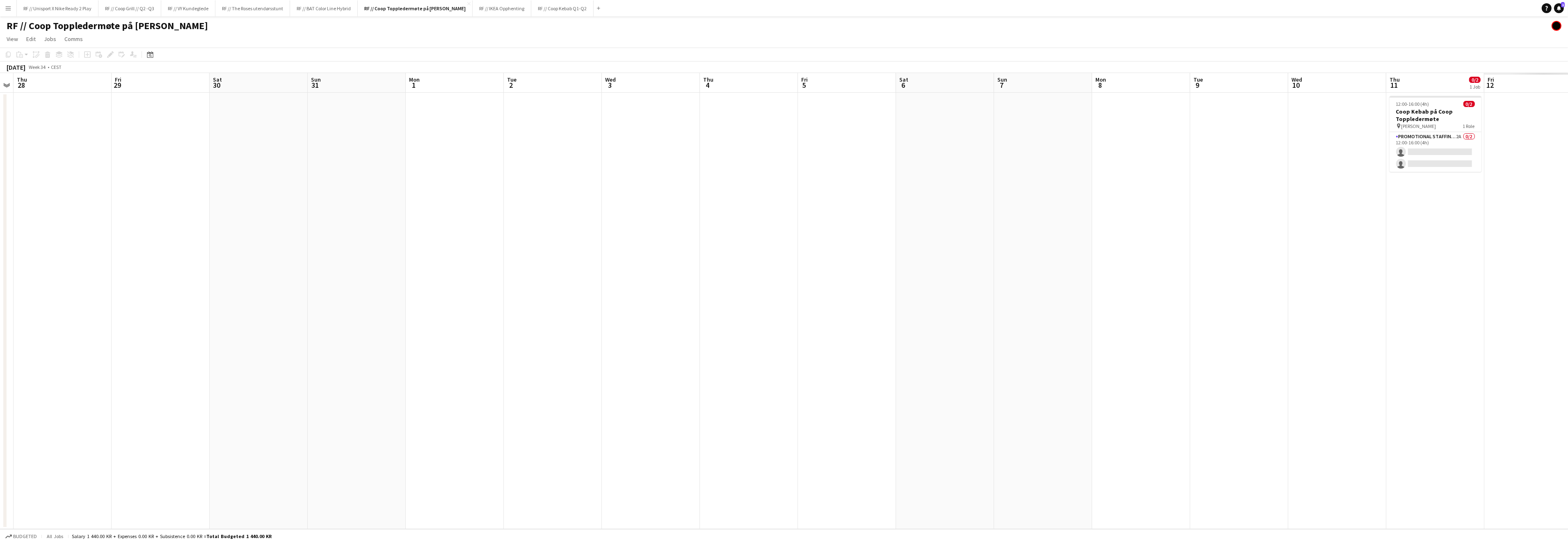
click at [758, 253] on app-calendar-viewport "Mon 25 Tue 26 Wed 27 Thu 28 Fri 29 Sat 30 Sun 31 Mon 1 Tue 2 Wed 3 Thu 4 Fri 5 …" at bounding box center [784, 301] width 1568 height 456
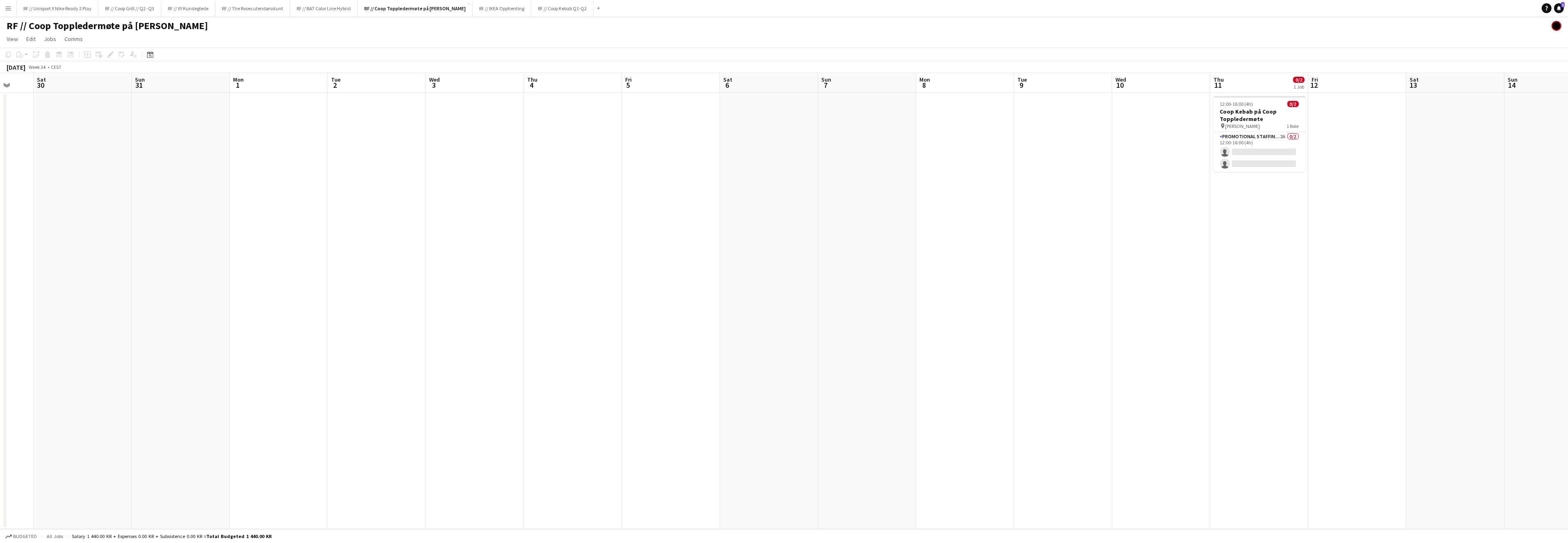
click at [844, 267] on app-calendar-viewport "Tue 26 Wed 27 Thu 28 Fri 29 Sat 30 Sun 31 Mon 1 Tue 2 Wed 3 Thu 4 Fri 5 Sat 6 S…" at bounding box center [784, 301] width 1568 height 456
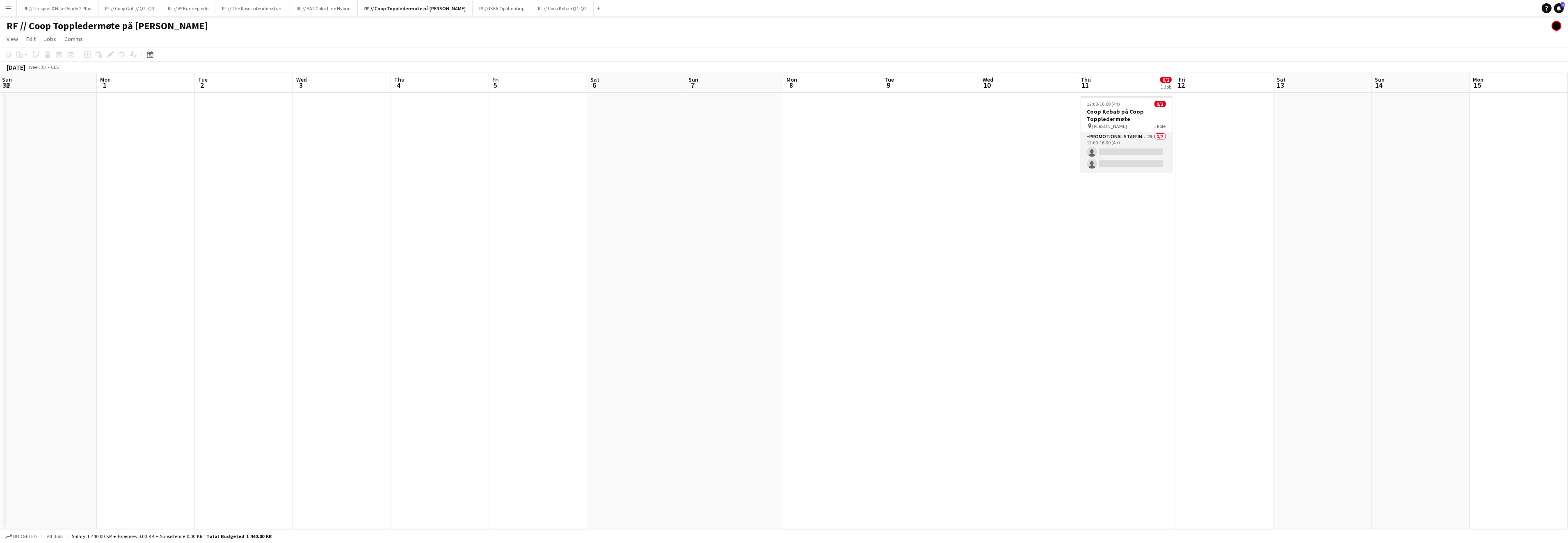
click at [1110, 150] on app-card-role "Promotional Staffing (Brand Ambassadors) 2A 0/2 12:00-16:00 (4h) single-neutral…" at bounding box center [1126, 152] width 92 height 40
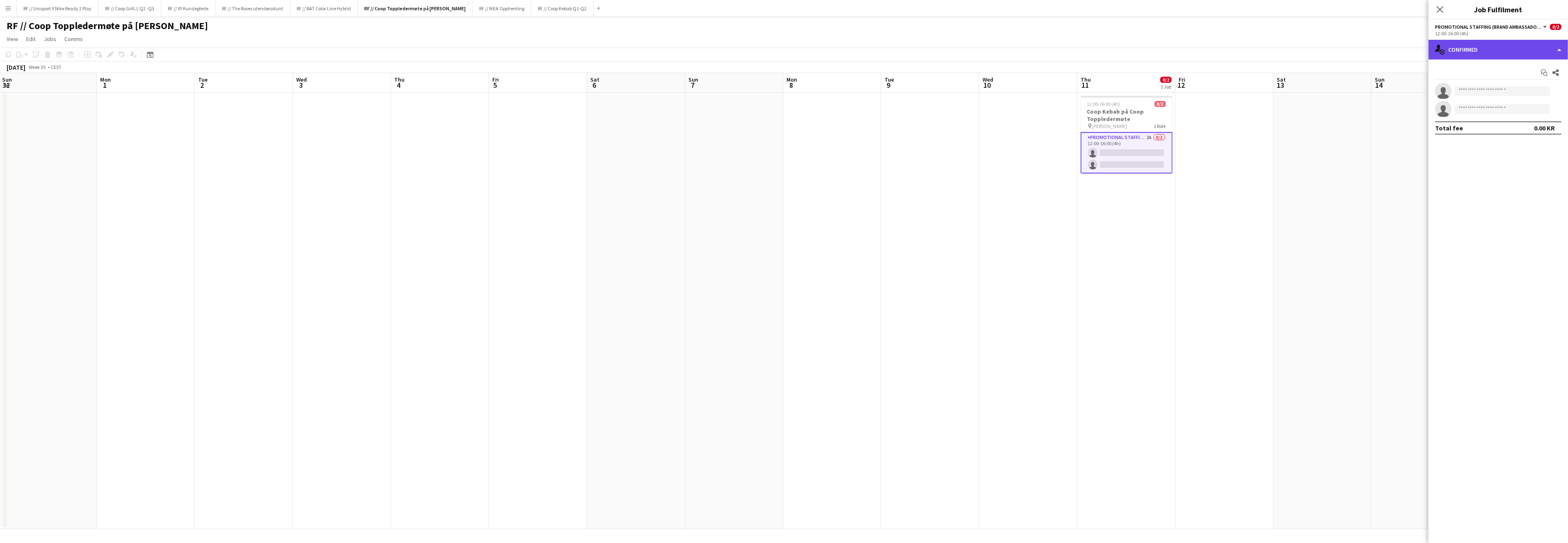
click at [1553, 49] on div "single-neutral-actions-check-2 Confirmed" at bounding box center [1498, 49] width 139 height 19
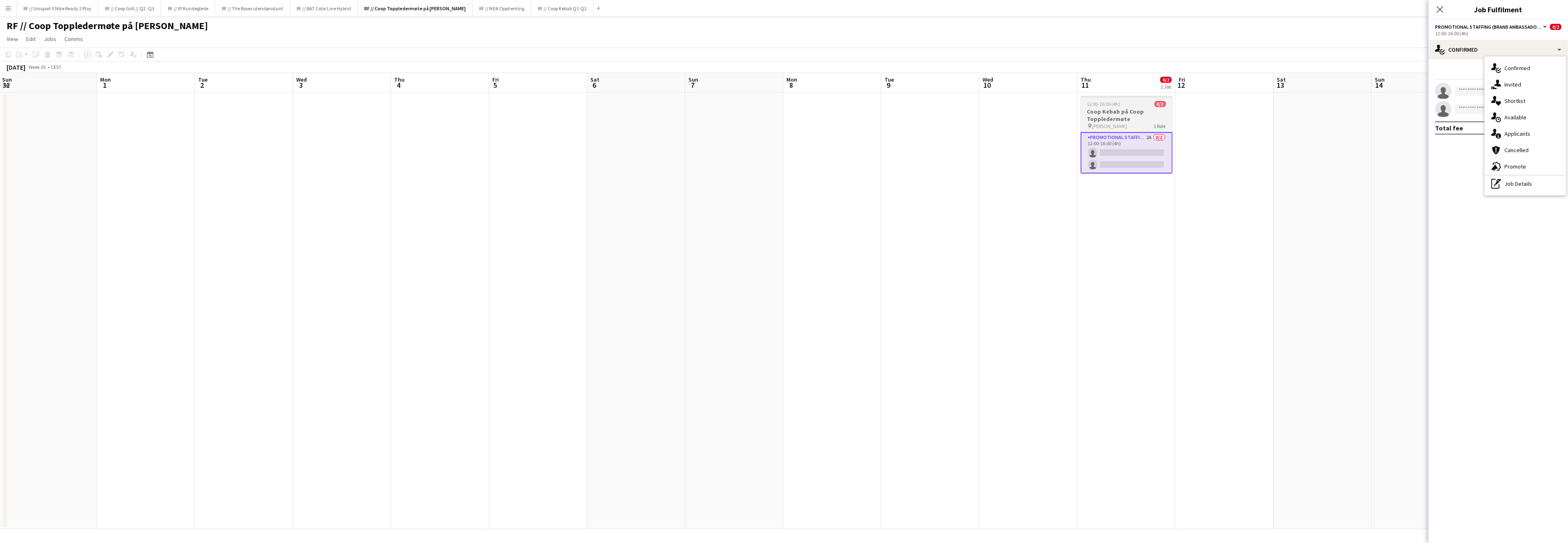
click at [1137, 108] on h3 "Coop Kebab på Coop Toppledermøte" at bounding box center [1126, 115] width 92 height 15
click at [109, 54] on icon at bounding box center [110, 54] width 4 height 4
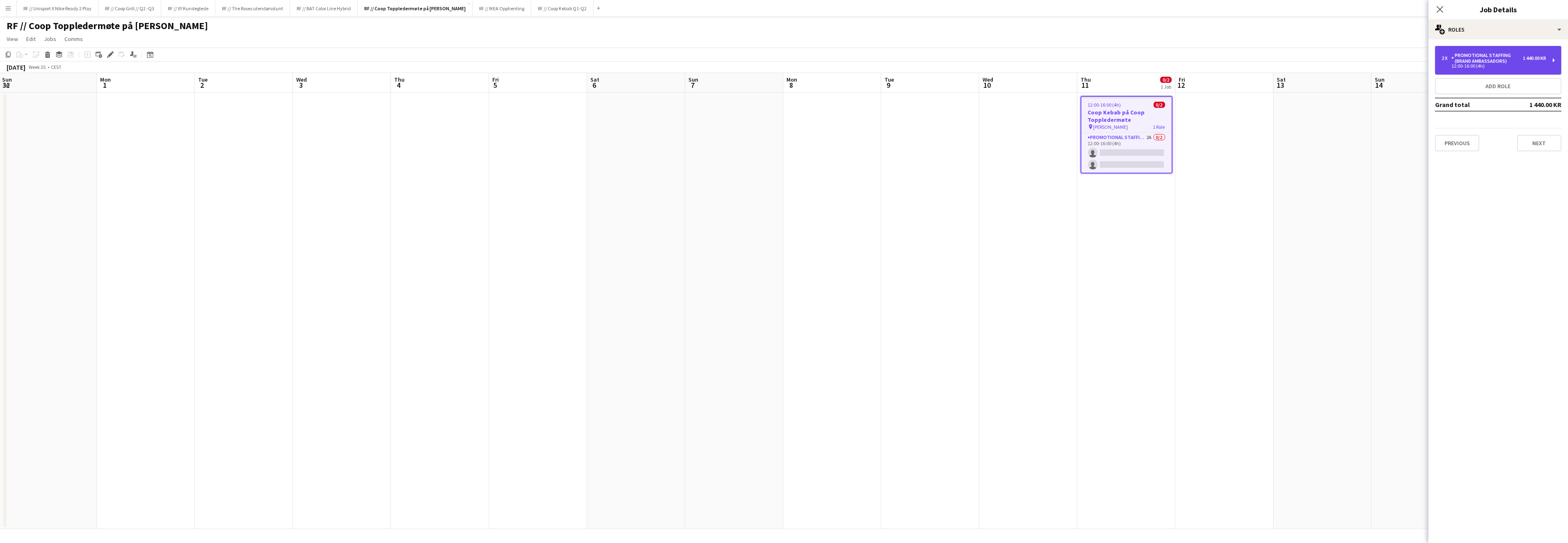
click at [1509, 54] on div "Promotional Staffing (Brand Ambassadors)" at bounding box center [1487, 58] width 71 height 12
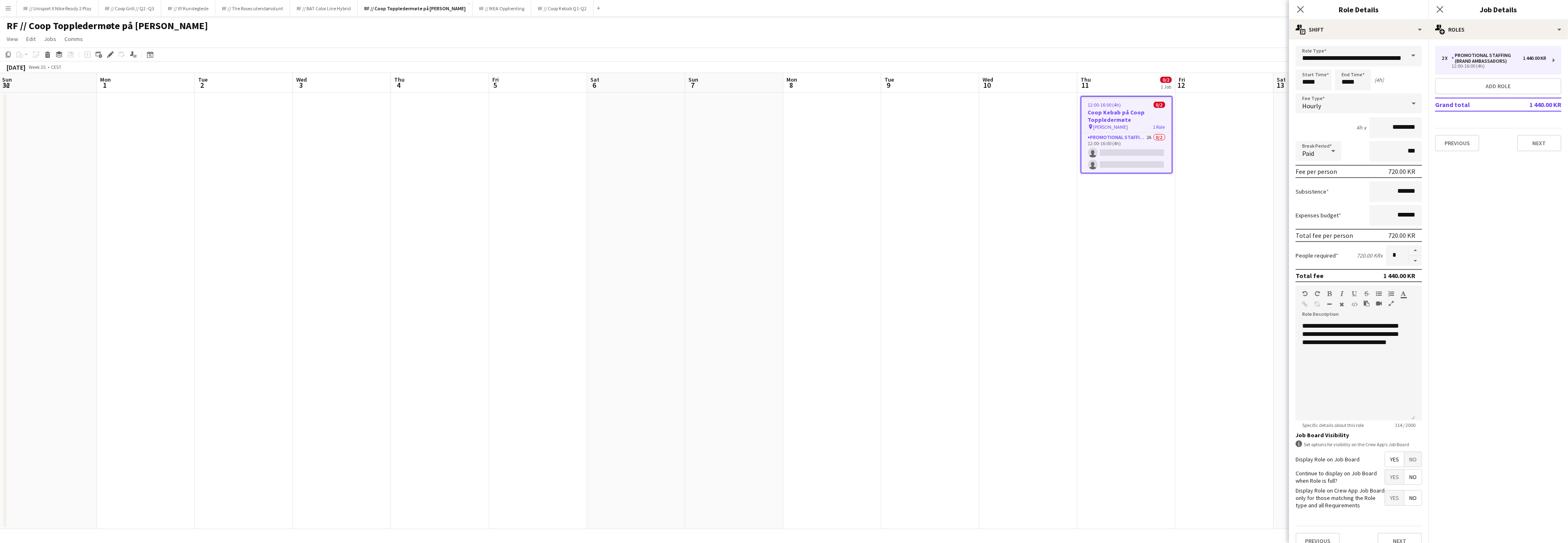
click at [1216, 293] on app-date-cell at bounding box center [1224, 310] width 98 height 436
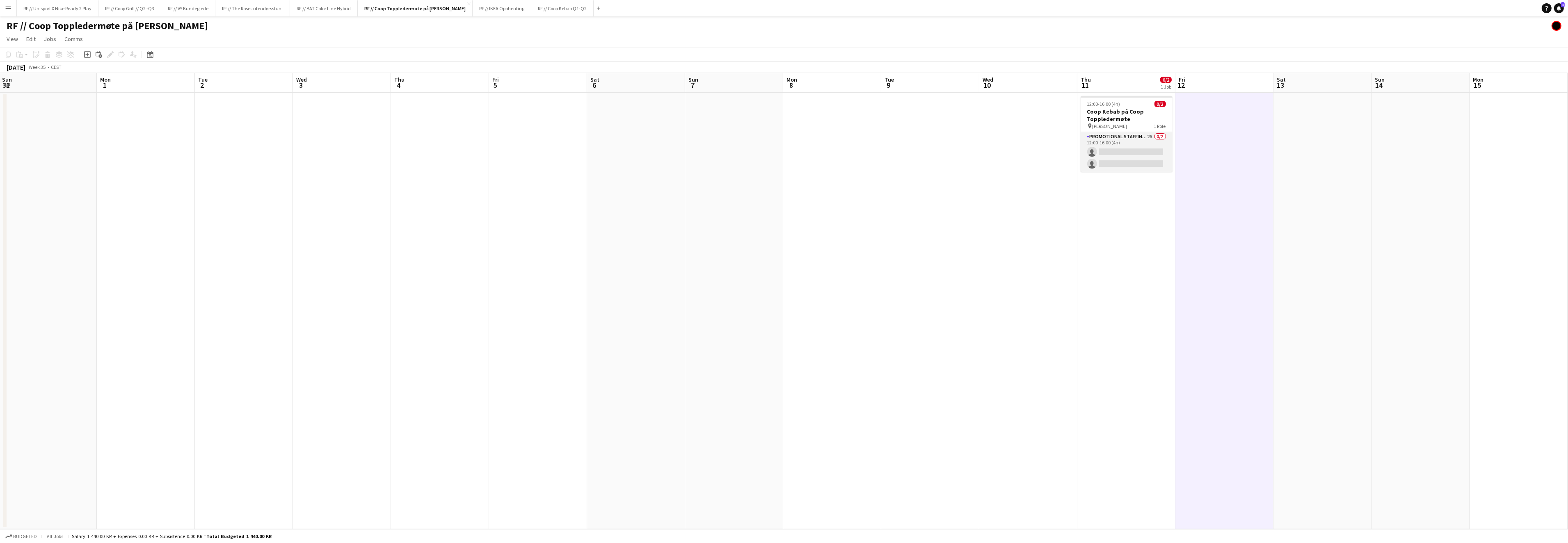
click at [1144, 144] on app-card-role "Promotional Staffing (Brand Ambassadors) 2A 0/2 12:00-16:00 (4h) single-neutral…" at bounding box center [1126, 152] width 92 height 40
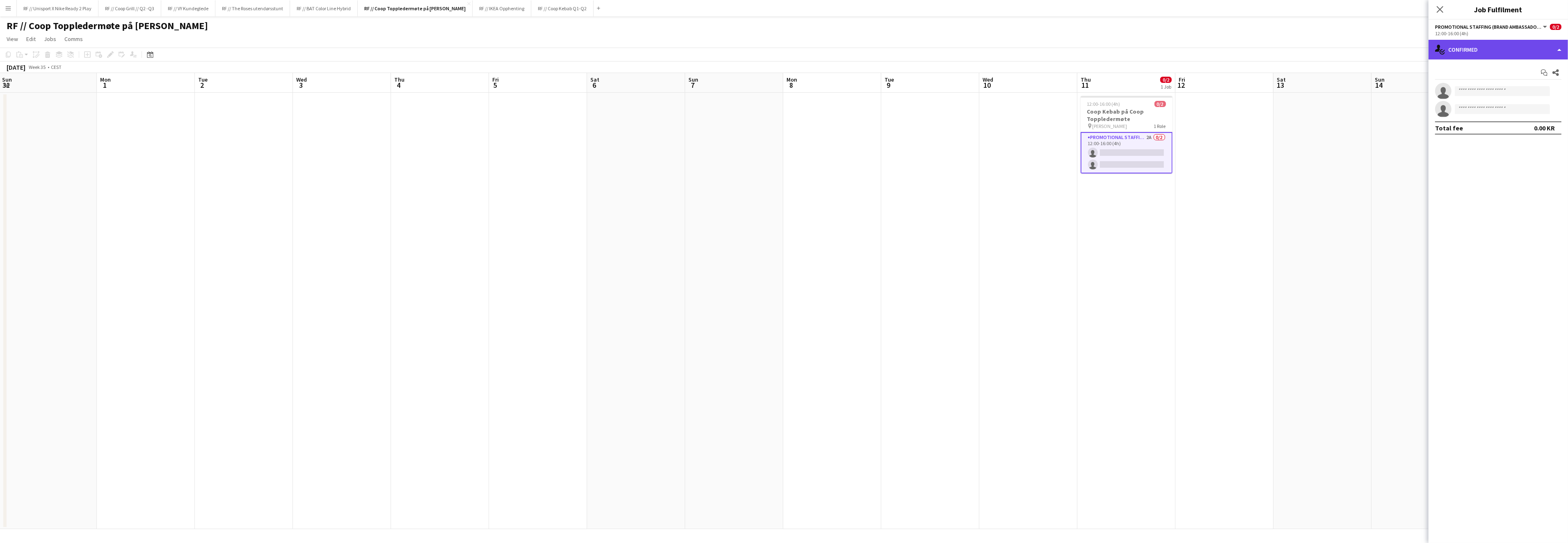
click at [1564, 51] on div "single-neutral-actions-check-2 Confirmed" at bounding box center [1498, 49] width 139 height 19
click at [1525, 86] on div "single-neutral-actions-share-1 Invited" at bounding box center [1525, 84] width 81 height 16
click at [1488, 94] on input "text" at bounding box center [1499, 93] width 127 height 21
type input "******"
click at [1497, 117] on span "[EMAIL_ADDRESS][DOMAIN_NAME]" at bounding box center [1498, 119] width 113 height 7
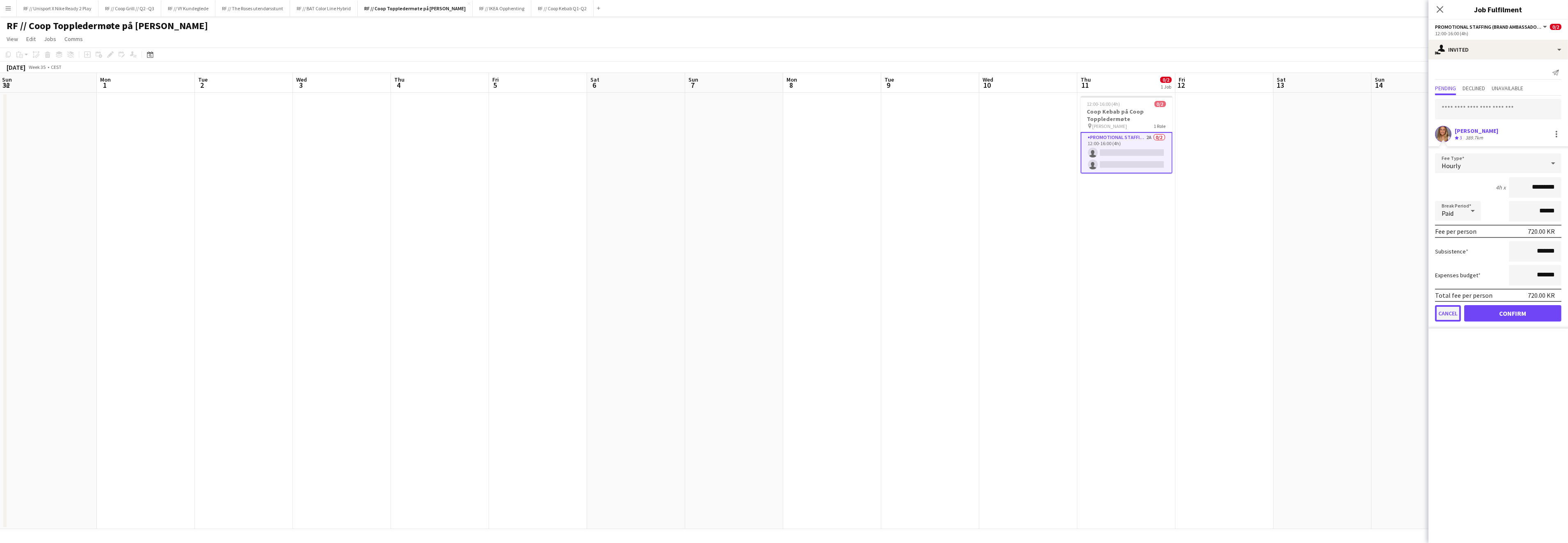
click at [1444, 309] on button "Cancel" at bounding box center [1448, 313] width 26 height 16
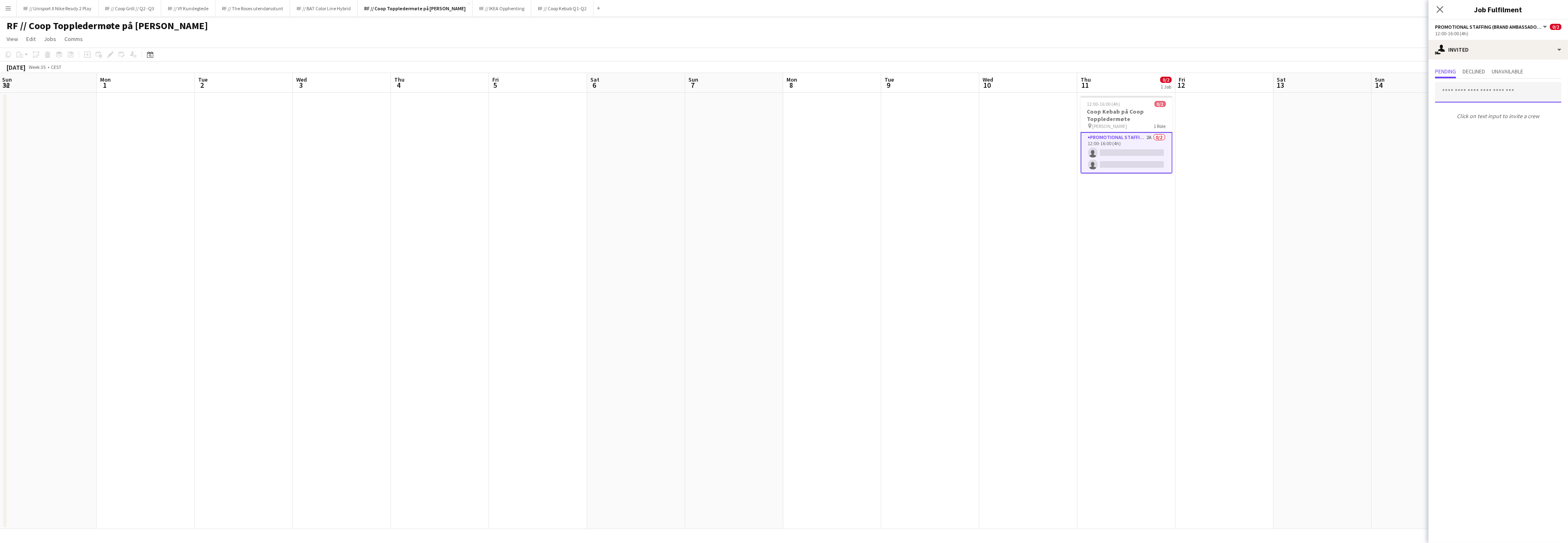
click at [1468, 96] on input "text" at bounding box center [1499, 93] width 127 height 21
type input "*****"
click at [1470, 116] on span "[PERSON_NAME][EMAIL_ADDRESS][DOMAIN_NAME]" at bounding box center [1498, 119] width 113 height 7
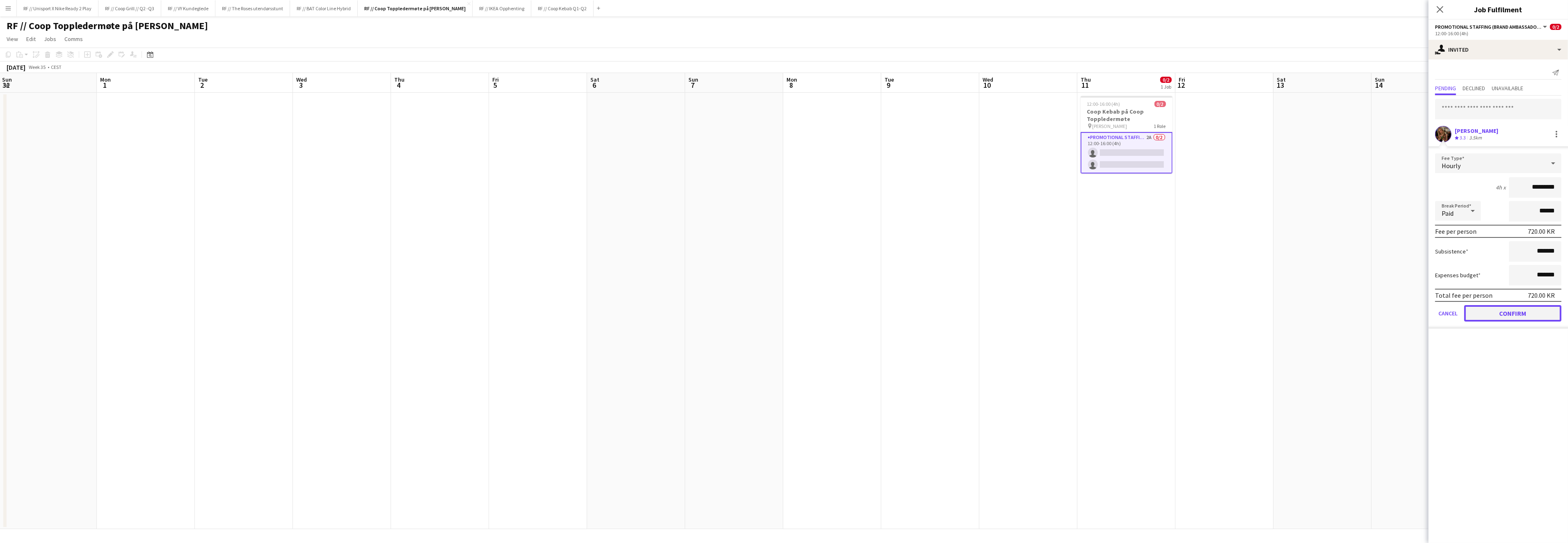
click at [1525, 309] on button "Confirm" at bounding box center [1513, 313] width 97 height 16
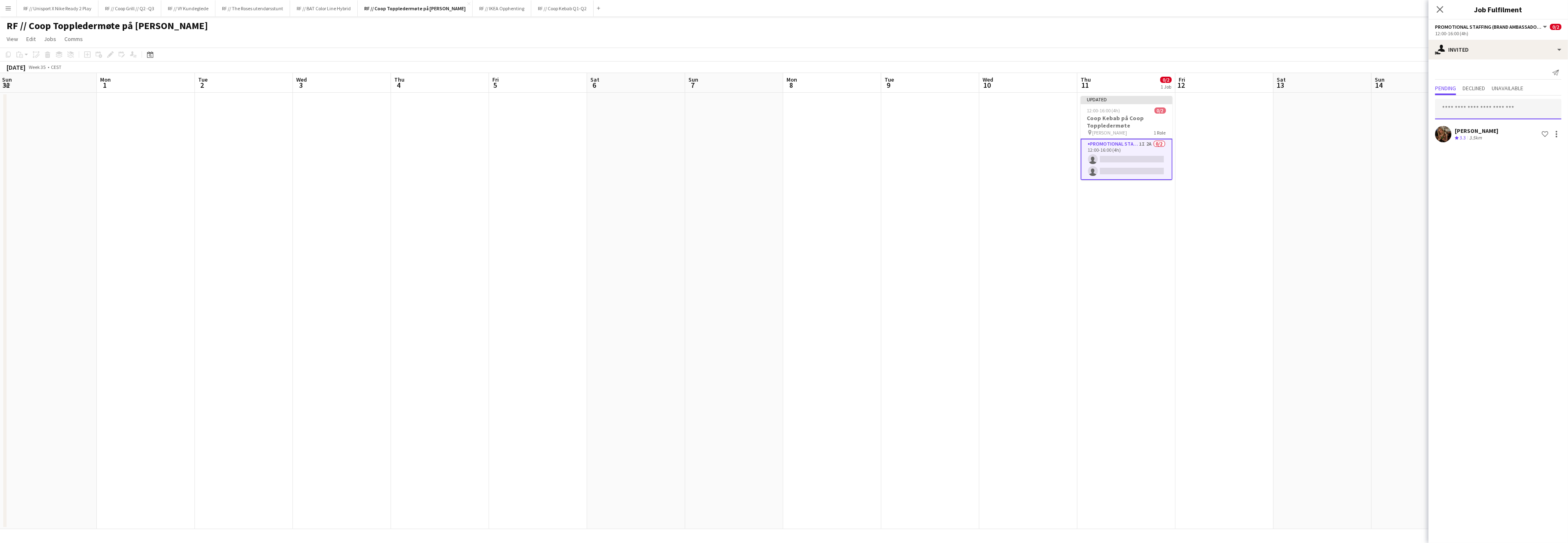
click at [1497, 113] on input "text" at bounding box center [1499, 109] width 127 height 21
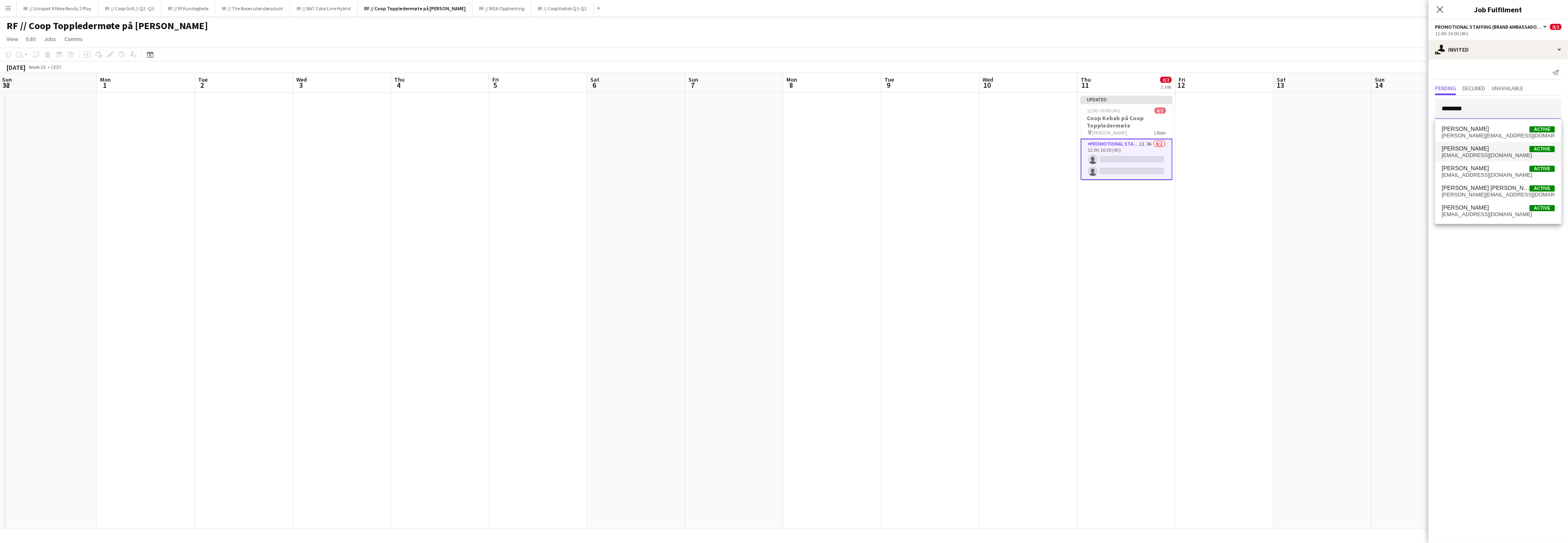
type input "********"
click at [1483, 152] on span "[EMAIL_ADDRESS][DOMAIN_NAME]" at bounding box center [1498, 155] width 113 height 7
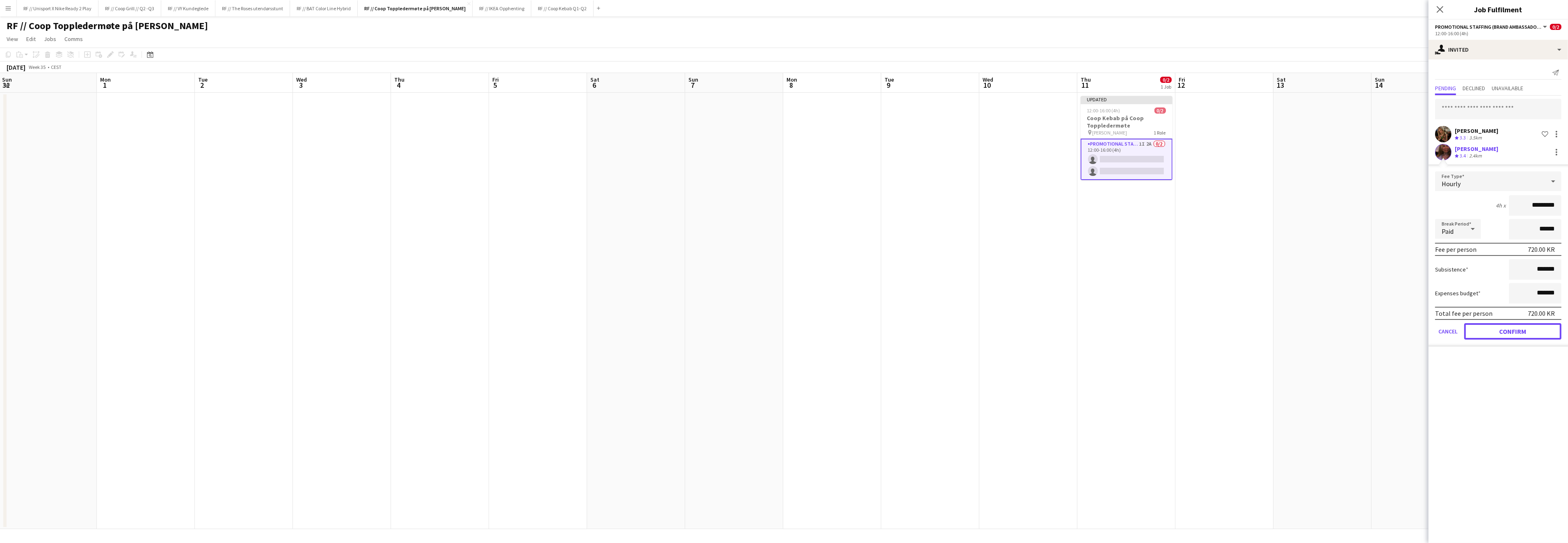
click at [1506, 331] on button "Confirm" at bounding box center [1513, 331] width 97 height 16
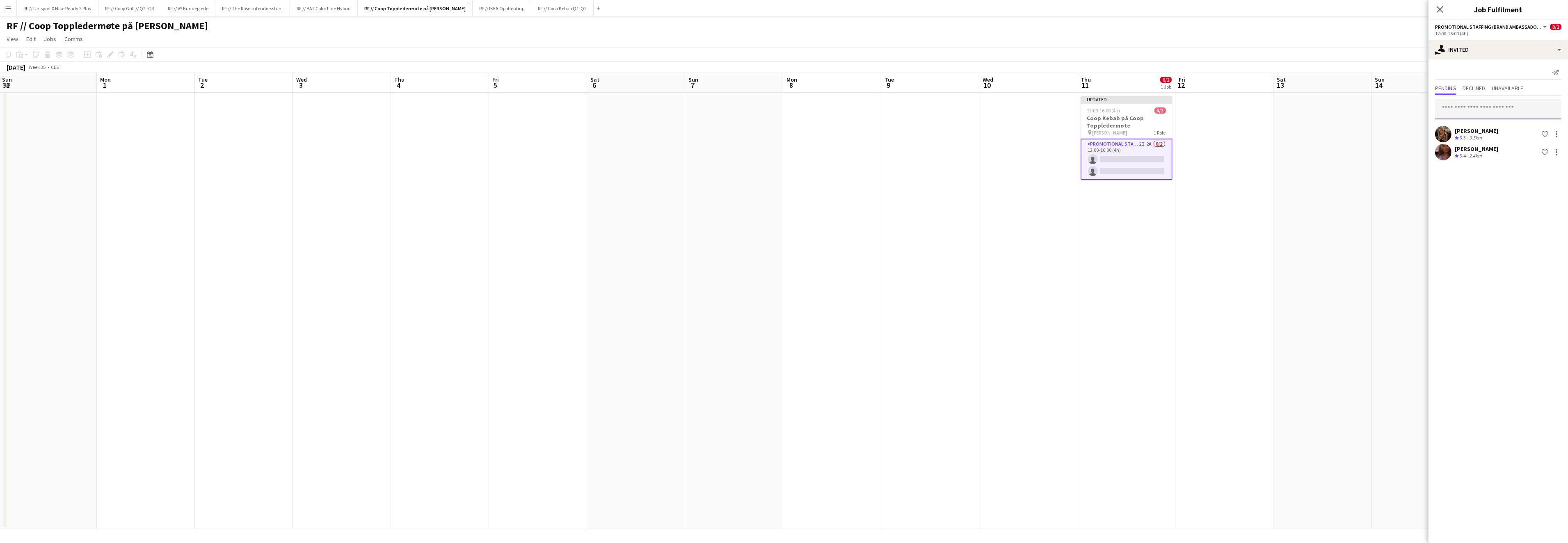
drag, startPoint x: 1466, startPoint y: 110, endPoint x: 1469, endPoint y: 113, distance: 4.2
click at [1469, 113] on input "text" at bounding box center [1499, 109] width 127 height 21
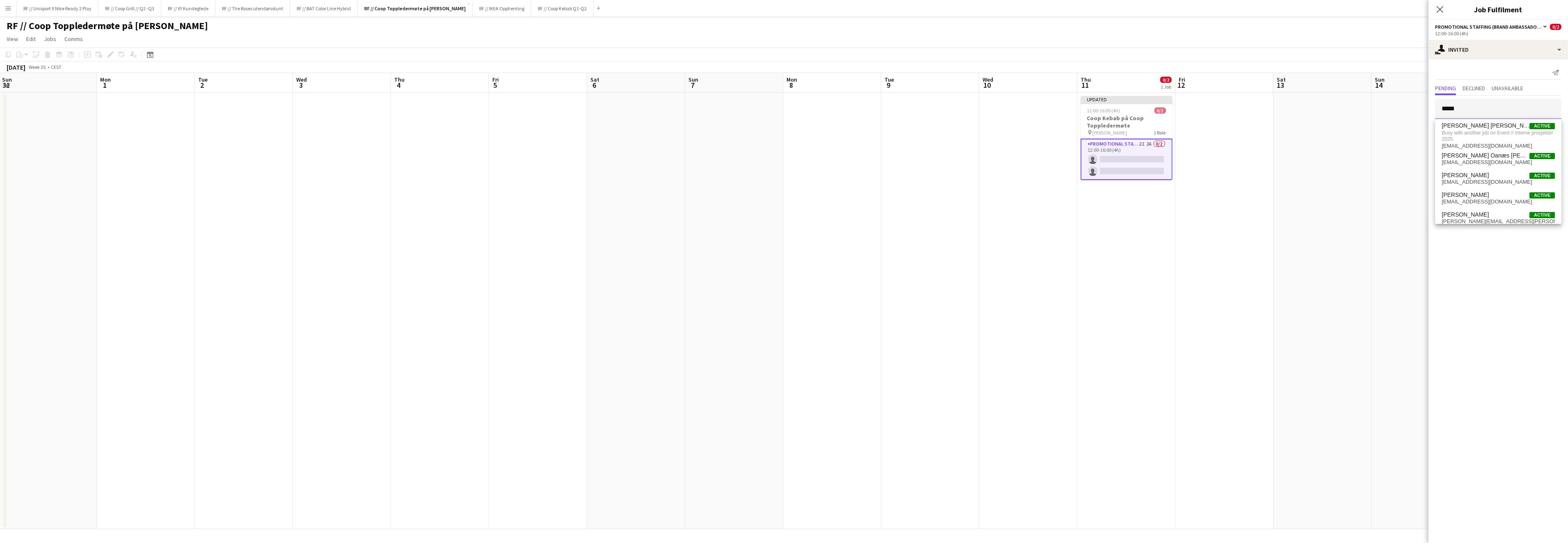
click at [1466, 111] on input "*****" at bounding box center [1499, 109] width 127 height 21
type input "*****"
click at [1482, 206] on span "[PERSON_NAME] Active" at bounding box center [1498, 208] width 113 height 7
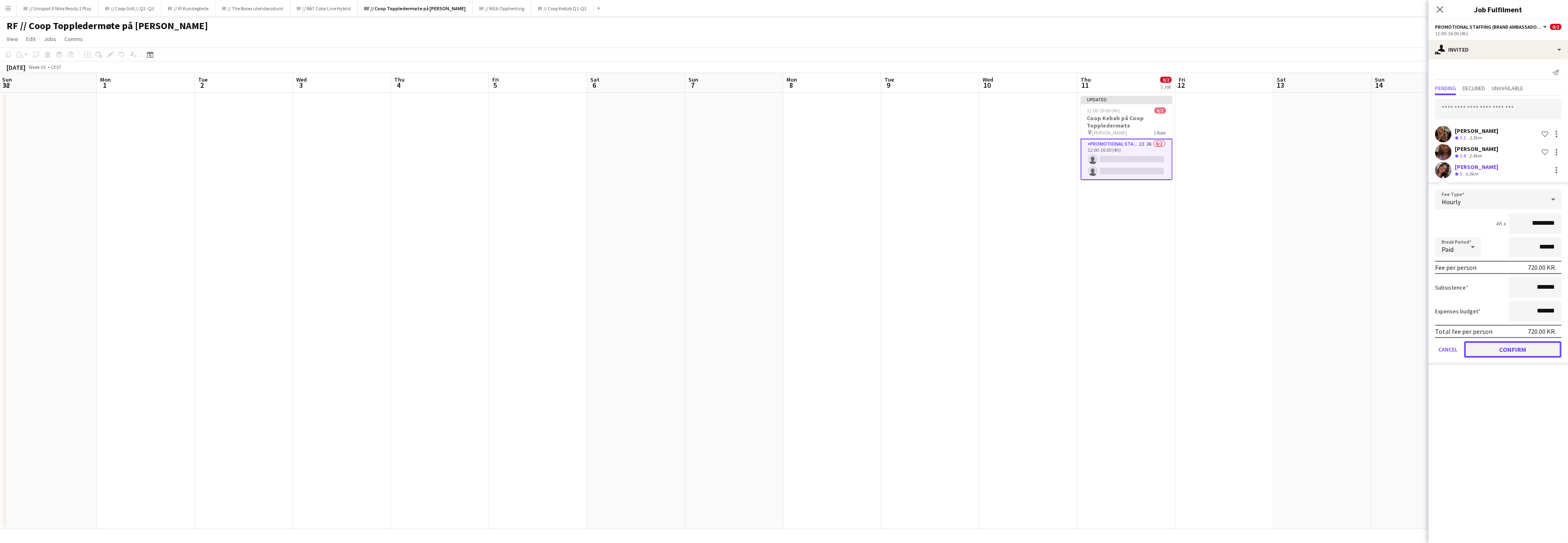
click at [1521, 351] on button "Confirm" at bounding box center [1513, 349] width 97 height 16
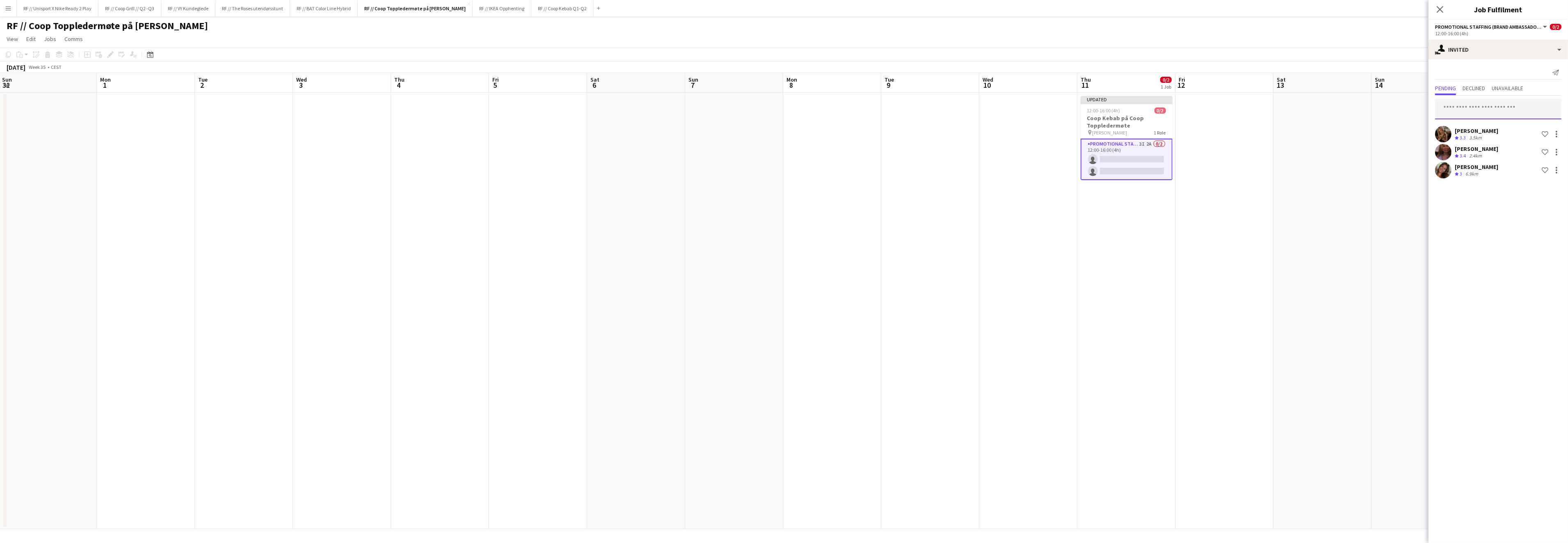
click at [1517, 111] on input "text" at bounding box center [1499, 109] width 127 height 21
click at [1237, 191] on app-date-cell at bounding box center [1224, 310] width 98 height 436
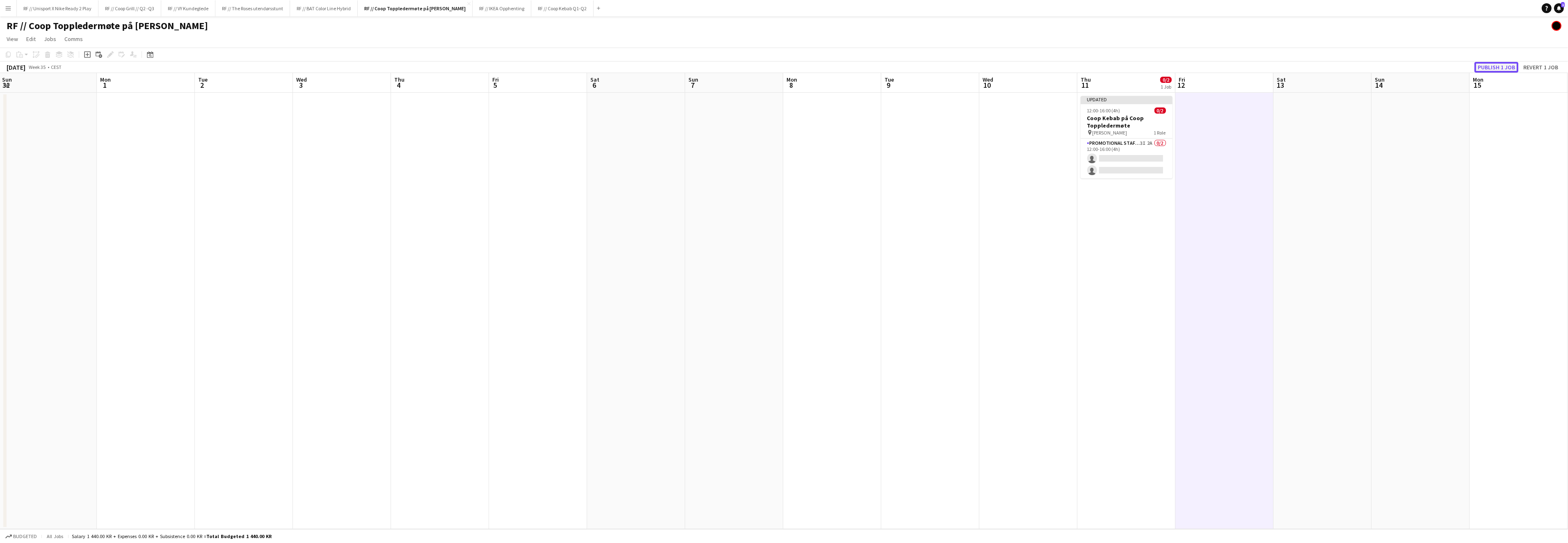
click at [1496, 65] on button "Publish 1 job" at bounding box center [1496, 68] width 44 height 11
click at [1134, 150] on app-card-role "Promotional Staffing (Brand Ambassadors) 3I 2A 0/2 12:00-16:00 (4h) single-neut…" at bounding box center [1126, 152] width 92 height 40
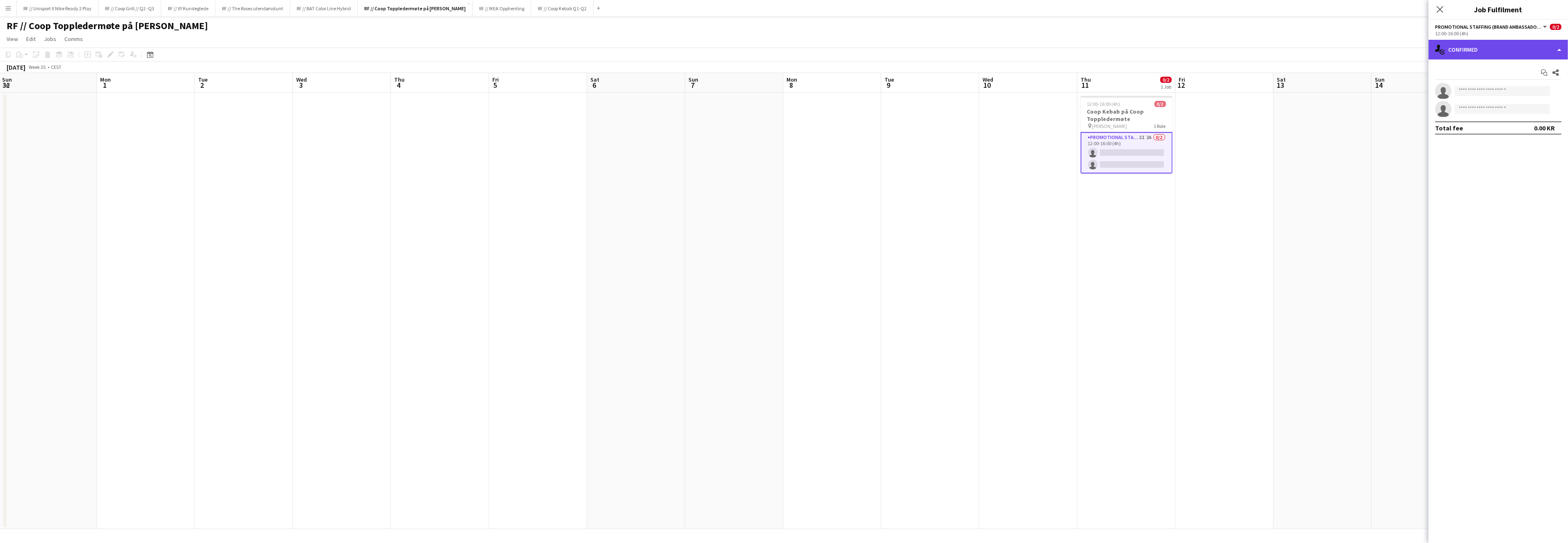
click at [1541, 46] on div "single-neutral-actions-check-2 Confirmed" at bounding box center [1498, 49] width 139 height 19
click at [1517, 84] on div "single-neutral-actions-share-1 Invited" at bounding box center [1525, 84] width 81 height 16
click at [1482, 109] on input "text" at bounding box center [1499, 109] width 127 height 21
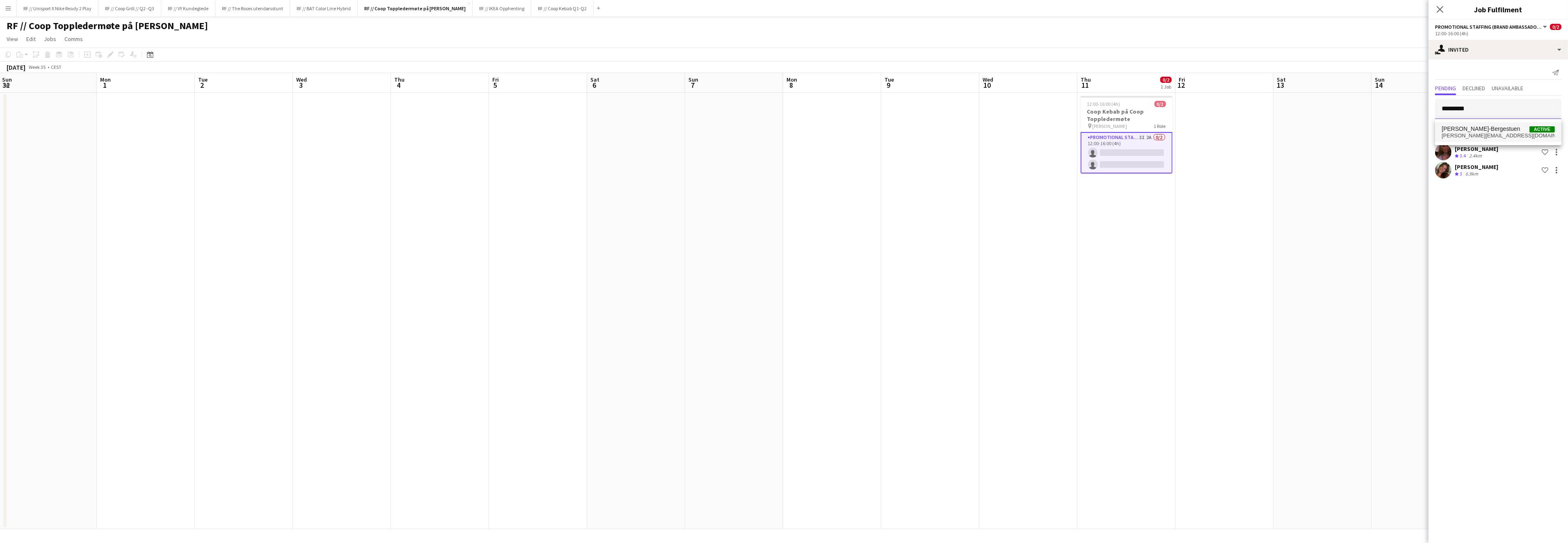
type input "*********"
drag, startPoint x: 1475, startPoint y: 129, endPoint x: 1491, endPoint y: 166, distance: 40.3
click at [1475, 129] on span "[PERSON_NAME]-Bergestuen" at bounding box center [1480, 128] width 79 height 7
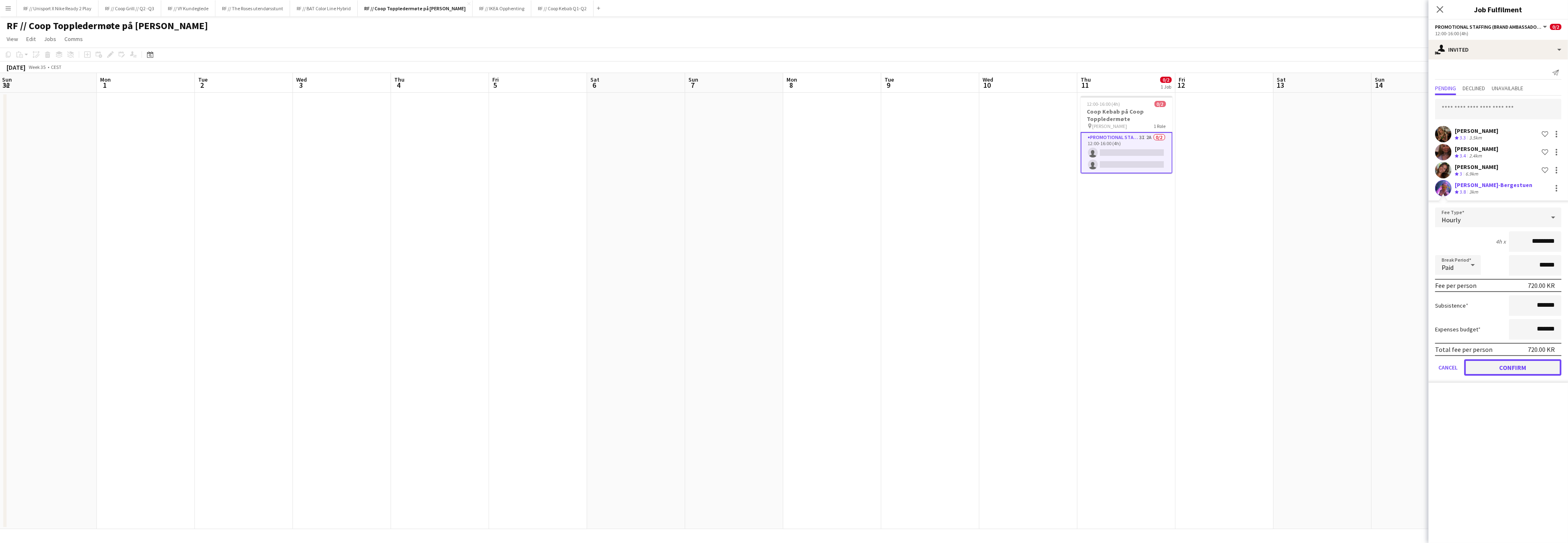
click at [1528, 362] on button "Confirm" at bounding box center [1513, 367] width 97 height 16
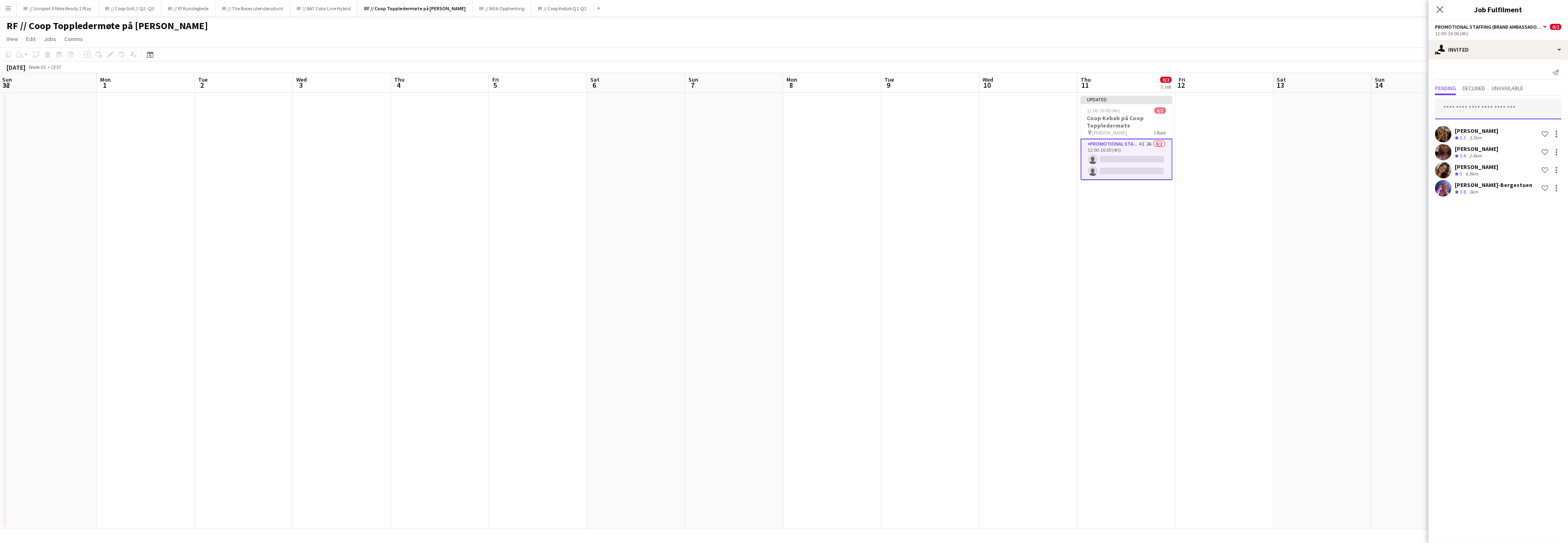
click at [1483, 114] on input "text" at bounding box center [1499, 109] width 127 height 21
type input "*****"
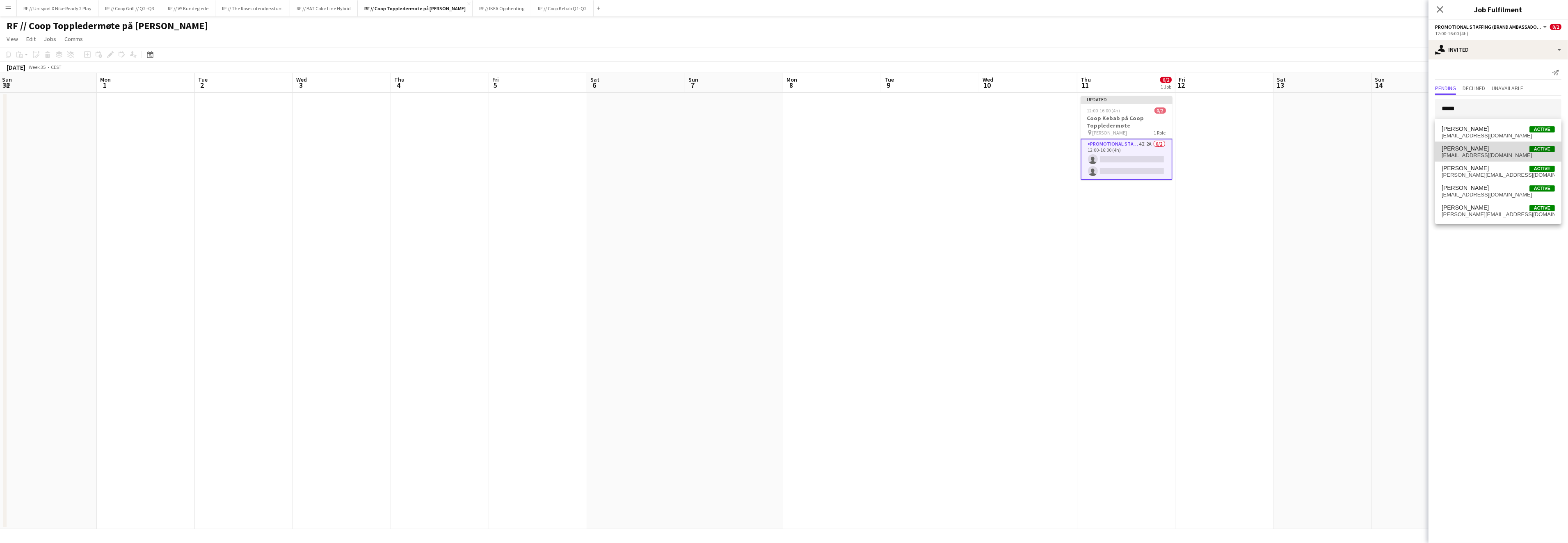
click at [1467, 152] on span "[EMAIL_ADDRESS][DOMAIN_NAME]" at bounding box center [1498, 155] width 113 height 7
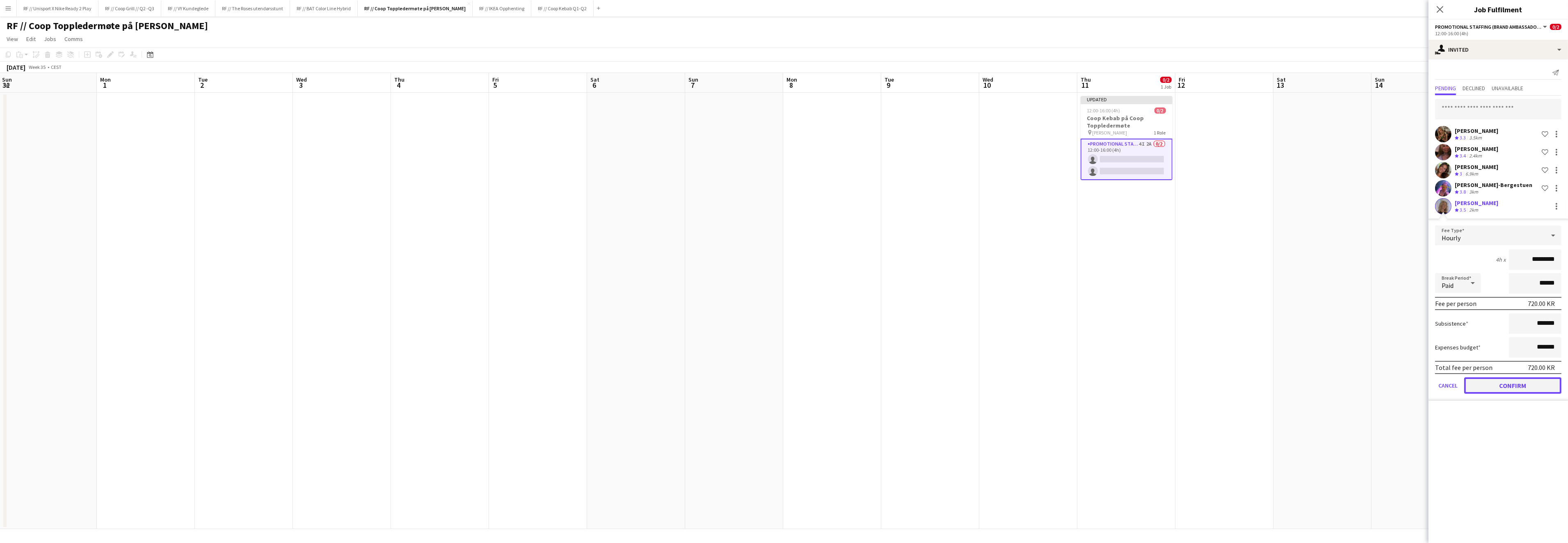
click at [1499, 384] on button "Confirm" at bounding box center [1513, 385] width 97 height 16
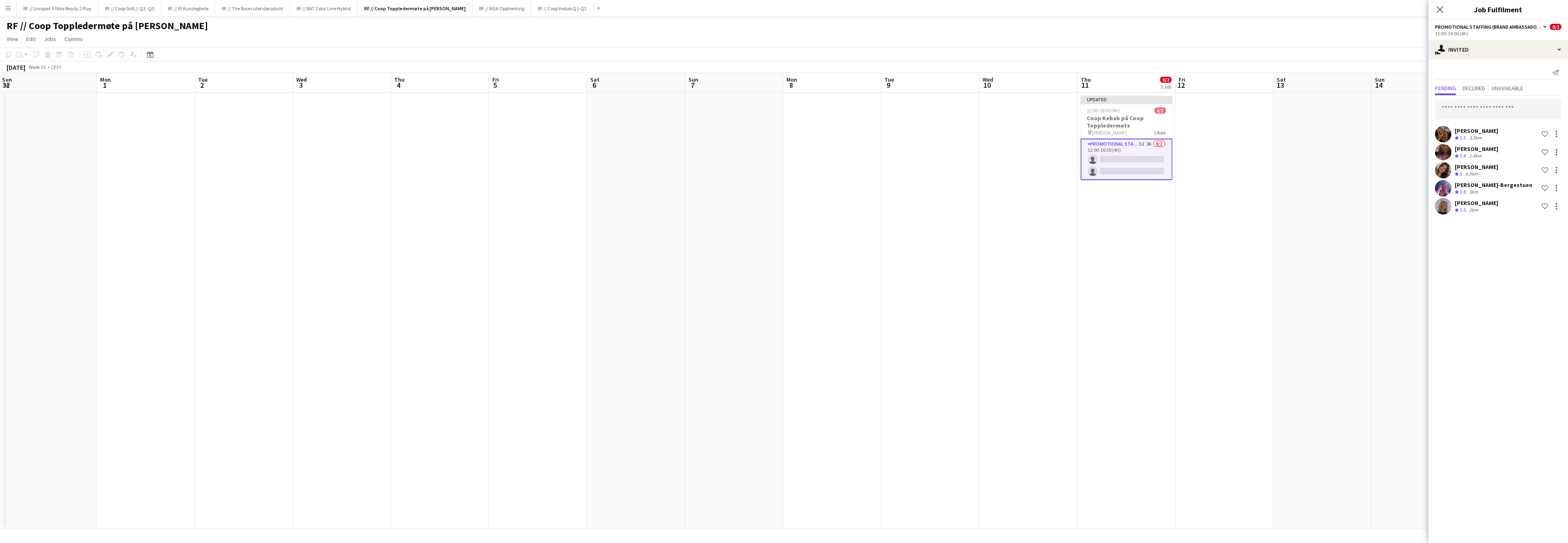
click at [1250, 241] on app-date-cell at bounding box center [1224, 310] width 98 height 436
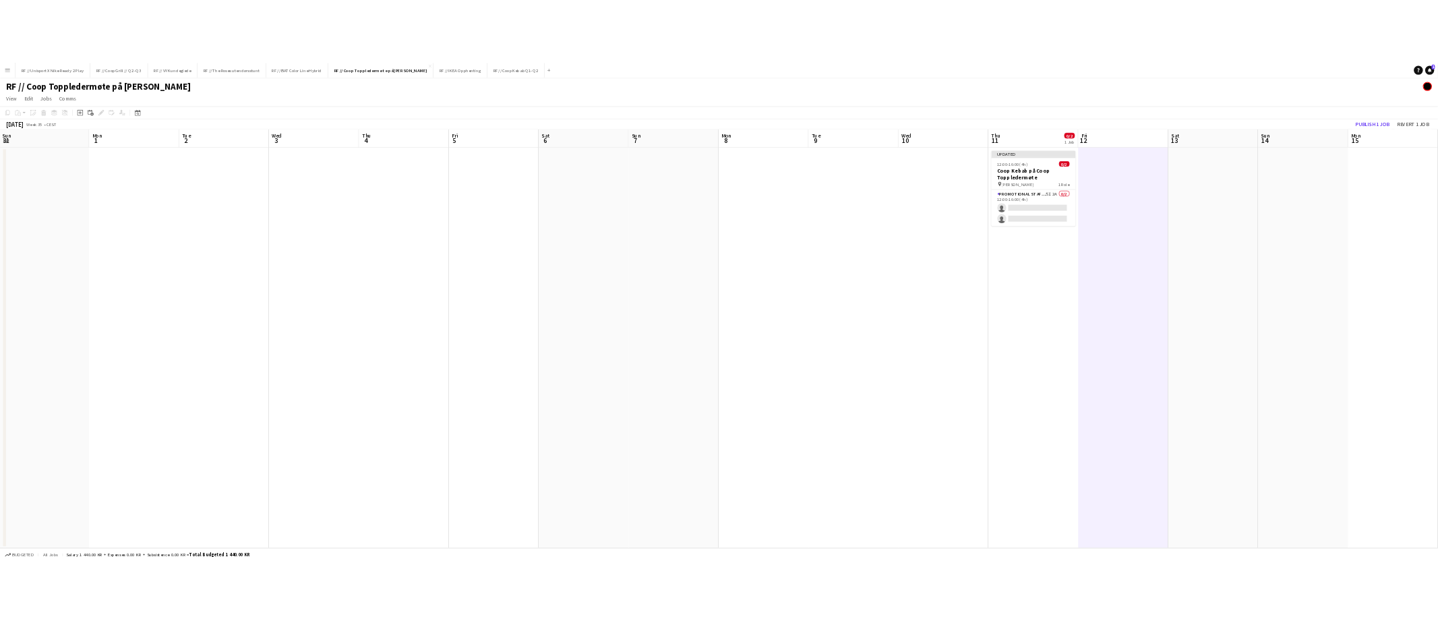
scroll to position [0, 324]
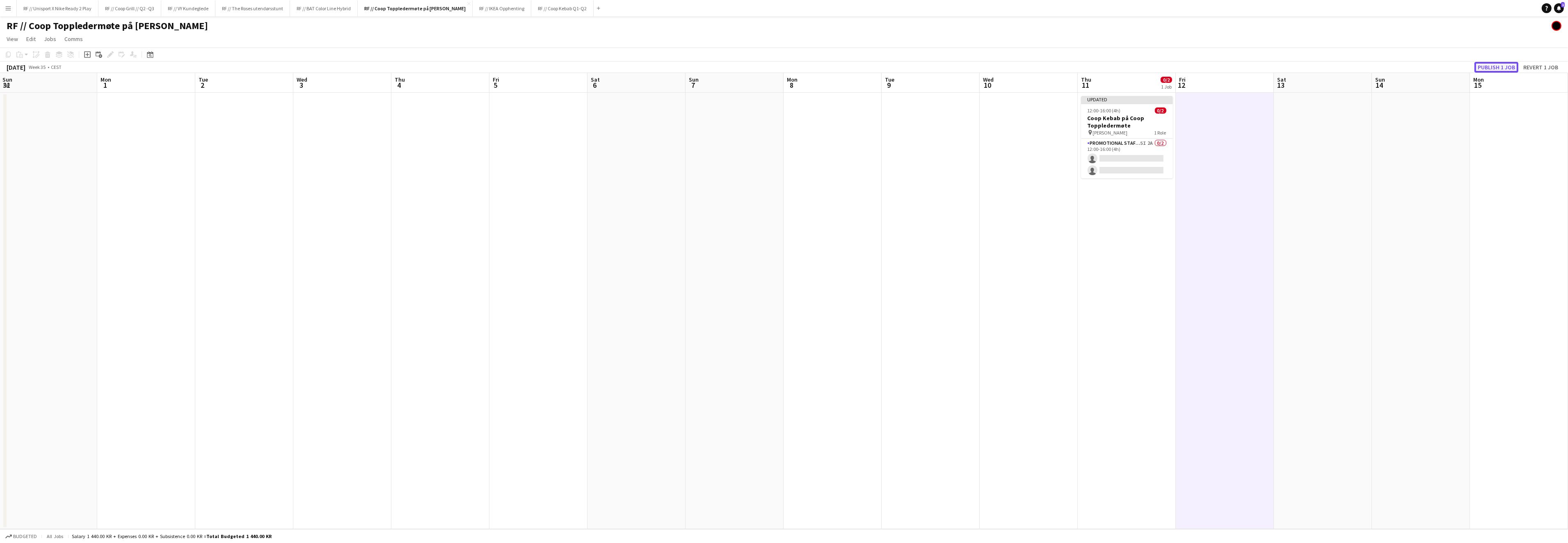
click at [1483, 65] on button "Publish 1 job" at bounding box center [1496, 68] width 44 height 11
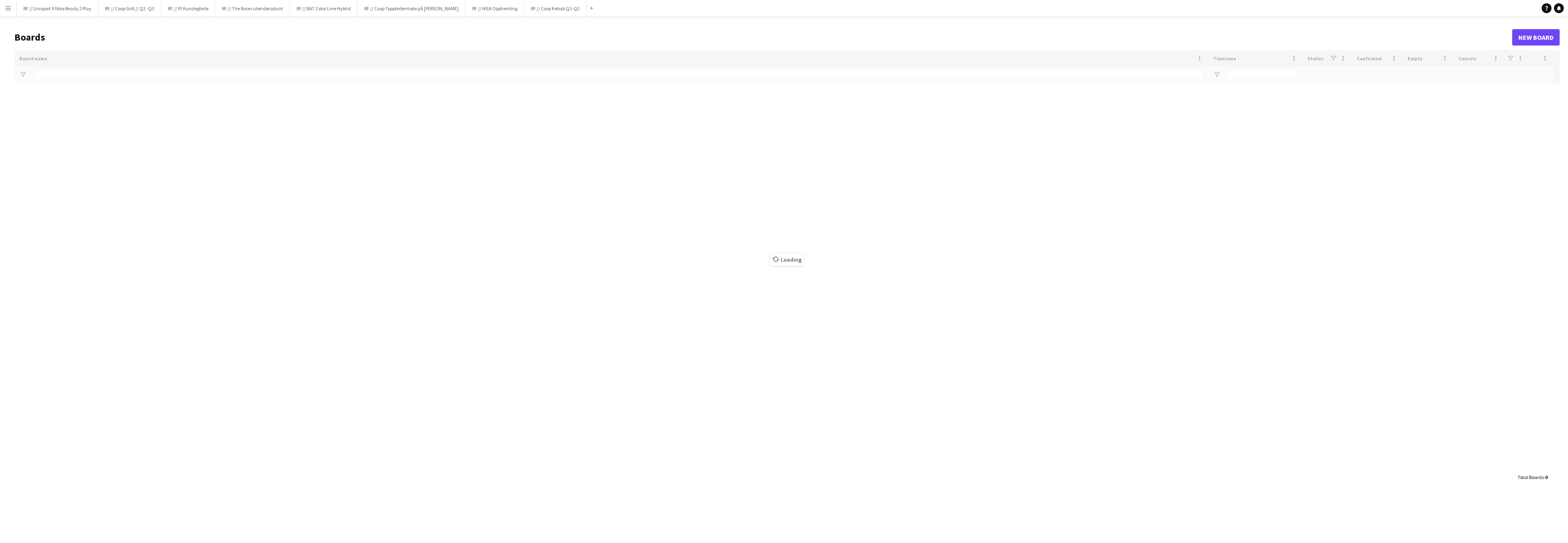
type input "*****"
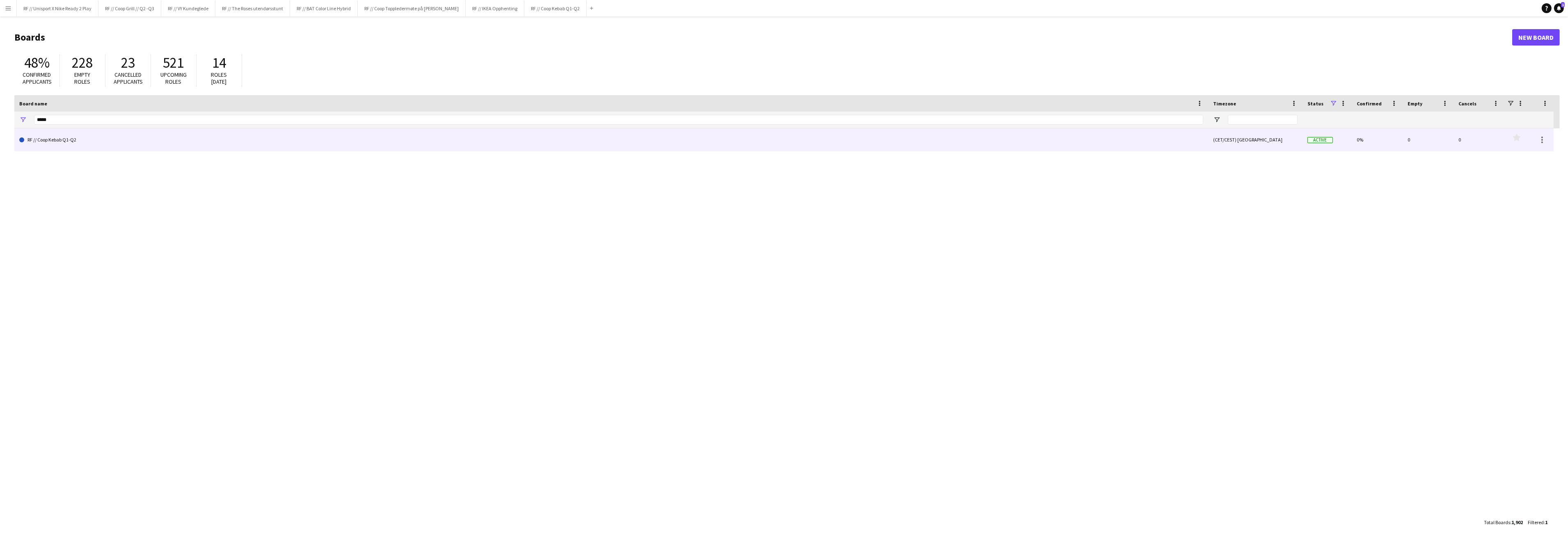
click at [65, 144] on link "RF // Coop Kebab Q1-Q2" at bounding box center [611, 140] width 1184 height 23
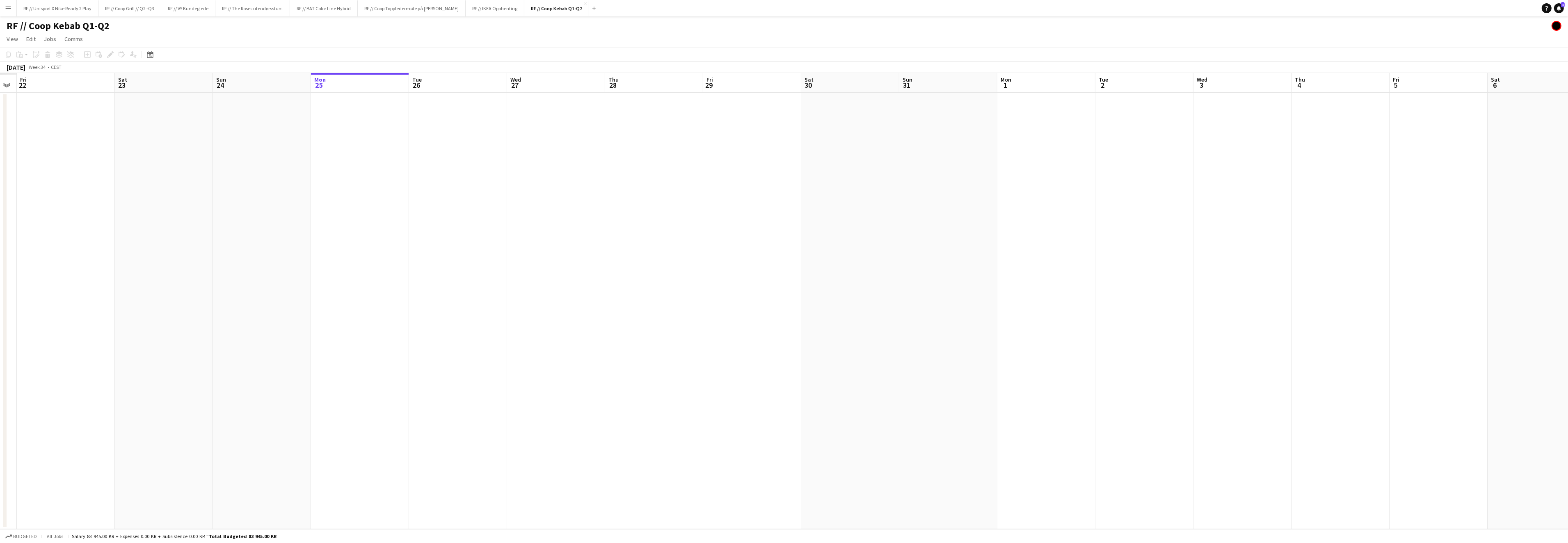
drag, startPoint x: 310, startPoint y: 242, endPoint x: 559, endPoint y: 247, distance: 249.1
click at [541, 239] on app-calendar-viewport "Thu 21 Fri 22 Sat 23 Sun 24 Mon 25 Tue 26 Wed 27 Thu 28 Fri 29 Sat 30 Sun 31 Mo…" at bounding box center [784, 301] width 1568 height 456
drag, startPoint x: 256, startPoint y: 261, endPoint x: 624, endPoint y: 259, distance: 368.0
click at [572, 258] on app-calendar-viewport "Mon 18 Tue 19 Wed 20 Thu 21 Fri 22 Sat 23 Sun 24 Mon 25 Tue 26 Wed 27 Thu 28 Fr…" at bounding box center [784, 301] width 1568 height 456
drag, startPoint x: 380, startPoint y: 278, endPoint x: 796, endPoint y: 277, distance: 416.0
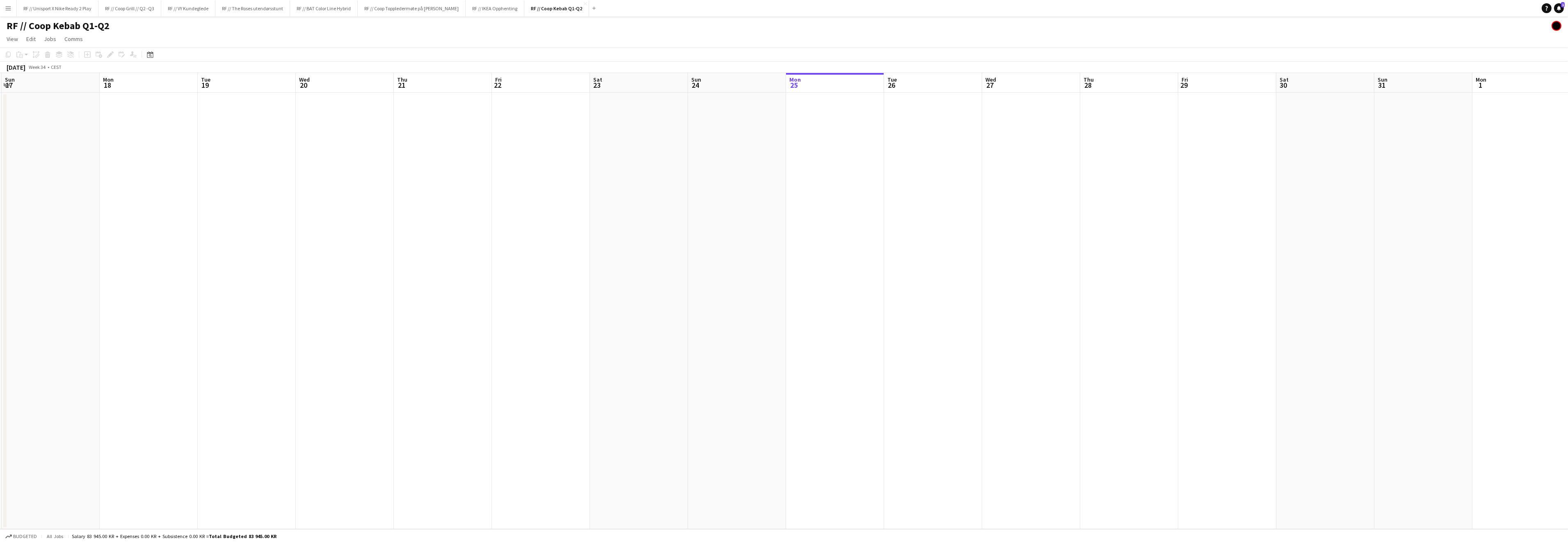
click at [762, 275] on app-calendar-viewport "Fri 15 Sat 16 Sun 17 Mon 18 Tue 19 Wed 20 Thu 21 Fri 22 Sat 23 Sun 24 Mon 25 Tu…" at bounding box center [784, 301] width 1568 height 456
drag, startPoint x: 385, startPoint y: 296, endPoint x: 893, endPoint y: 284, distance: 508.1
click at [854, 281] on app-calendar-viewport "Mon 11 Tue 12 Wed 13 Thu 14 Fri 15 Sat 16 Sun 17 Mon 18 Tue 19 Wed 20 Thu 21 Fr…" at bounding box center [784, 301] width 1568 height 456
drag, startPoint x: 615, startPoint y: 266, endPoint x: 842, endPoint y: 264, distance: 227.0
click at [797, 264] on app-calendar-viewport "Mon 4 Tue 5 Wed 6 Thu 7 Fri 8 Sat 9 Sun 10 Mon 11 Tue 12 Wed 13 Thu 14 Fri 15 S…" at bounding box center [784, 301] width 1568 height 456
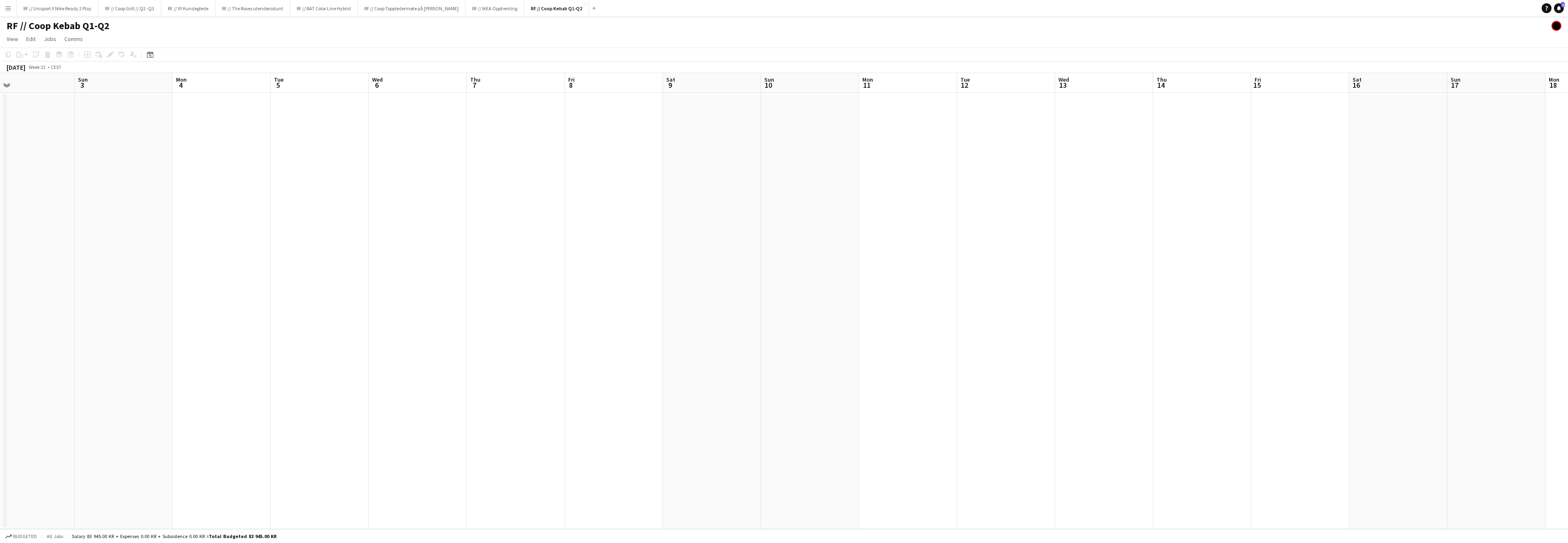
drag, startPoint x: 320, startPoint y: 298, endPoint x: 651, endPoint y: 304, distance: 331.1
click at [838, 289] on app-calendar-viewport "Thu 31 Fri 1 Sat 2 Sun 3 Mon 4 Tue 5 Wed 6 Thu 7 Fri 8 Sat 9 Sun 10 Mon 11 Tue …" at bounding box center [784, 301] width 1568 height 456
drag, startPoint x: 499, startPoint y: 290, endPoint x: 1028, endPoint y: 304, distance: 529.2
click at [981, 298] on app-calendar-viewport "Sat 26 Sun 27 Mon 28 Tue 29 Wed 30 Thu 31 Fri 1 Sat 2 Sun 3 Mon 4 Tue 5 Wed 6 T…" at bounding box center [784, 301] width 1568 height 456
drag, startPoint x: 397, startPoint y: 301, endPoint x: 985, endPoint y: 300, distance: 588.0
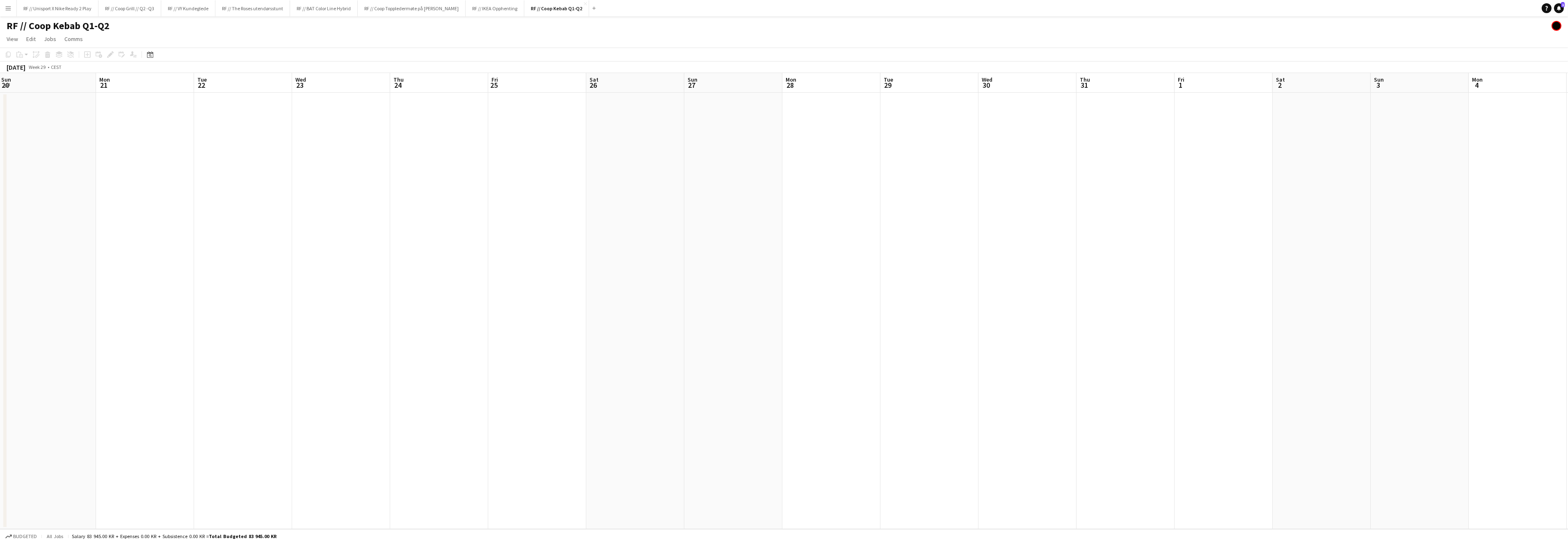
click at [897, 295] on app-calendar-viewport "Fri 18 Sat 19 Sun 20 Mon 21 Tue 22 Wed 23 Thu 24 Fri 25 Sat 26 Sun 27 Mon 28 Tu…" at bounding box center [784, 301] width 1568 height 456
drag, startPoint x: 380, startPoint y: 296, endPoint x: 860, endPoint y: 286, distance: 480.1
click at [824, 284] on app-calendar-viewport "Tue 15 Wed 16 Thu 17 Fri 18 Sat 19 Sun 20 Mon 21 Tue 22 Wed 23 Thu 24 Fri 25 Sa…" at bounding box center [784, 301] width 1568 height 456
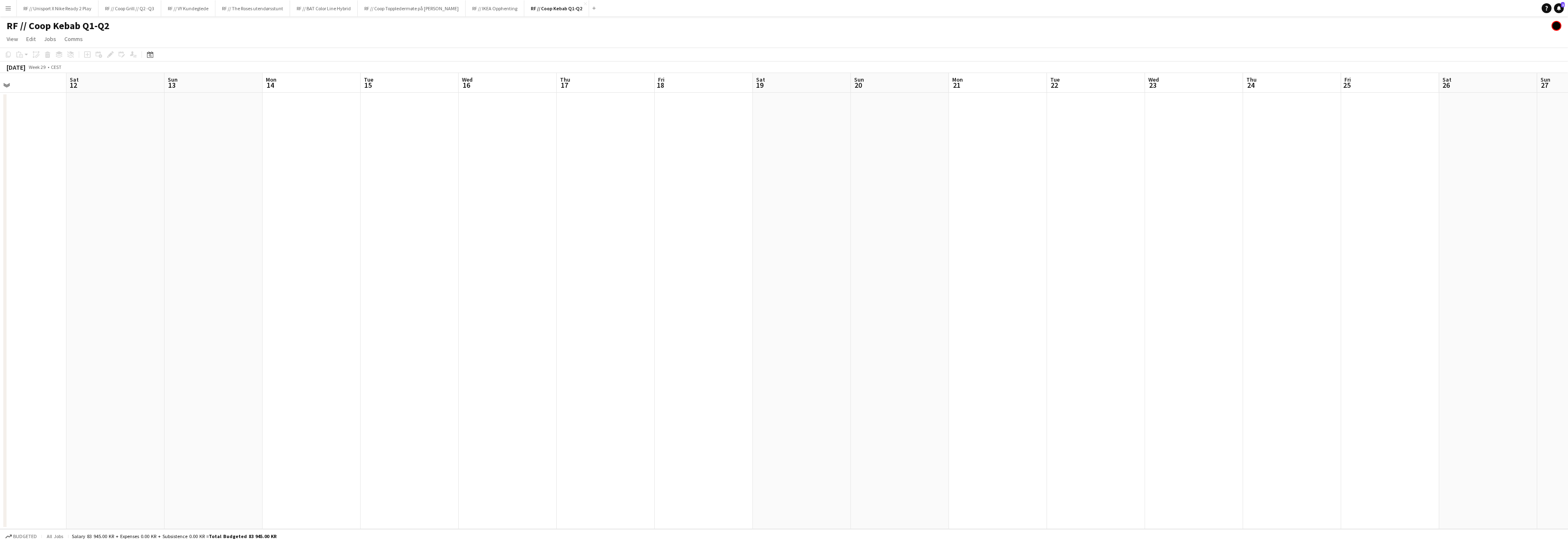
drag, startPoint x: 705, startPoint y: 286, endPoint x: 825, endPoint y: 289, distance: 120.0
click at [805, 287] on app-calendar-viewport "Thu 10 Fri 11 Sat 12 Sun 13 Mon 14 Tue 15 Wed 16 Thu 17 Fri 18 Sat 19 Sun 20 Mo…" at bounding box center [784, 301] width 1568 height 456
drag, startPoint x: 646, startPoint y: 288, endPoint x: 654, endPoint y: 306, distance: 19.7
click at [797, 285] on app-calendar-viewport "Fri 4 Sat 5 Sun 6 Mon 7 Tue 8 Wed 9 Thu 10 Fri 11 Sat 12 Sun 13 Mon 14 Tue 15 W…" at bounding box center [784, 301] width 1568 height 456
drag, startPoint x: 376, startPoint y: 286, endPoint x: 856, endPoint y: 288, distance: 480.0
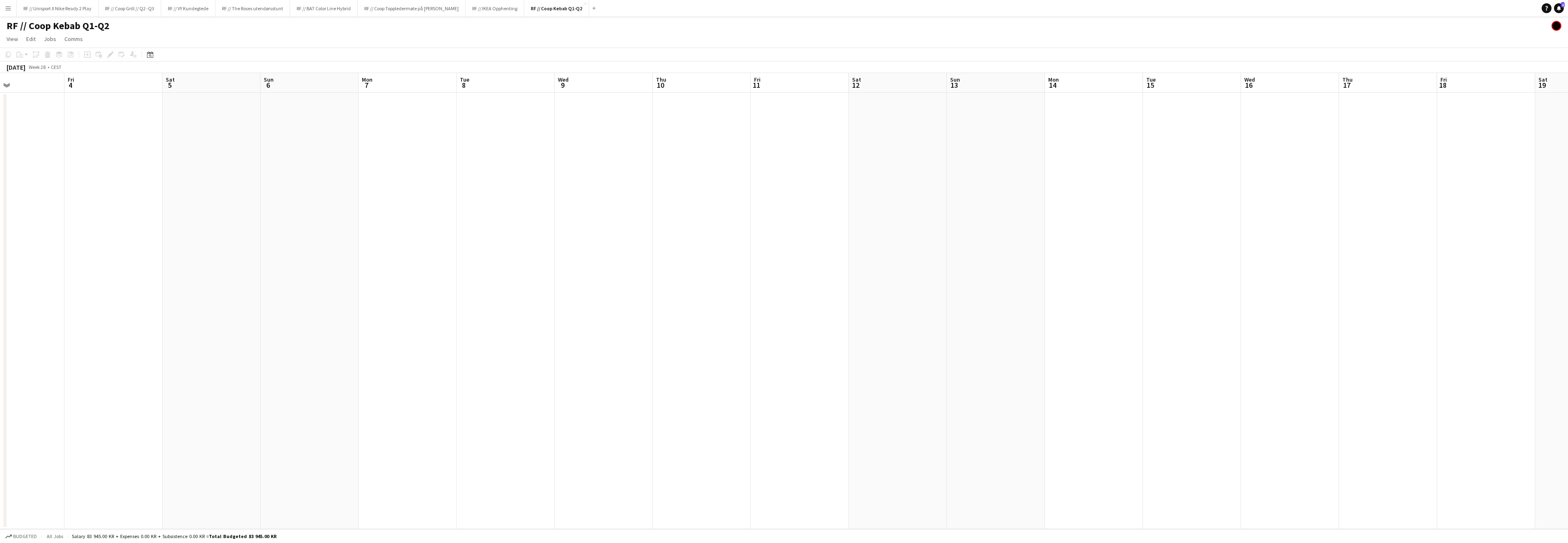
click at [698, 296] on app-calendar-viewport "Tue 1 Wed 2 Thu 3 Fri 4 Sat 5 Sun 6 Mon 7 Tue 8 Wed 9 Thu 10 Fri 11 Sat 12 Sun …" at bounding box center [784, 301] width 1568 height 456
drag, startPoint x: 569, startPoint y: 301, endPoint x: 713, endPoint y: 309, distance: 144.2
click at [707, 304] on app-calendar-viewport "Sun 29 Mon 30 Tue 1 Wed 2 Thu 3 Fri 4 Sat 5 Sun 6 Mon 7 Tue 8 Wed 9 Thu 10 Fri …" at bounding box center [784, 301] width 1568 height 456
drag, startPoint x: 782, startPoint y: 313, endPoint x: 911, endPoint y: 309, distance: 129.1
click at [813, 311] on app-calendar-viewport "Wed 25 Thu 26 Fri 27 Sat 28 Sun 29 Mon 30 Tue 1 Wed 2 Thu 3 Fri 4 Sat 5 Sun 6 M…" at bounding box center [784, 301] width 1568 height 456
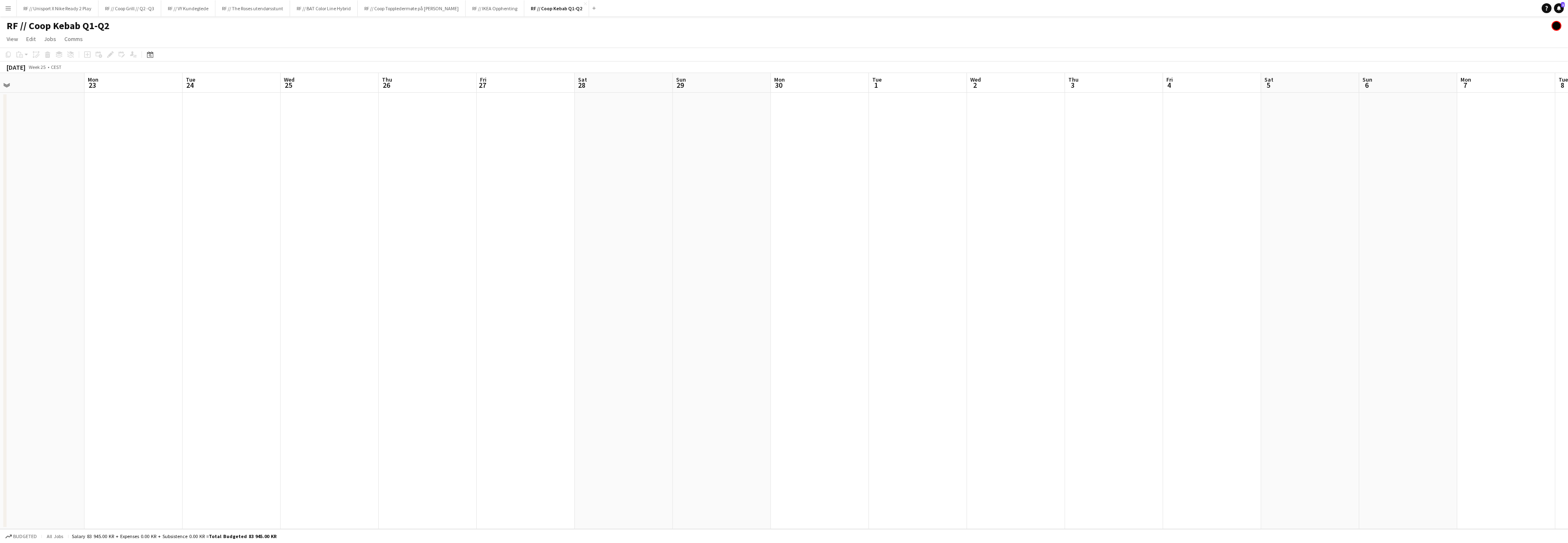
drag, startPoint x: 771, startPoint y: 310, endPoint x: 680, endPoint y: 326, distance: 92.4
click at [937, 304] on app-calendar-viewport "Fri 20 Sat 21 Sun 22 Mon 23 Tue 24 Wed 25 Thu 26 Fri 27 Sat 28 Sun 29 Mon 30 Tu…" at bounding box center [784, 301] width 1568 height 456
drag, startPoint x: 410, startPoint y: 318, endPoint x: 922, endPoint y: 300, distance: 512.3
click at [1018, 286] on app-calendar-viewport "Tue 17 Wed 18 Thu 19 Fri 20 Sat 21 Sun 22 Mon 23 Tue 24 Wed 25 Thu 26 Fri 27 Sa…" at bounding box center [784, 301] width 1568 height 456
drag, startPoint x: 530, startPoint y: 301, endPoint x: 1007, endPoint y: 293, distance: 477.1
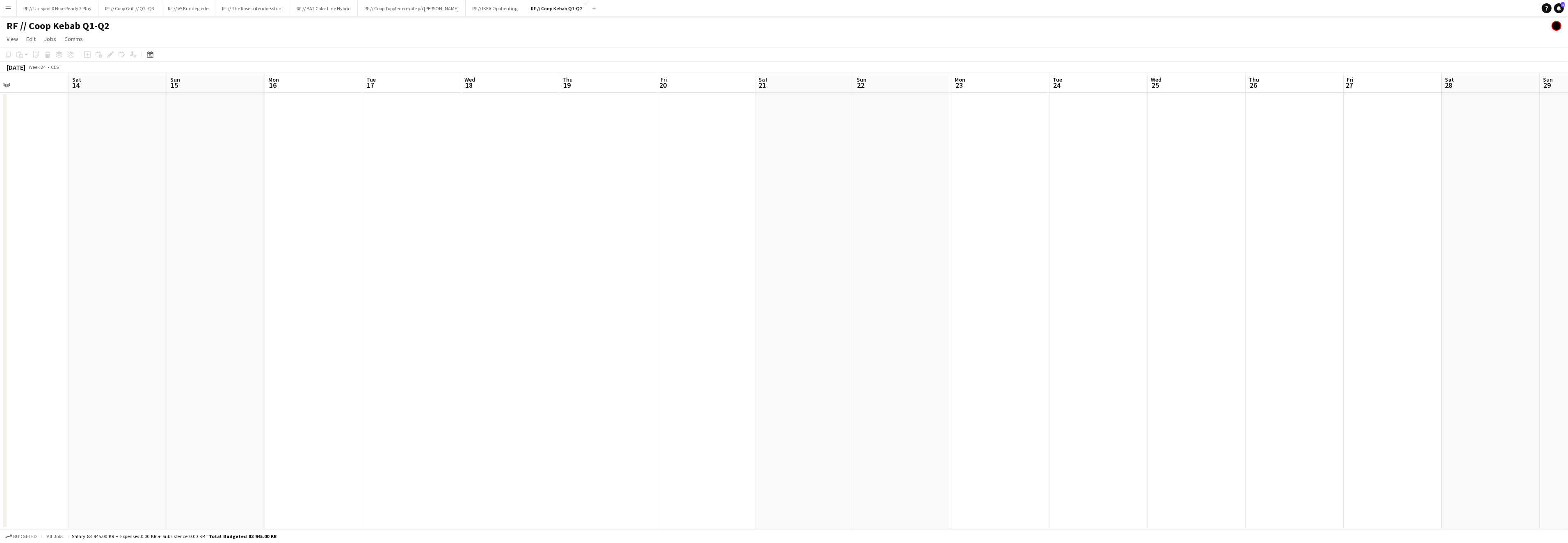
click at [1018, 290] on app-calendar-viewport "Wed 11 Thu 12 Fri 13 Sat 14 Sun 15 Mon 16 Tue 17 Wed 18 Thu 19 Fri 20 Sat 21 Su…" at bounding box center [784, 301] width 1568 height 456
drag, startPoint x: 451, startPoint y: 312, endPoint x: 1070, endPoint y: 290, distance: 619.4
click at [1041, 290] on app-calendar-viewport "Fri 30 Sat 31 Sun 1 Mon 2 Tue 3 Wed 4 Thu 5 Fri 6 Sat 7 Sun 8 Mon 9 Tue 10 Wed …" at bounding box center [784, 301] width 1568 height 456
drag, startPoint x: 424, startPoint y: 320, endPoint x: 985, endPoint y: 318, distance: 561.0
click at [1119, 306] on app-calendar-viewport "Fri 30 Sat 31 Sun 1 Mon 2 Tue 3 Wed 4 Thu 5 Fri 6 Sat 7 Sun 8 Mon 9 Tue 10 Wed …" at bounding box center [784, 301] width 1568 height 456
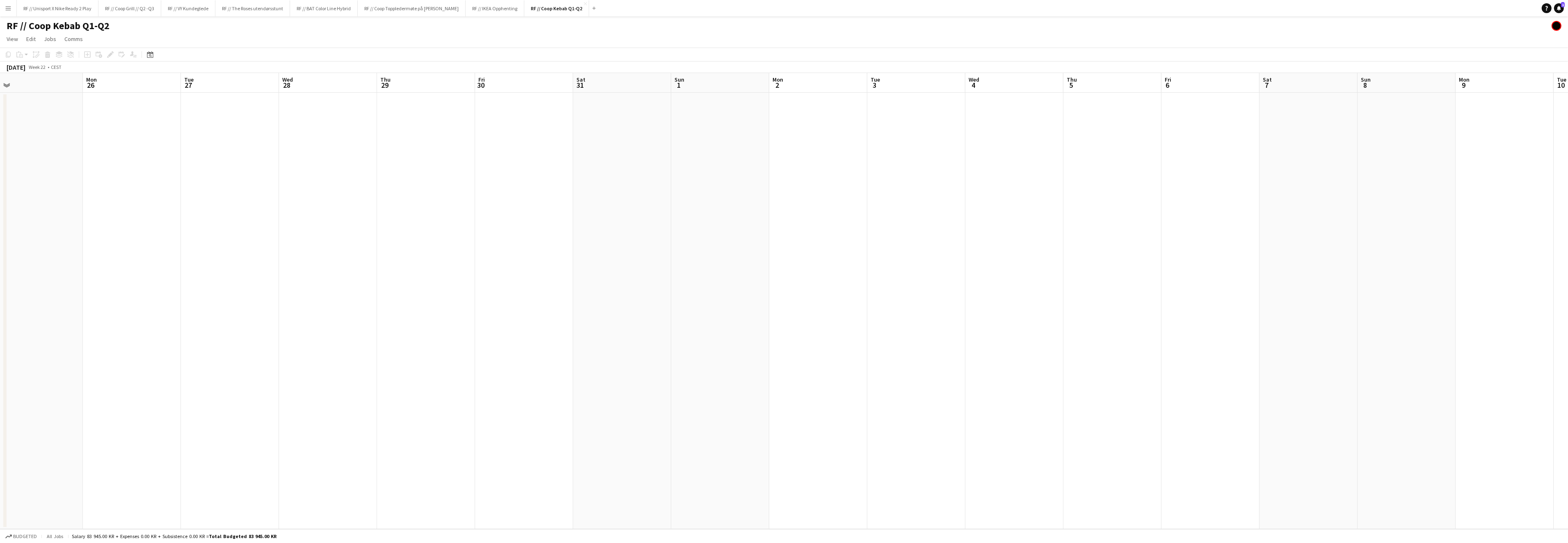
drag, startPoint x: 701, startPoint y: 323, endPoint x: 1141, endPoint y: 293, distance: 441.0
click at [1101, 293] on app-calendar-viewport "Fri 23 Sat 24 1/4 2 Jobs Sun 25 Mon 26 Tue 27 Wed 28 Thu 29 Fri 30 Sat 31 Sun 1…" at bounding box center [784, 301] width 1568 height 456
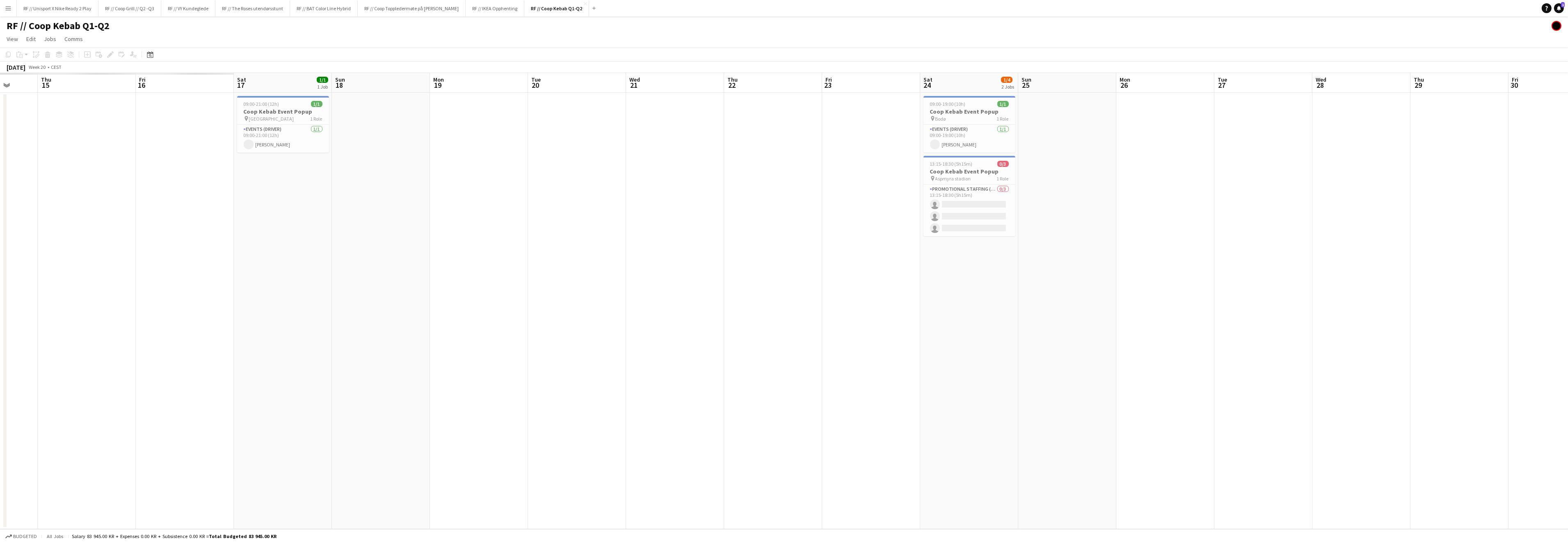
drag, startPoint x: 270, startPoint y: 300, endPoint x: 788, endPoint y: 298, distance: 518.0
click at [788, 298] on app-calendar-viewport "Mon 12 Tue 13 Wed 14 Thu 15 Fri 16 Sat 17 1/1 1 Job Sun 18 Mon 19 Tue 20 Wed 21…" at bounding box center [784, 301] width 1568 height 456
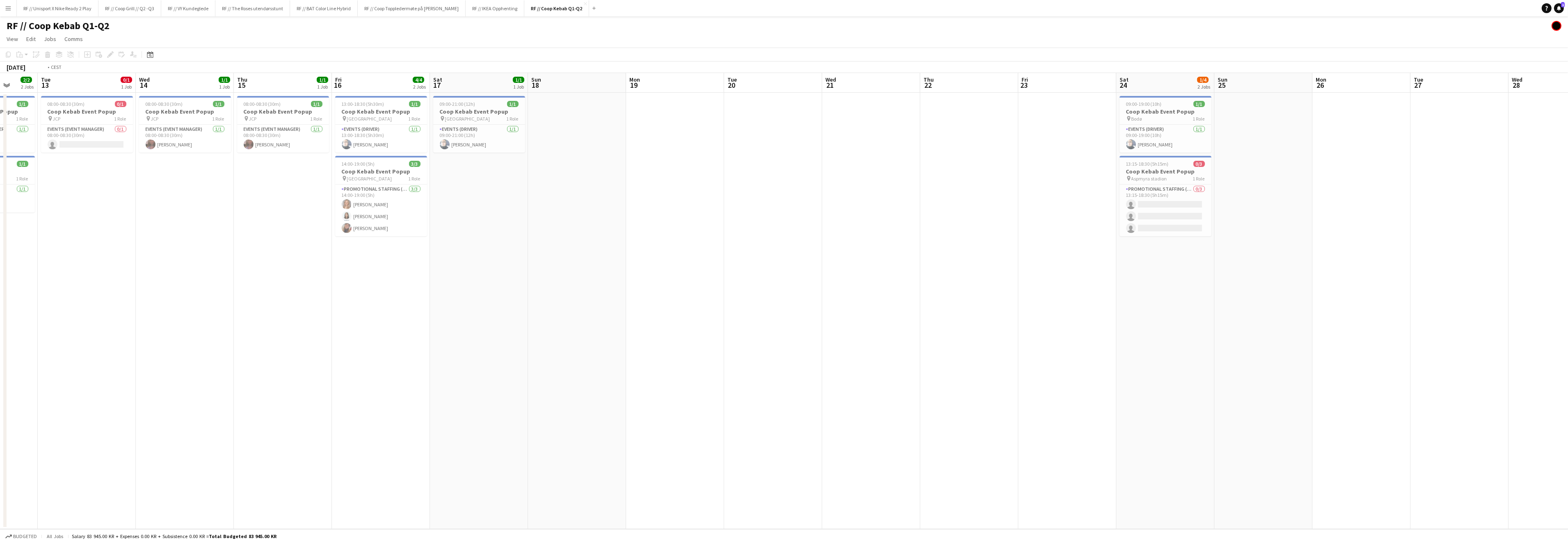
drag, startPoint x: 367, startPoint y: 313, endPoint x: 566, endPoint y: 310, distance: 199.0
click at [544, 310] on app-calendar-viewport "Sat 10 1/1 1 Job Sun 11 5/5 3 Jobs Mon 12 2/2 2 Jobs Tue 13 0/1 1 Job Wed 14 1/…" at bounding box center [784, 301] width 1568 height 456
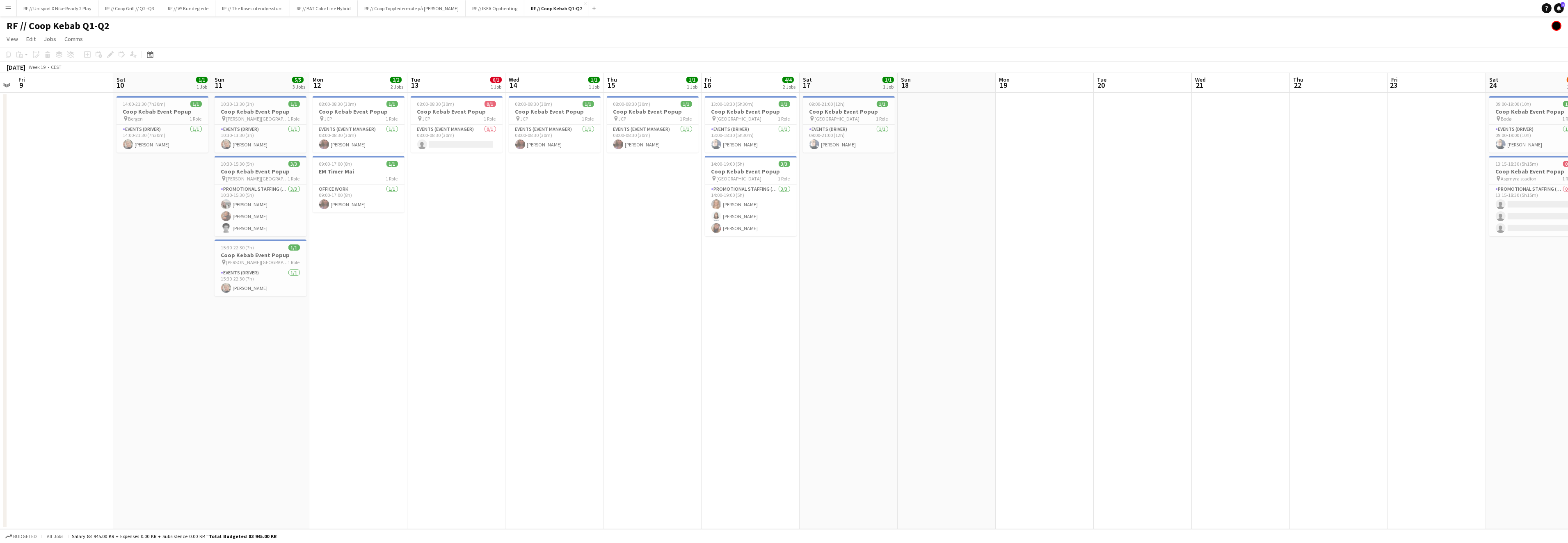
drag, startPoint x: 285, startPoint y: 312, endPoint x: 733, endPoint y: 282, distance: 449.0
click at [686, 282] on app-calendar-viewport "Wed 7 Thu 8 Fri 9 Sat 10 1/1 1 Job Sun 11 5/5 3 Jobs Mon 12 2/2 2 Jobs Tue 13 0…" at bounding box center [784, 301] width 1568 height 456
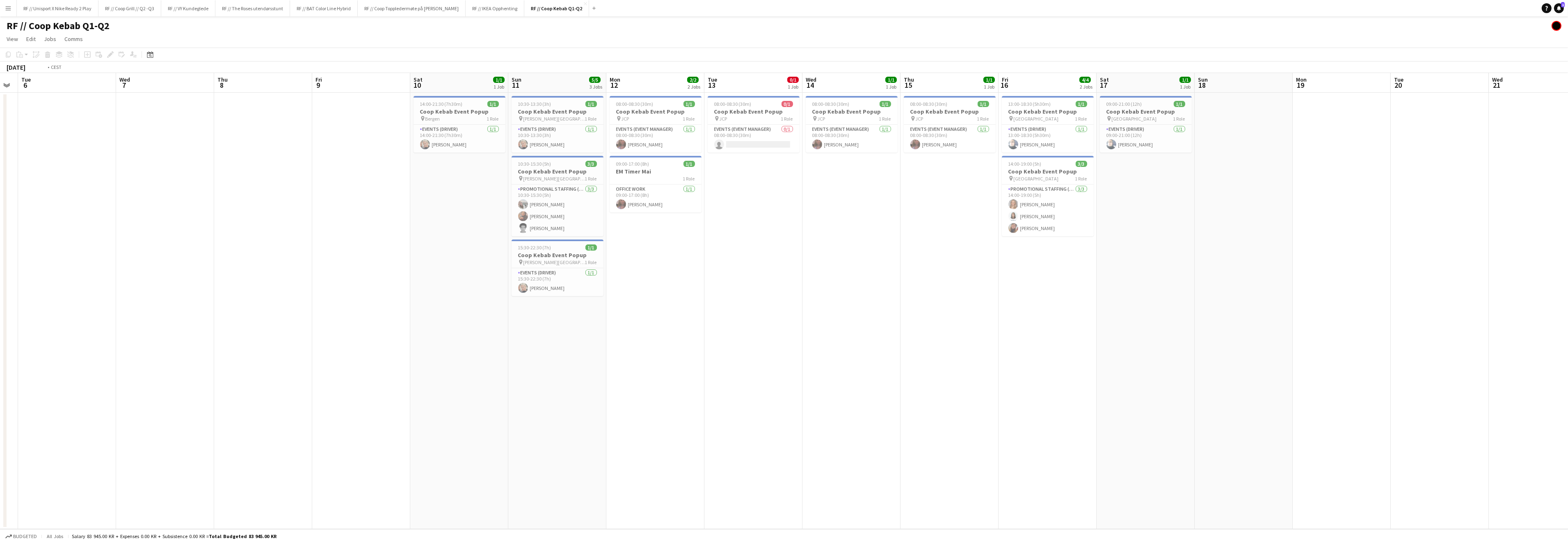
drag, startPoint x: 238, startPoint y: 343, endPoint x: 657, endPoint y: 312, distance: 420.1
click at [679, 310] on app-calendar-viewport "Sun 4 Mon 5 Tue 6 Wed 7 Thu 8 Fri 9 Sat 10 1/1 1 Job Sun 11 5/5 3 Jobs Mon 12 2…" at bounding box center [784, 301] width 1568 height 456
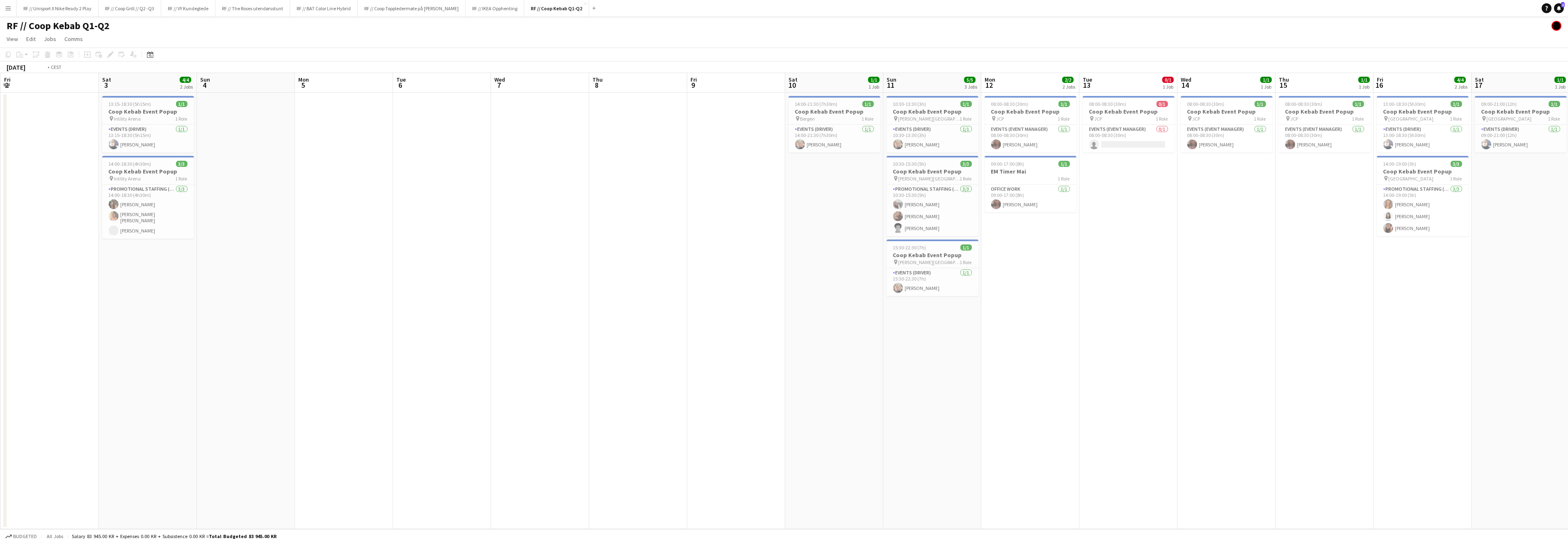
scroll to position [0, 205]
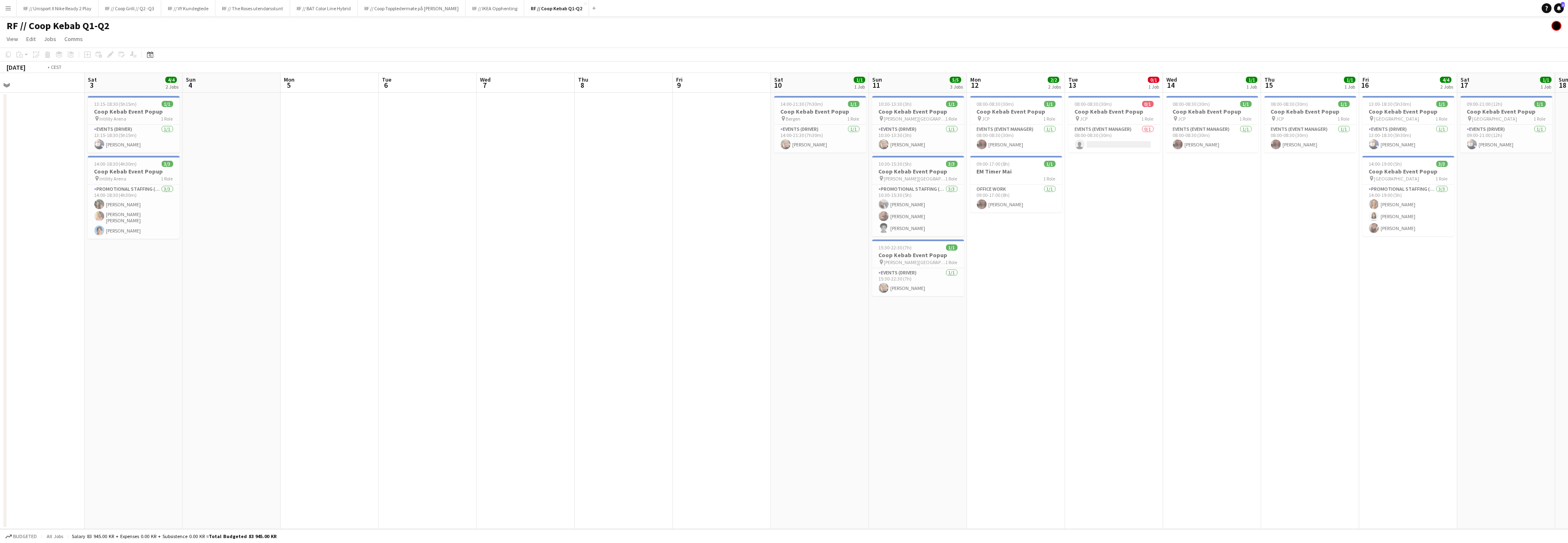
drag, startPoint x: 262, startPoint y: 325, endPoint x: 897, endPoint y: 317, distance: 635.1
click at [899, 316] on app-calendar-viewport "Wed 30 4/4 2 Jobs Thu 1 Fri 2 Sat 3 4/4 2 Jobs Sun 4 Mon 5 Tue 6 Wed 7 Thu 8 Fr…" at bounding box center [784, 301] width 1568 height 456
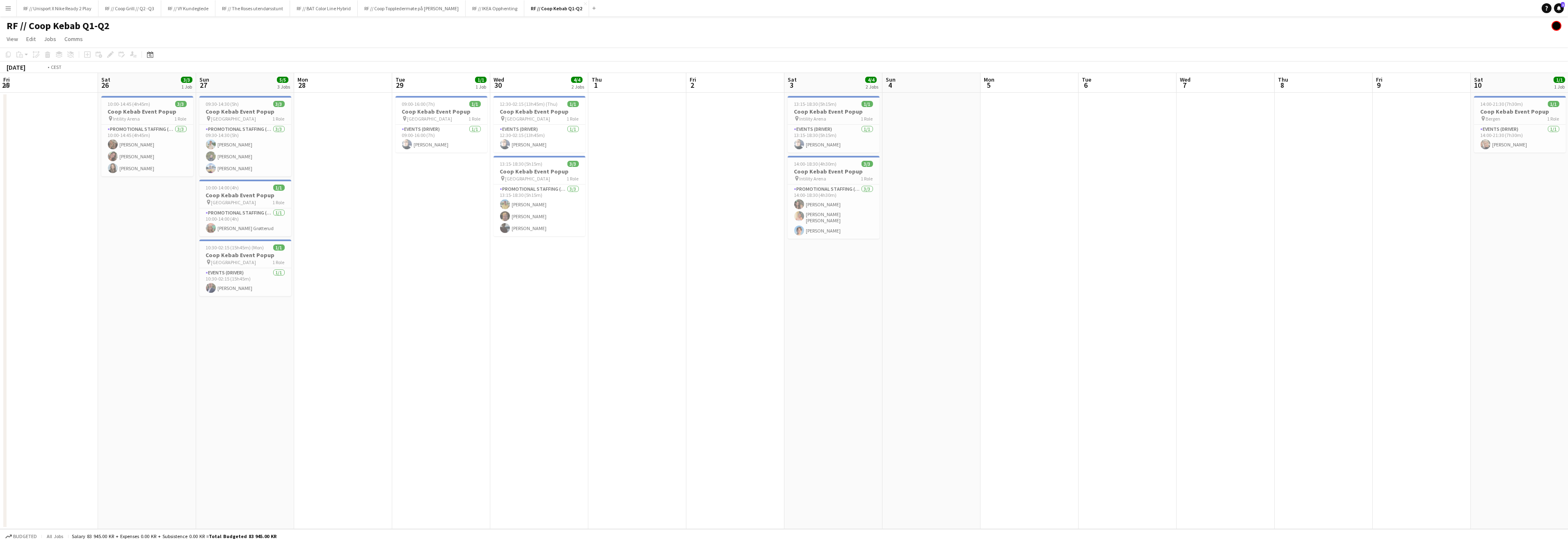
drag, startPoint x: 278, startPoint y: 331, endPoint x: 859, endPoint y: 316, distance: 581.2
click at [859, 316] on app-calendar-viewport "Wed 23 Thu 24 Fri 25 Sat 26 3/3 1 Job Sun 27 5/5 3 Jobs Mon 28 Tue 29 1/1 1 Job…" at bounding box center [784, 301] width 1568 height 456
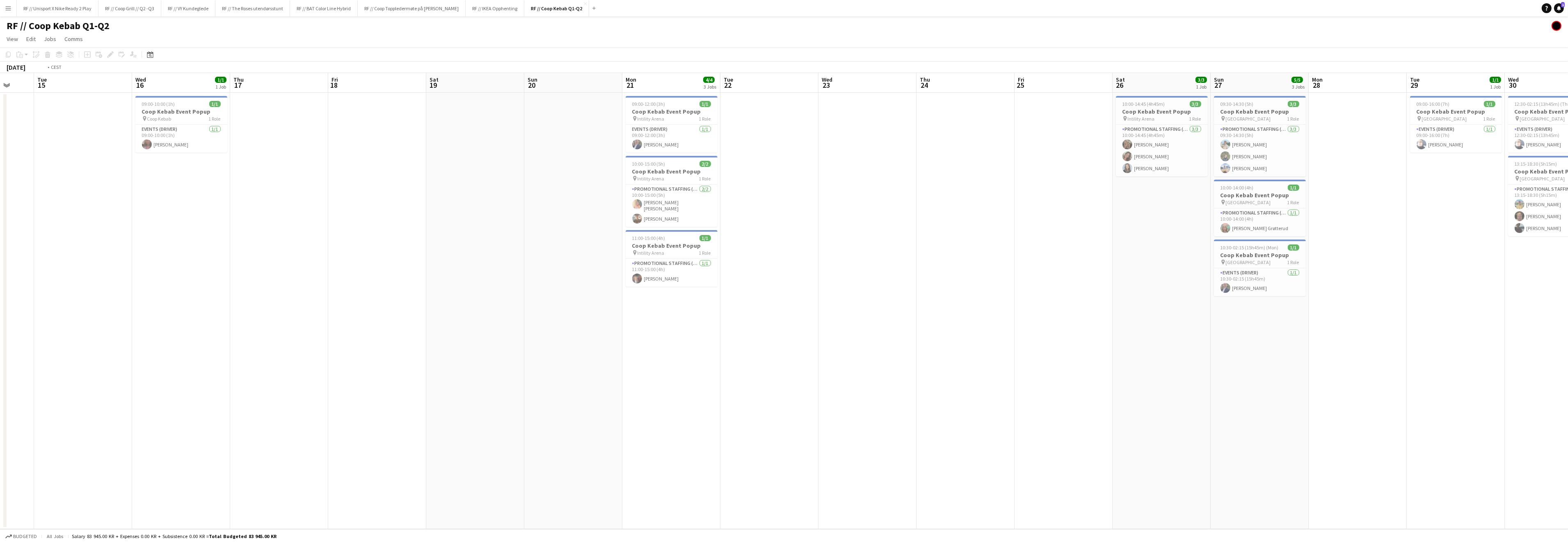
scroll to position [0, 191]
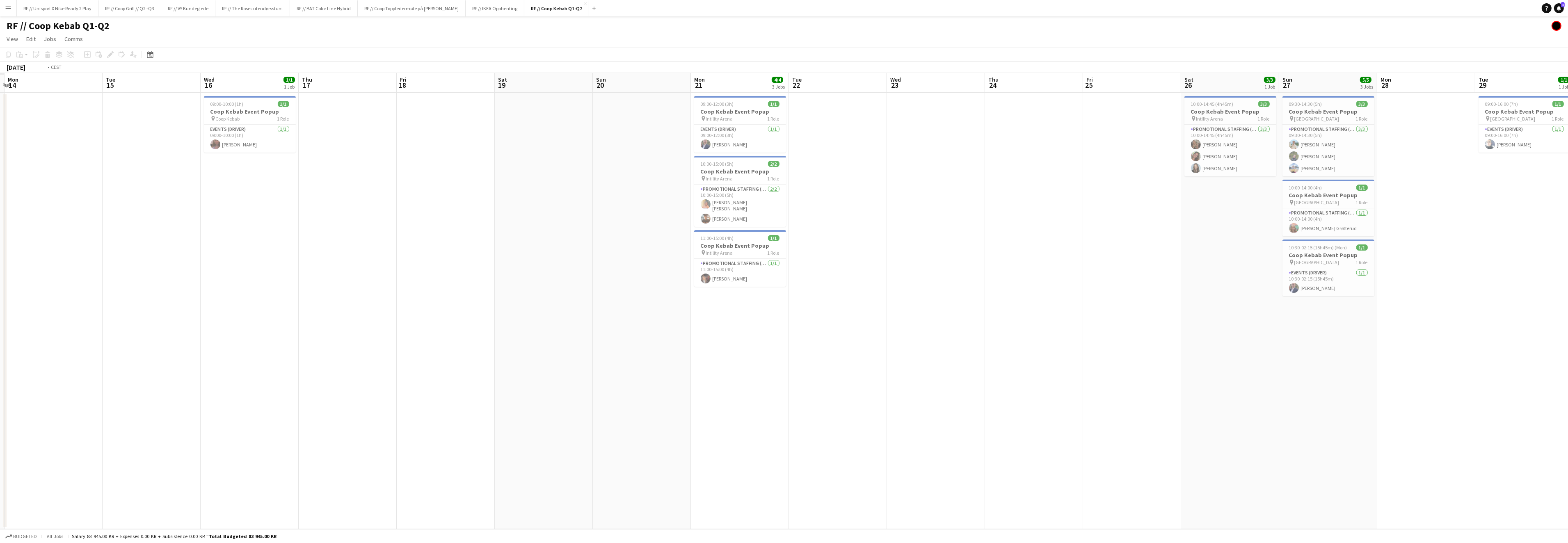
drag, startPoint x: 937, startPoint y: 334, endPoint x: 1039, endPoint y: 336, distance: 102.0
click at [1039, 336] on app-calendar-viewport "Sat 12 Sun 13 Mon 14 Tue 15 Wed 16 1/1 1 Job Thu 17 Fri 18 Sat 19 Sun 20 Mon 21…" at bounding box center [784, 301] width 1568 height 456
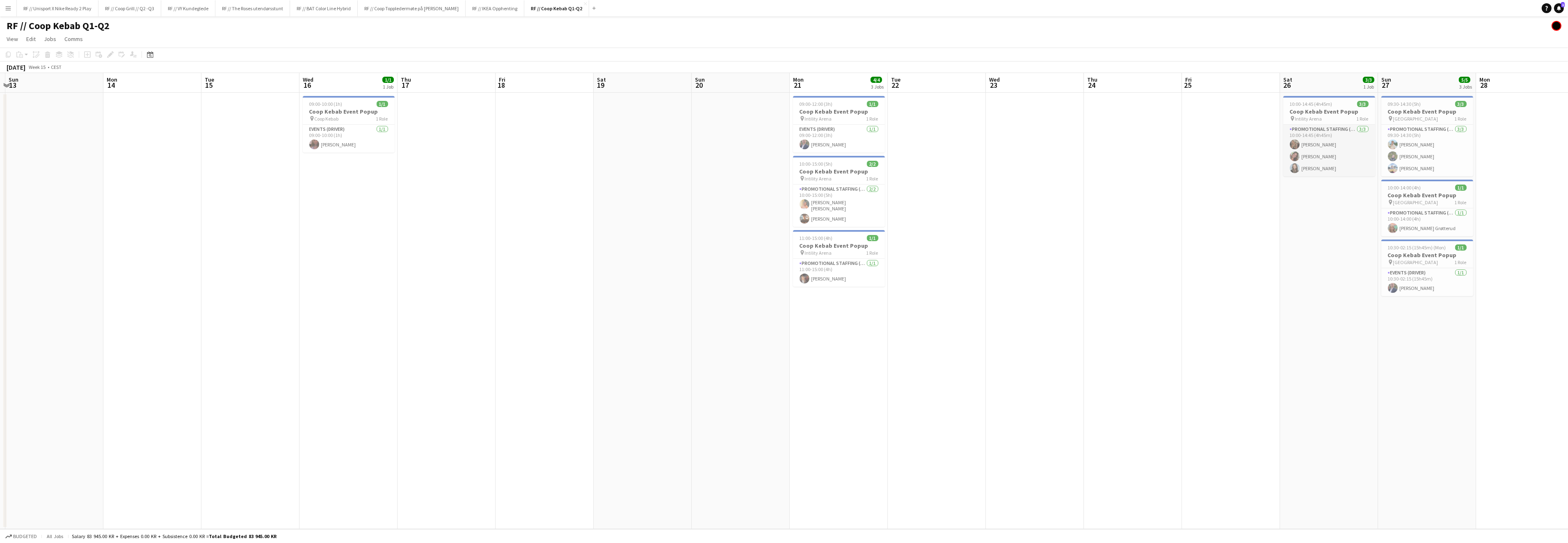
click at [1294, 158] on app-user-avatar at bounding box center [1295, 156] width 10 height 10
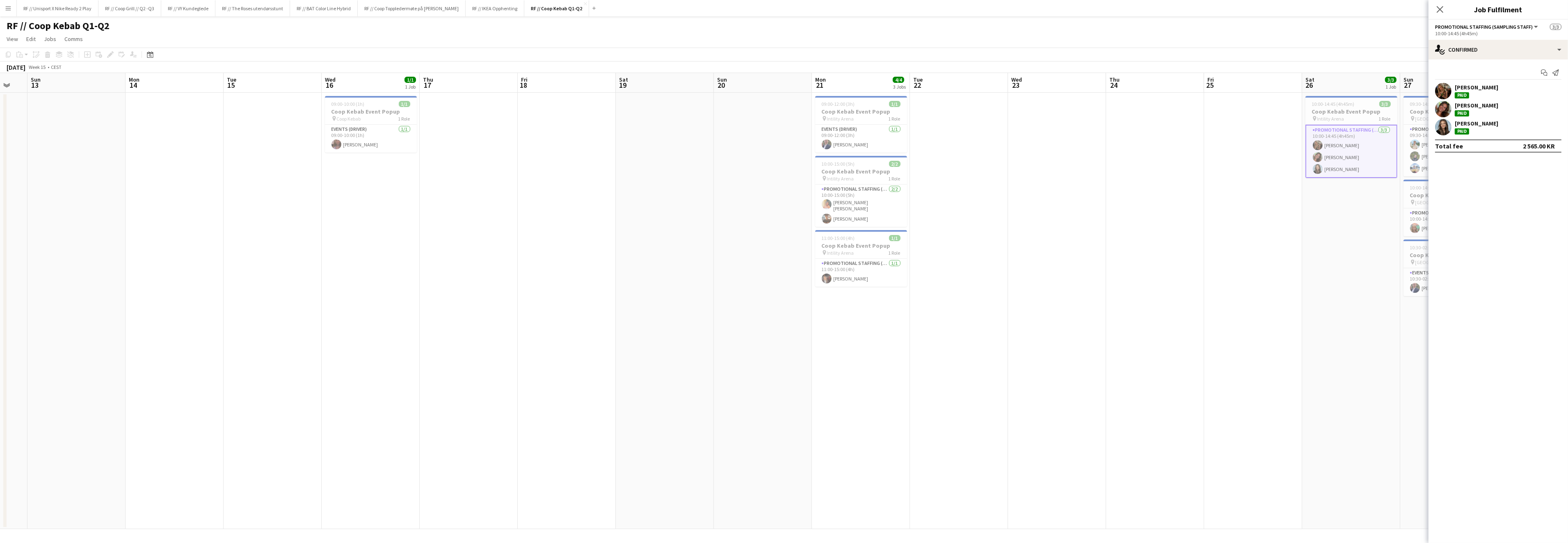
drag, startPoint x: 495, startPoint y: 287, endPoint x: 664, endPoint y: 297, distance: 169.3
click at [660, 296] on app-calendar-viewport "Fri 11 Sat 12 Sun 13 Mon 14 Tue 15 Wed 16 1/1 1 Job Thu 17 Fri 18 Sat 19 Sun 20…" at bounding box center [784, 301] width 1568 height 456
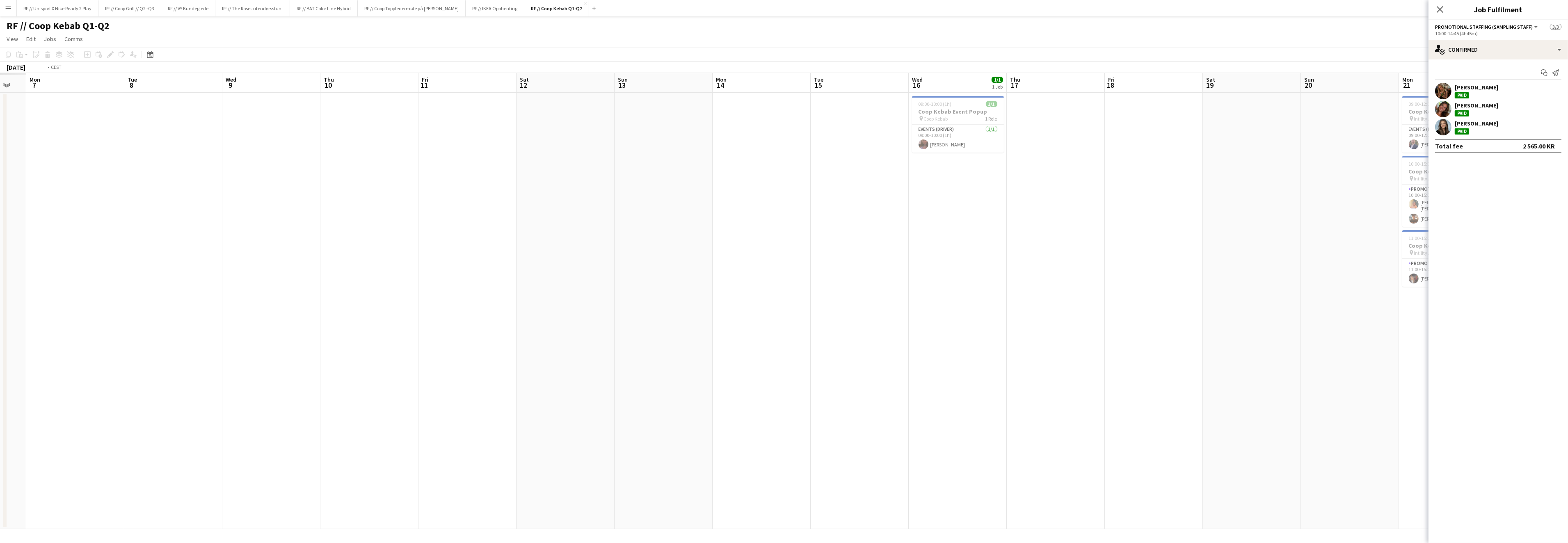
drag, startPoint x: 748, startPoint y: 291, endPoint x: 973, endPoint y: 293, distance: 225.0
click at [973, 293] on app-calendar-viewport "Sat 5 Sun 6 Mon 7 Tue 8 Wed 9 Thu 10 Fri 11 Sat 12 Sun 13 Mon 14 Tue 15 Wed 16 …" at bounding box center [784, 301] width 1568 height 456
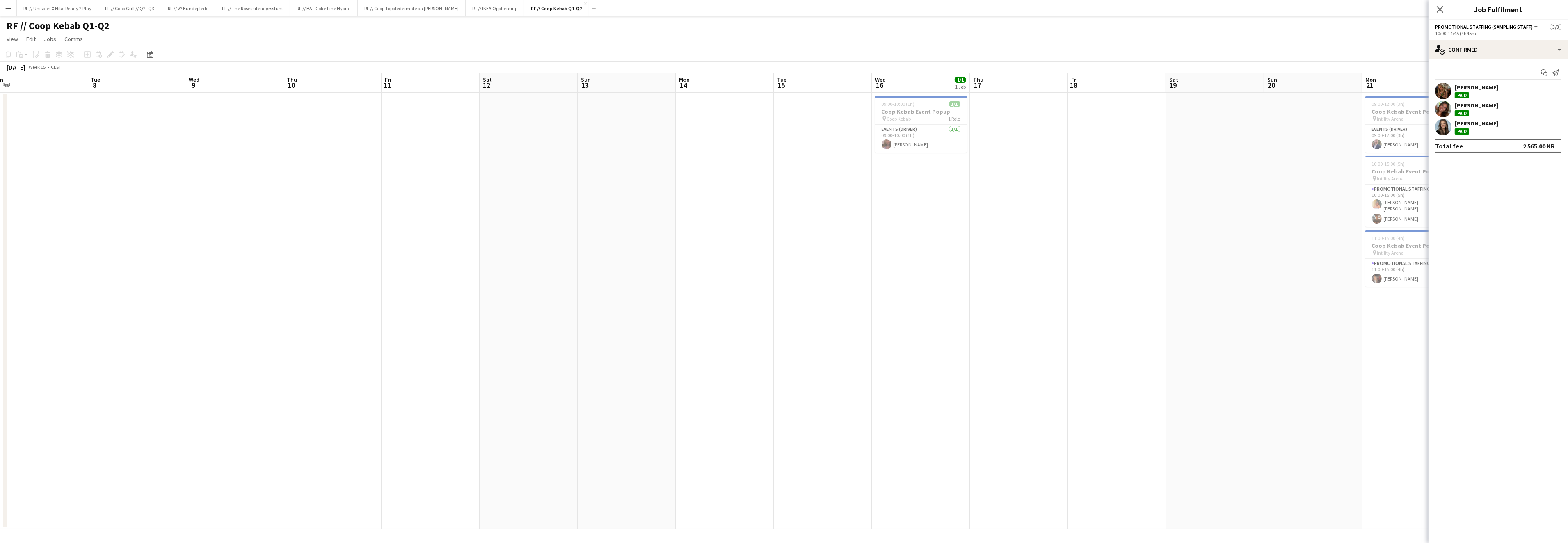
drag, startPoint x: 979, startPoint y: 298, endPoint x: 1136, endPoint y: 293, distance: 157.1
click at [1136, 293] on app-calendar-viewport "Sat 5 Sun 6 Mon 7 Tue 8 Wed 9 Thu 10 Fri 11 Sat 12 Sun 13 Mon 14 Tue 15 Wed 16 …" at bounding box center [784, 301] width 1568 height 456
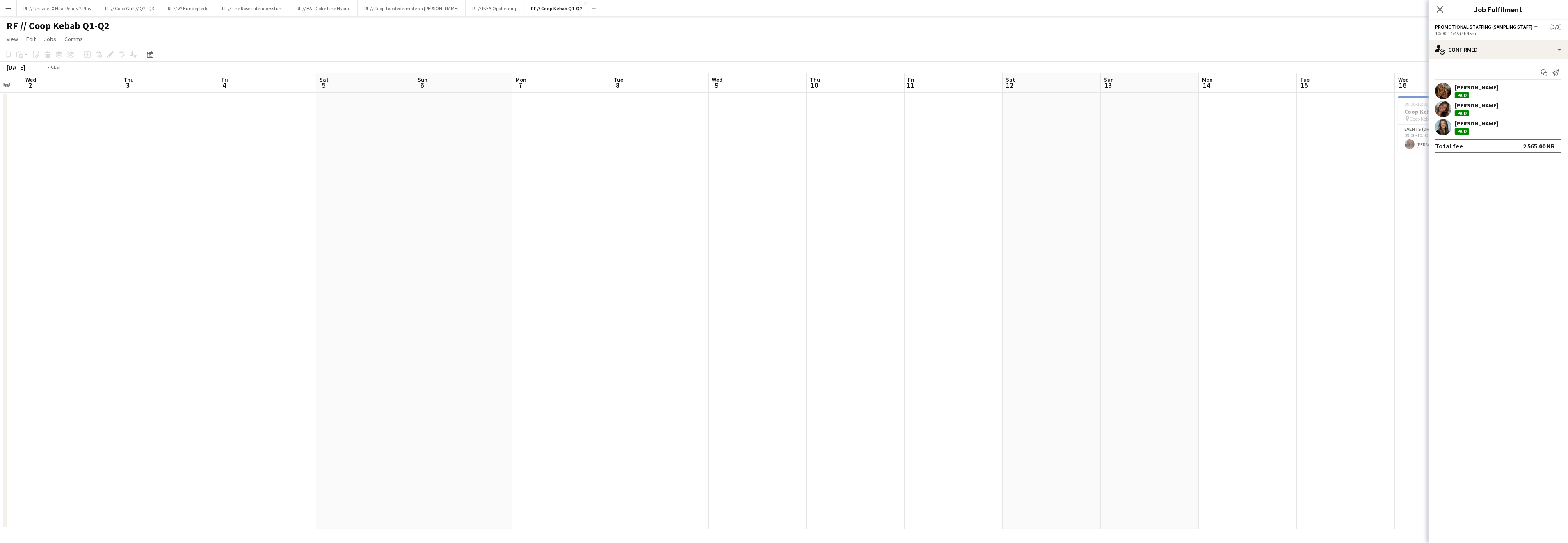
drag
click at [1278, 253] on app-calendar-viewport "Mon 31 Tue 1 Wed 2 Thu 3 Fri 4 Sat 5 Sun 6 Mon 7 Tue 8 Wed 9 Thu 10 Fri 11 Sat …" at bounding box center [784, 301] width 1568 height 456
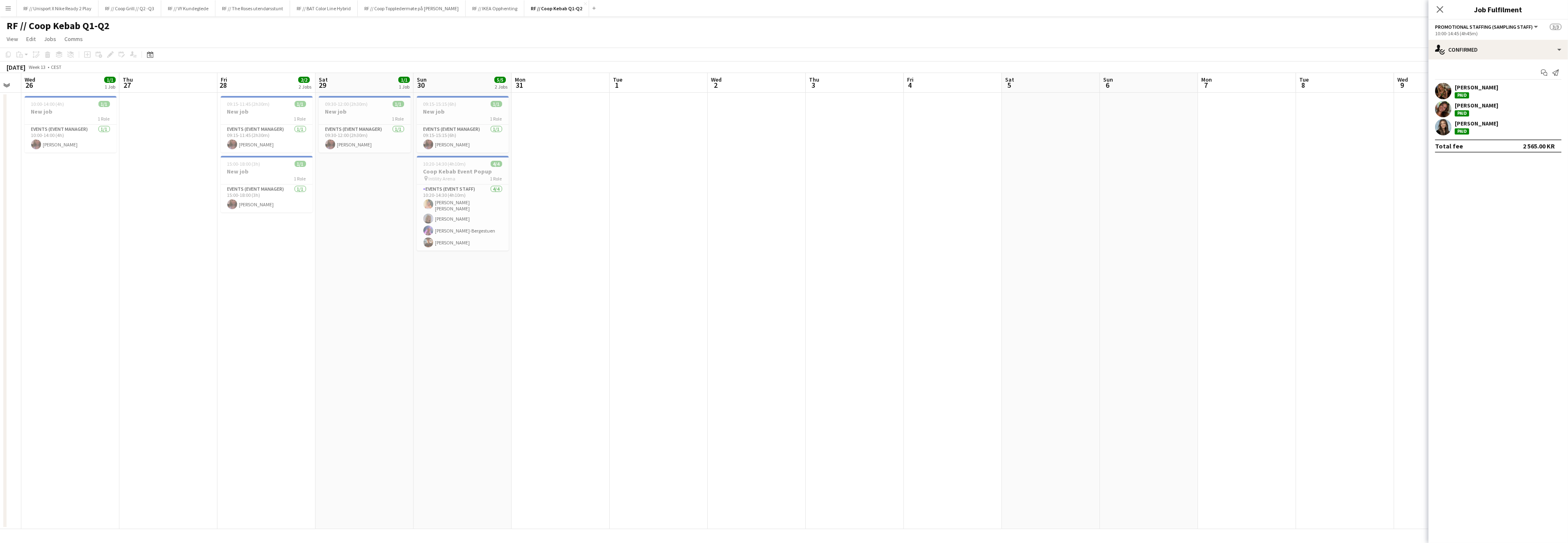
scroll to position [0, 261]
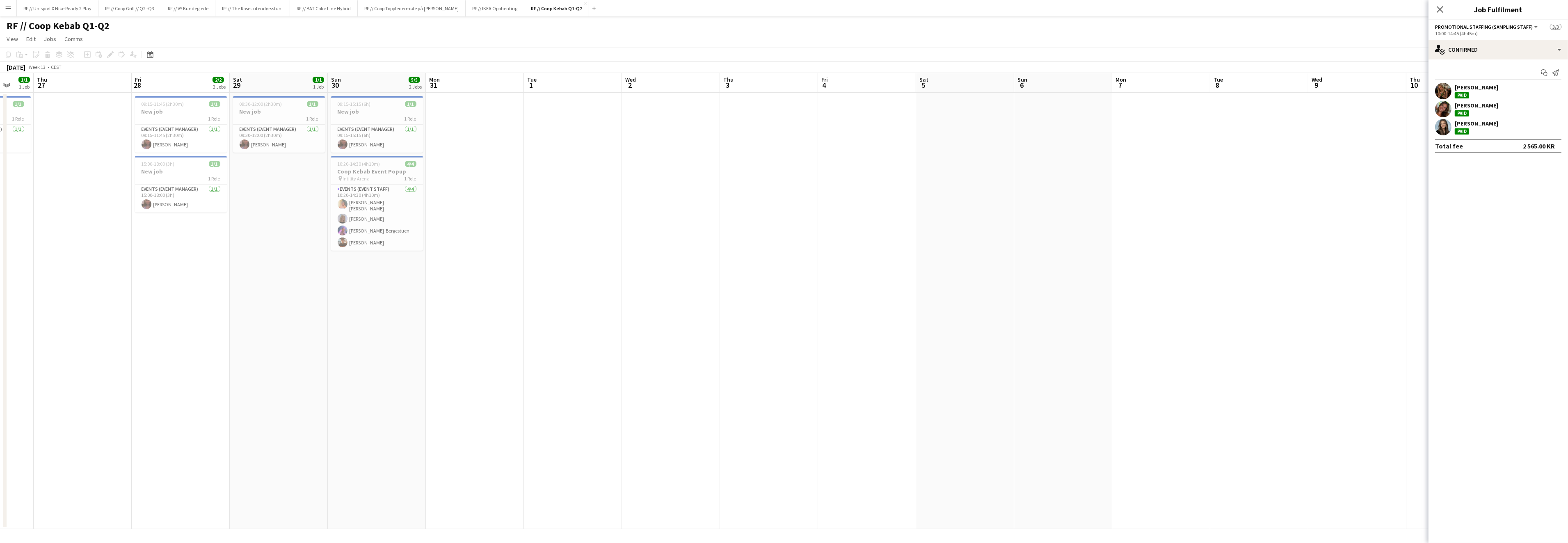
click at [1171, 260] on app-calendar-viewport "Mon 24 Tue 25 Wed 26 1/1 1 Job Thu 27 Fri 28 2/2 2 Jobs Sat 29 1/1 1 Job Sun 30…" at bounding box center [784, 301] width 1568 height 456
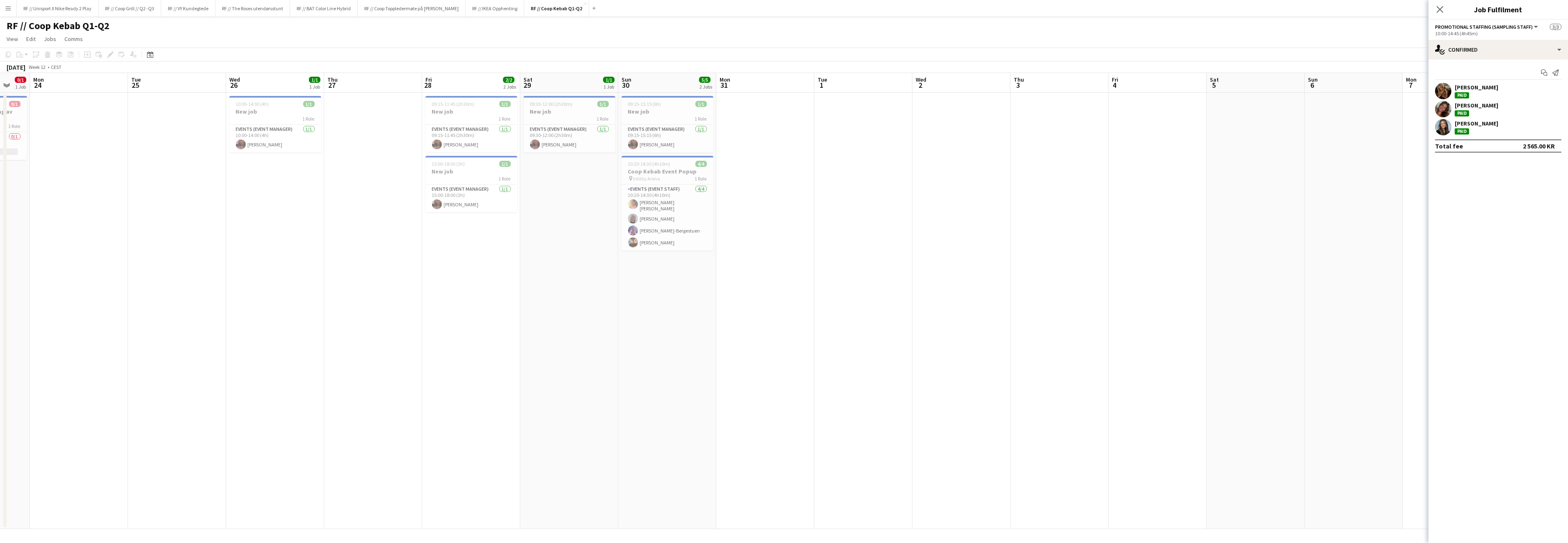
scroll to position [0, 175]
drag, startPoint x: 333, startPoint y: 332, endPoint x: 508, endPoint y: 311, distance: 176.3
click at [516, 328] on app-calendar-viewport "Sat 22 Sun 23 0/1 1 Job Mon 24 Tue 25 Wed 26 1/1 1 Job Thu 27 Fri 28 2/2 2 Jobs…" at bounding box center [784, 301] width 1568 height 456
